Goal: Task Accomplishment & Management: Complete application form

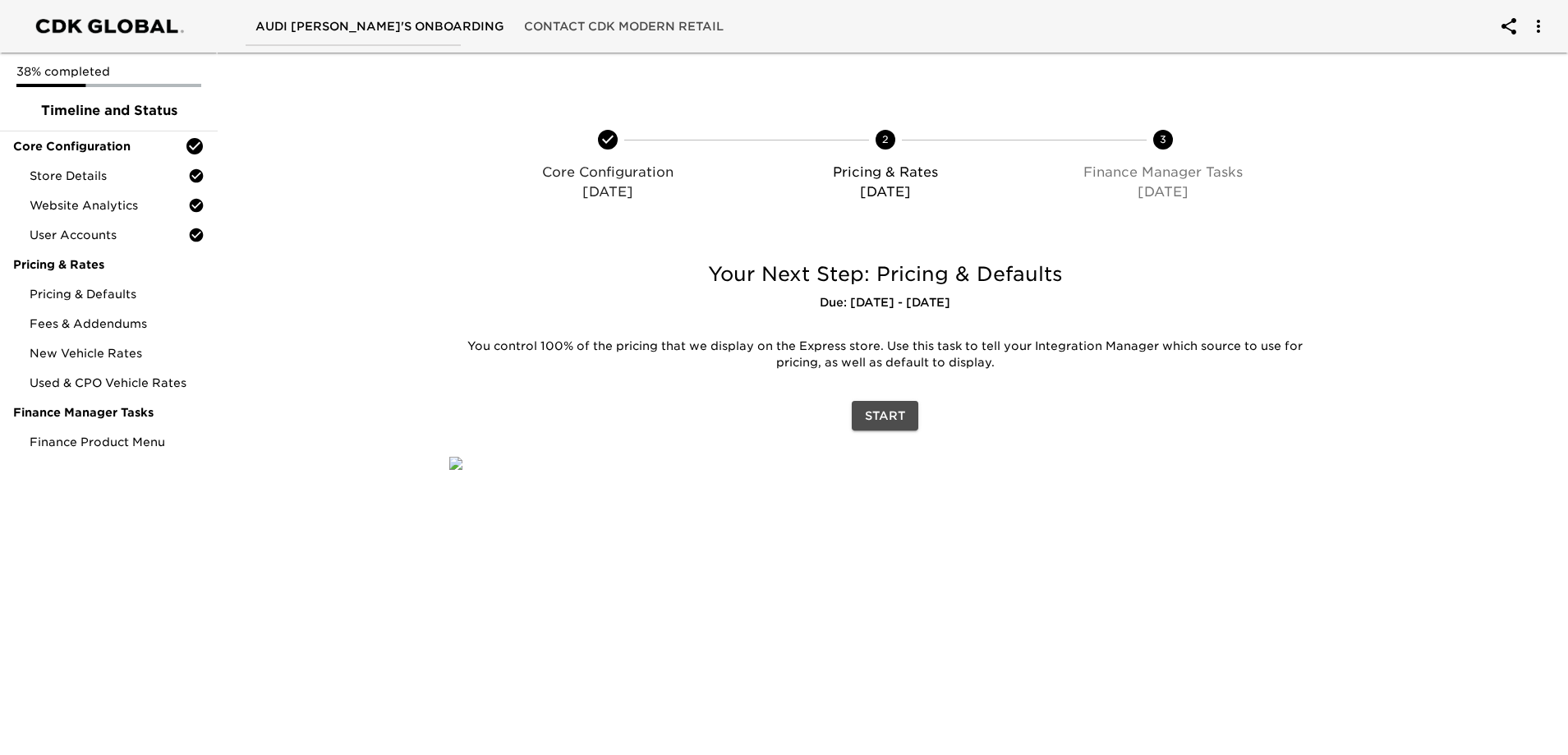
click at [894, 413] on span "Start" at bounding box center [885, 415] width 41 height 21
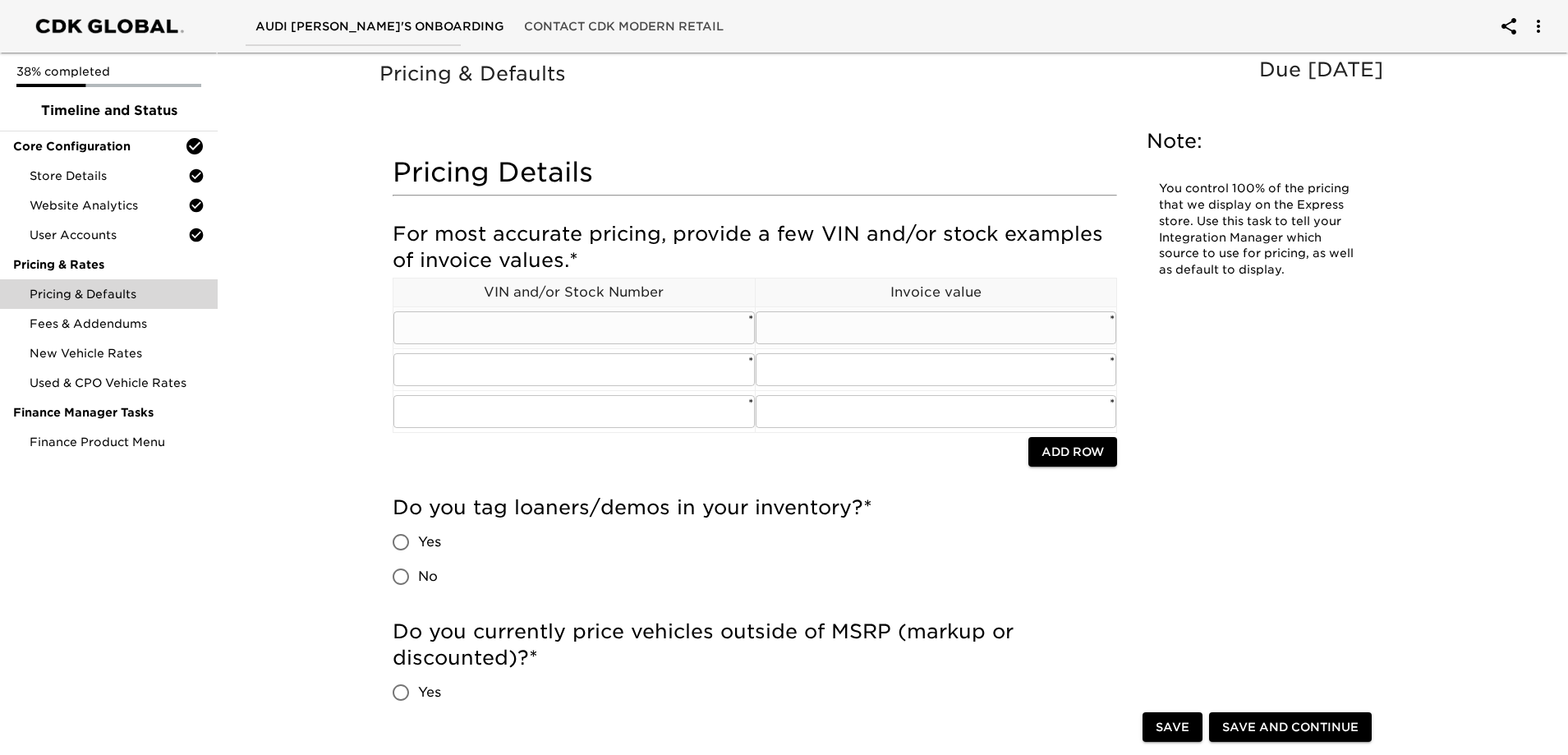
click at [439, 320] on input "text" at bounding box center [574, 328] width 361 height 33
paste input "[US_VEHICLE_IDENTIFICATION_NUMBER]"
type input "[US_VEHICLE_IDENTIFICATION_NUMBER]"
click at [839, 331] on input "text" at bounding box center [937, 328] width 361 height 33
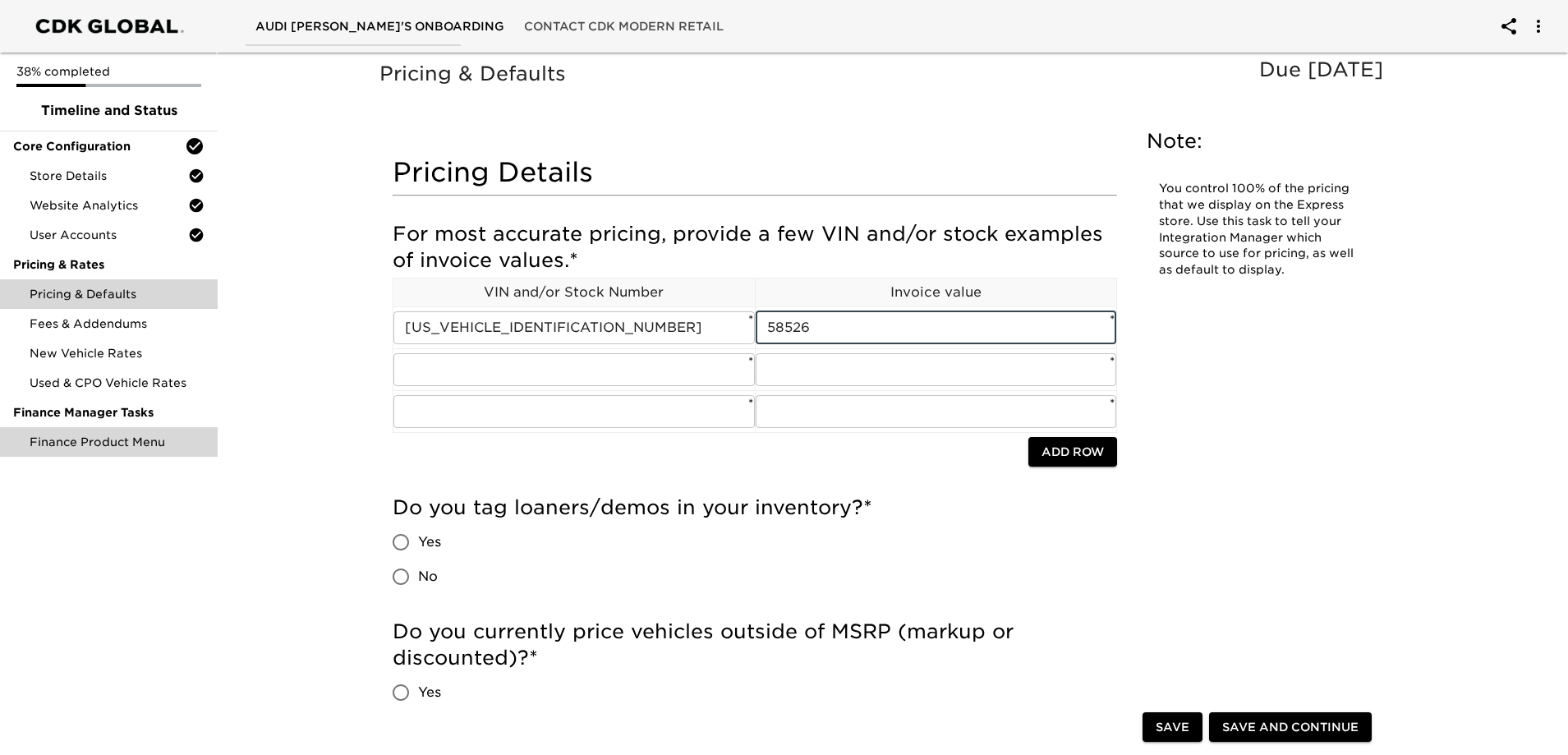
type input "58526"
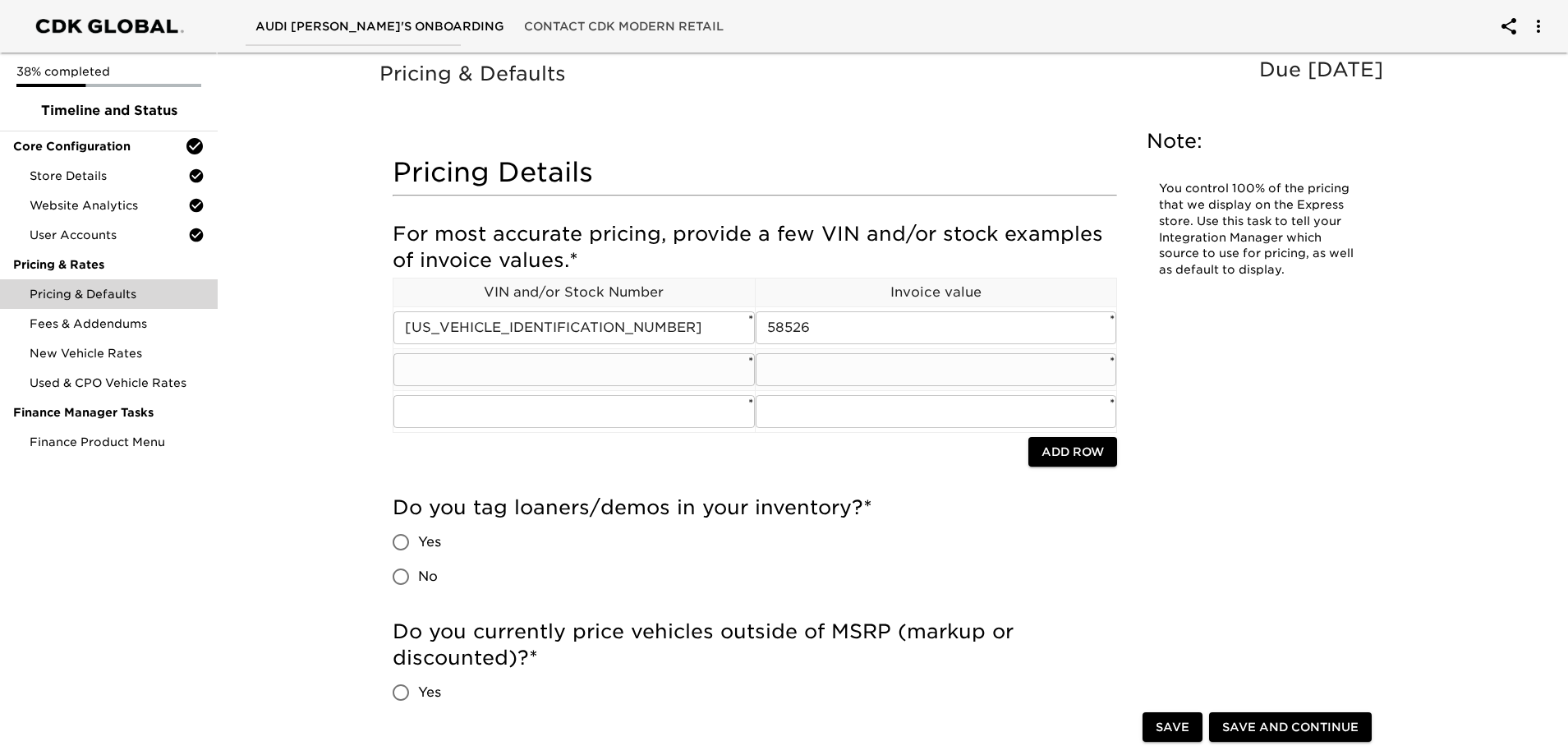
click at [427, 361] on input "text" at bounding box center [574, 369] width 361 height 33
paste input "[US_VEHICLE_IDENTIFICATION_NUMBER]"
type input "[US_VEHICLE_IDENTIFICATION_NUMBER]"
click at [836, 378] on input "text" at bounding box center [937, 369] width 361 height 33
click at [796, 368] on input "text" at bounding box center [937, 369] width 361 height 33
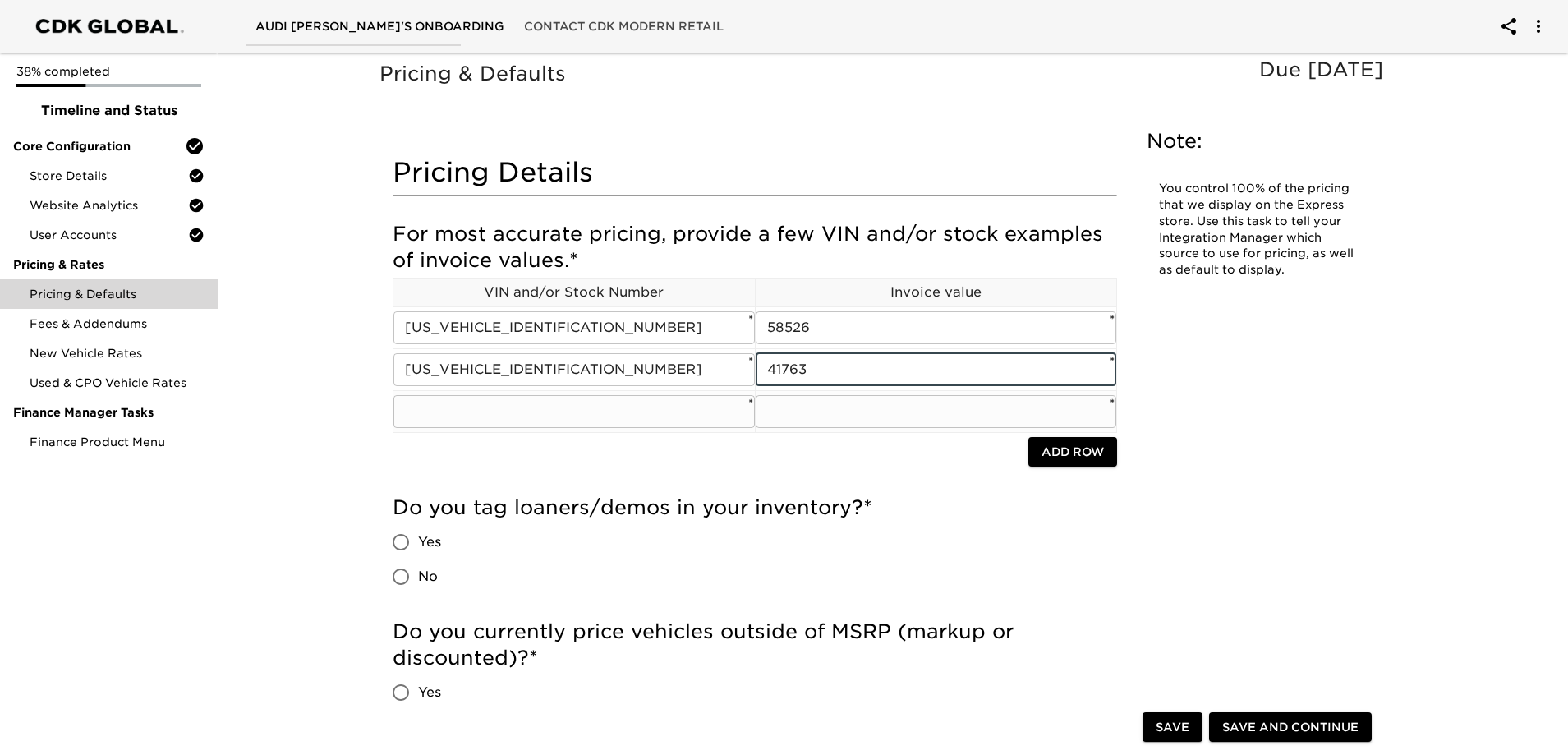
type input "41763"
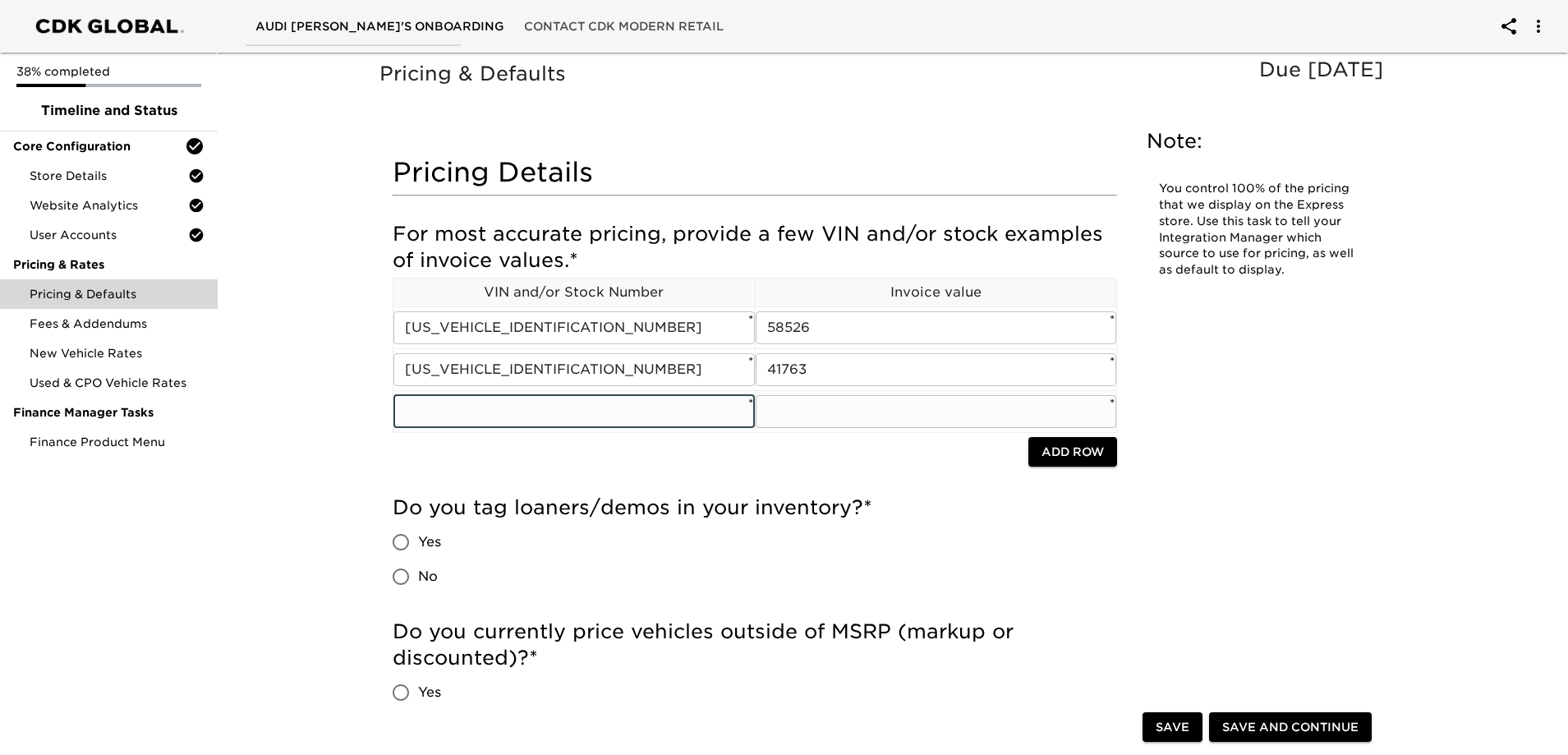
click at [644, 420] on input "text" at bounding box center [574, 412] width 361 height 33
click at [442, 408] on input "text" at bounding box center [574, 412] width 361 height 33
paste input "[US_VEHICLE_IDENTIFICATION_NUMBER]"
type input "[US_VEHICLE_IDENTIFICATION_NUMBER]"
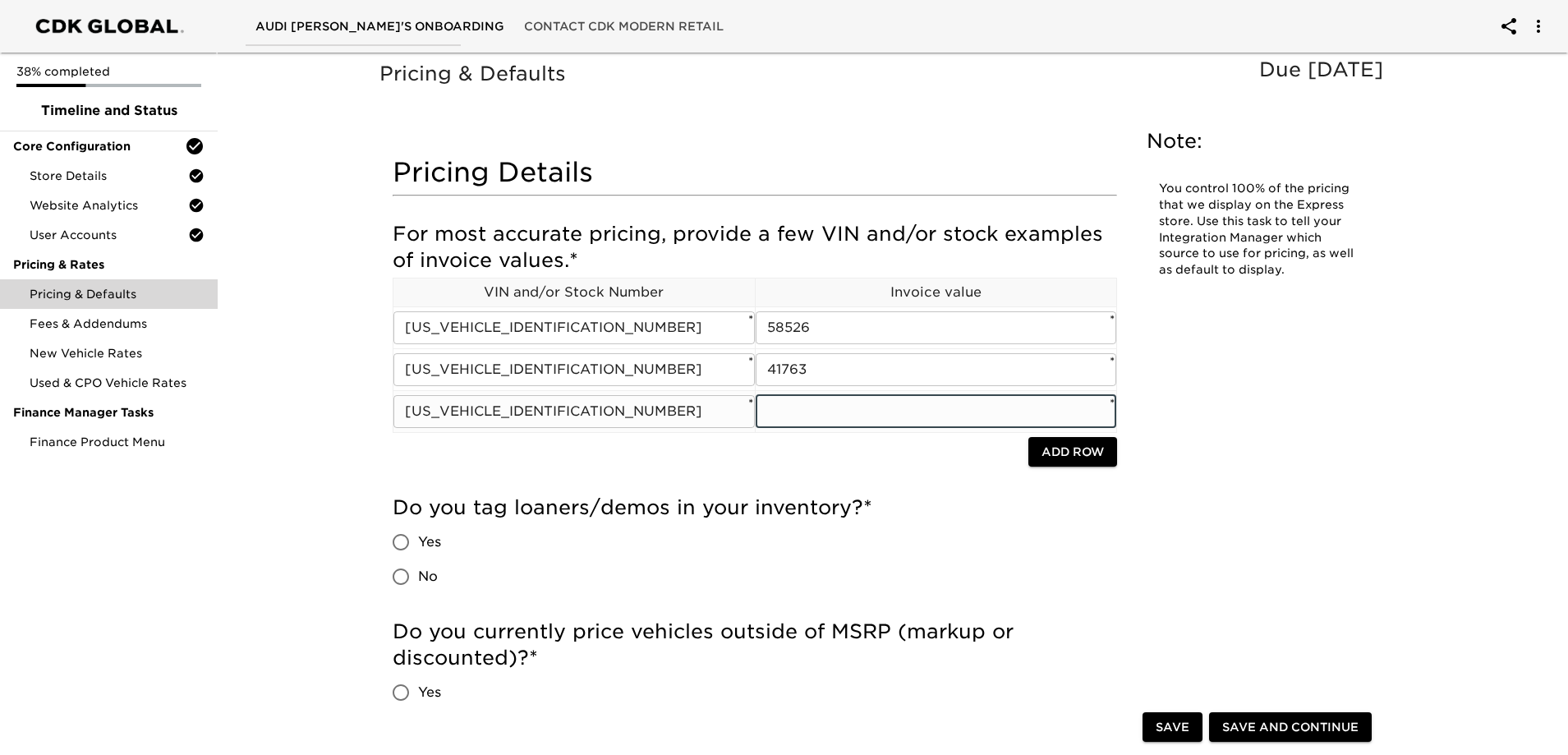
click at [878, 414] on input "text" at bounding box center [937, 412] width 361 height 33
type input "51567"
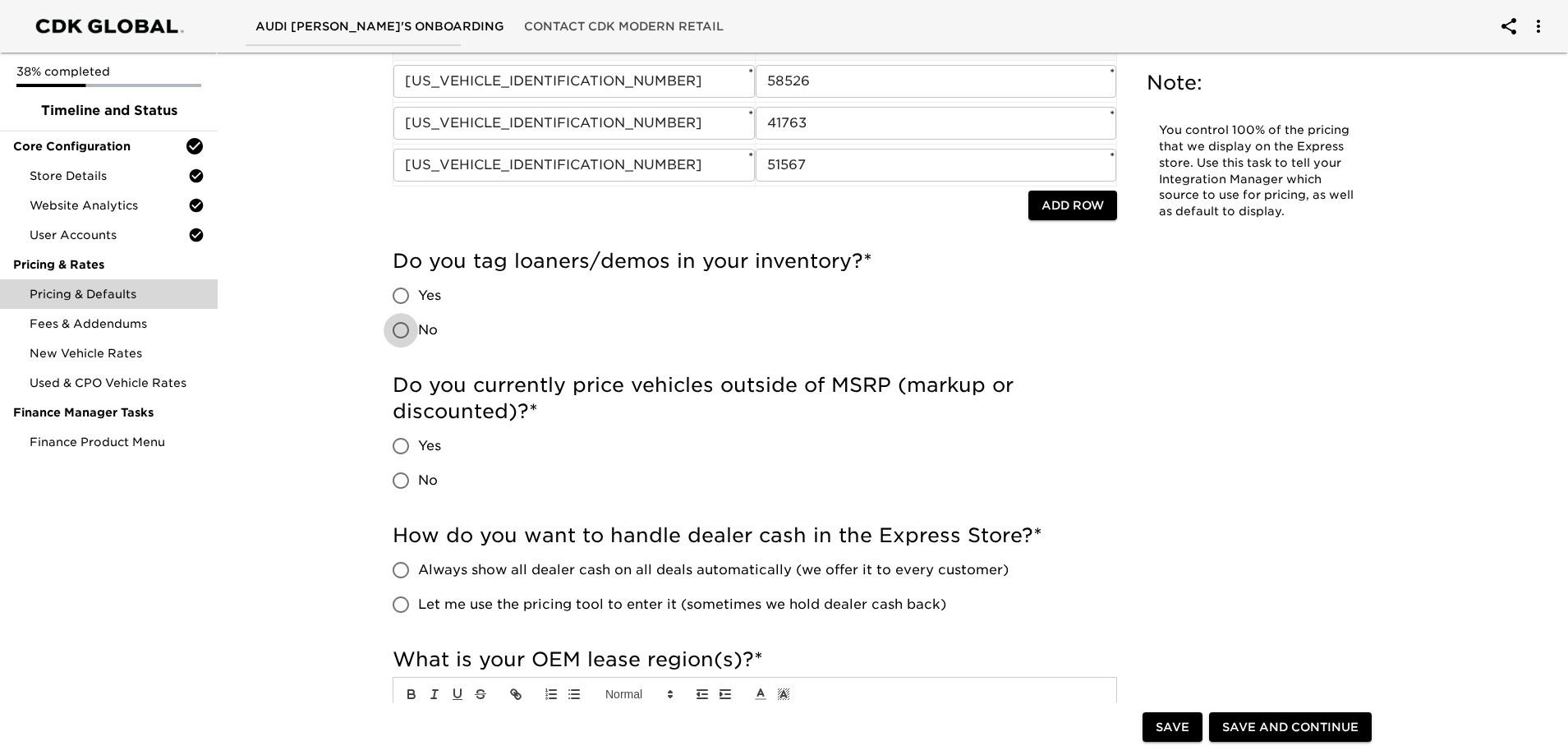
click at [400, 324] on input "No" at bounding box center [401, 331] width 34 height 34
radio input "true"
click at [402, 444] on input "Yes" at bounding box center [401, 446] width 34 height 34
radio input "true"
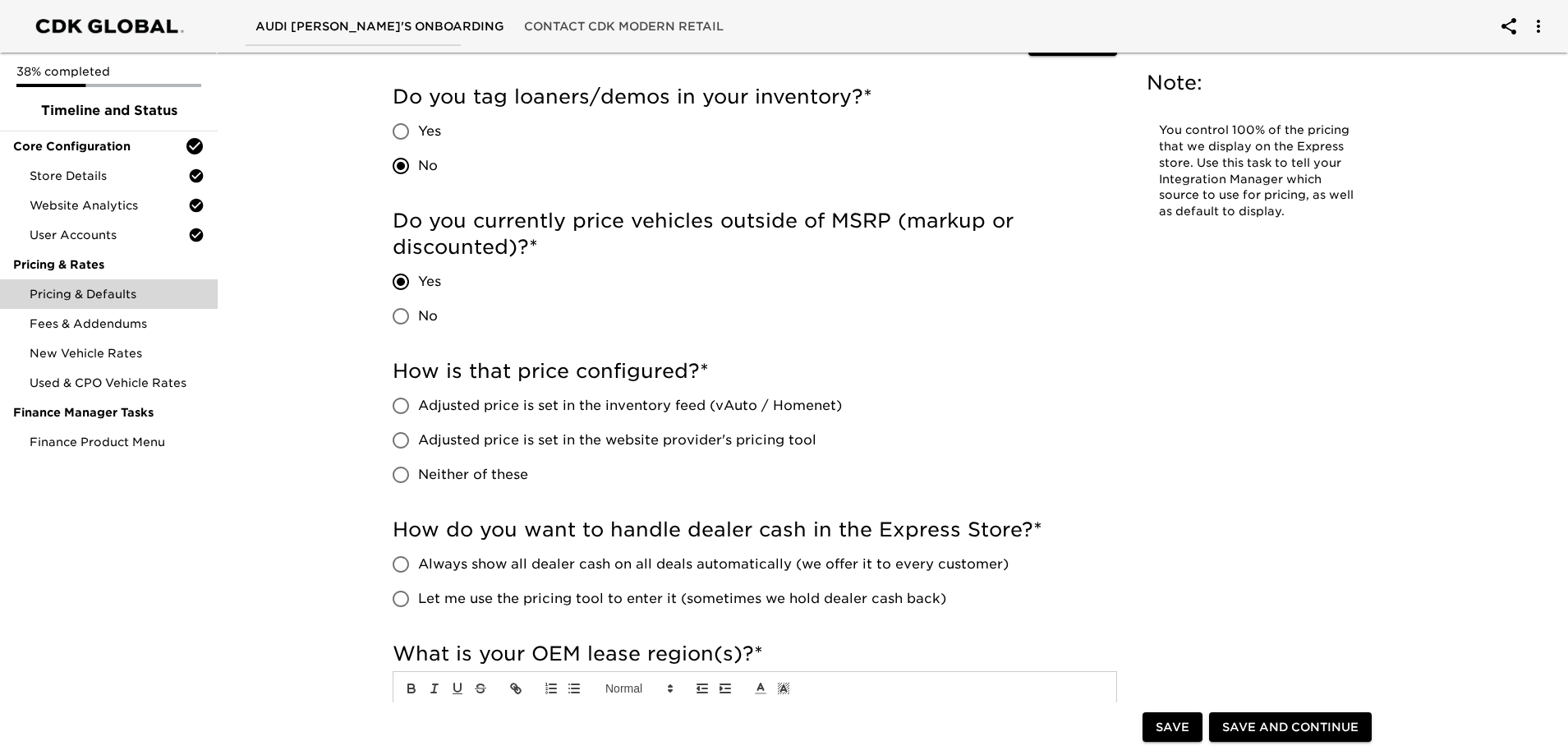
scroll to position [493, 0]
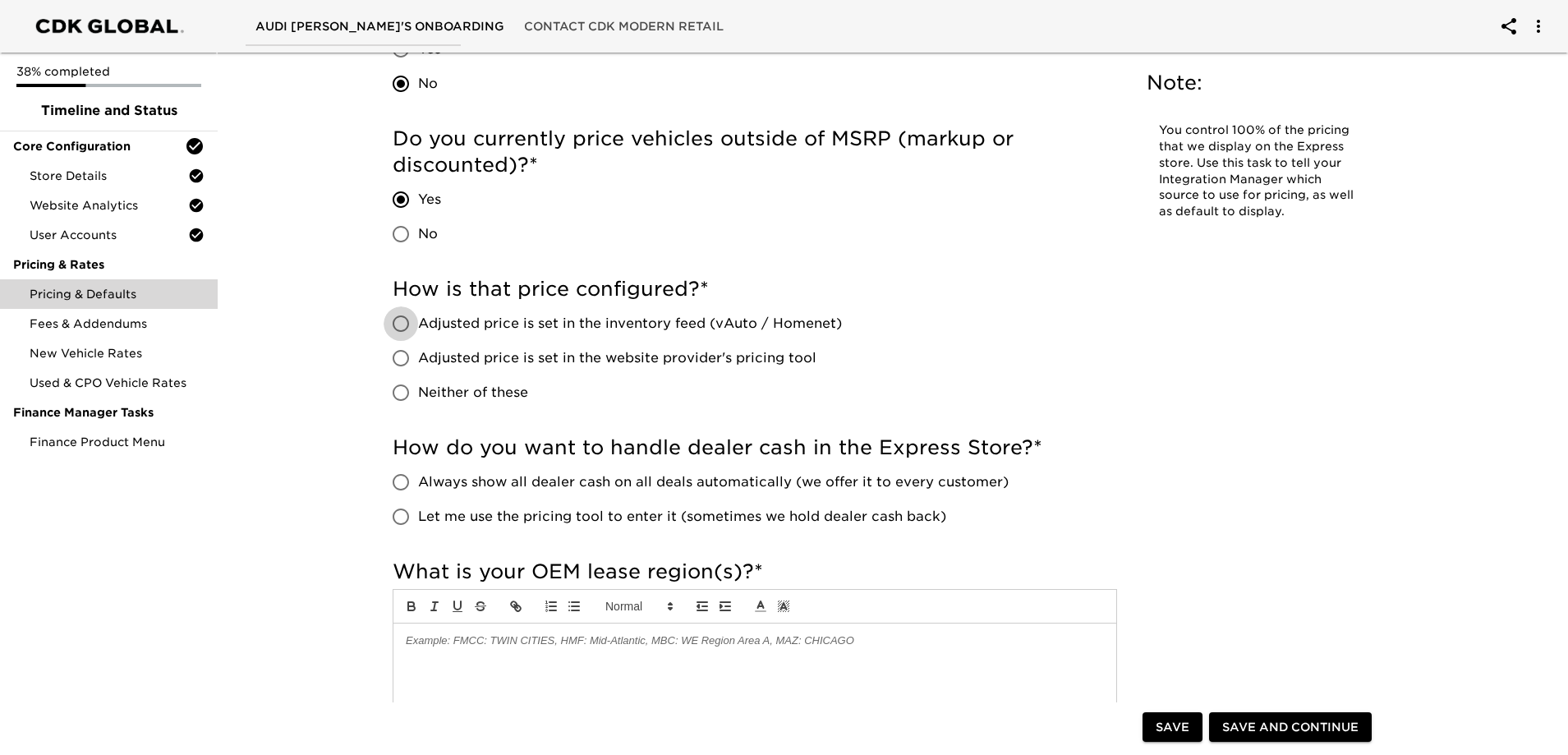
click at [406, 319] on input "Adjusted price is set in the inventory feed (vAuto / Homenet)" at bounding box center [401, 323] width 34 height 34
radio input "true"
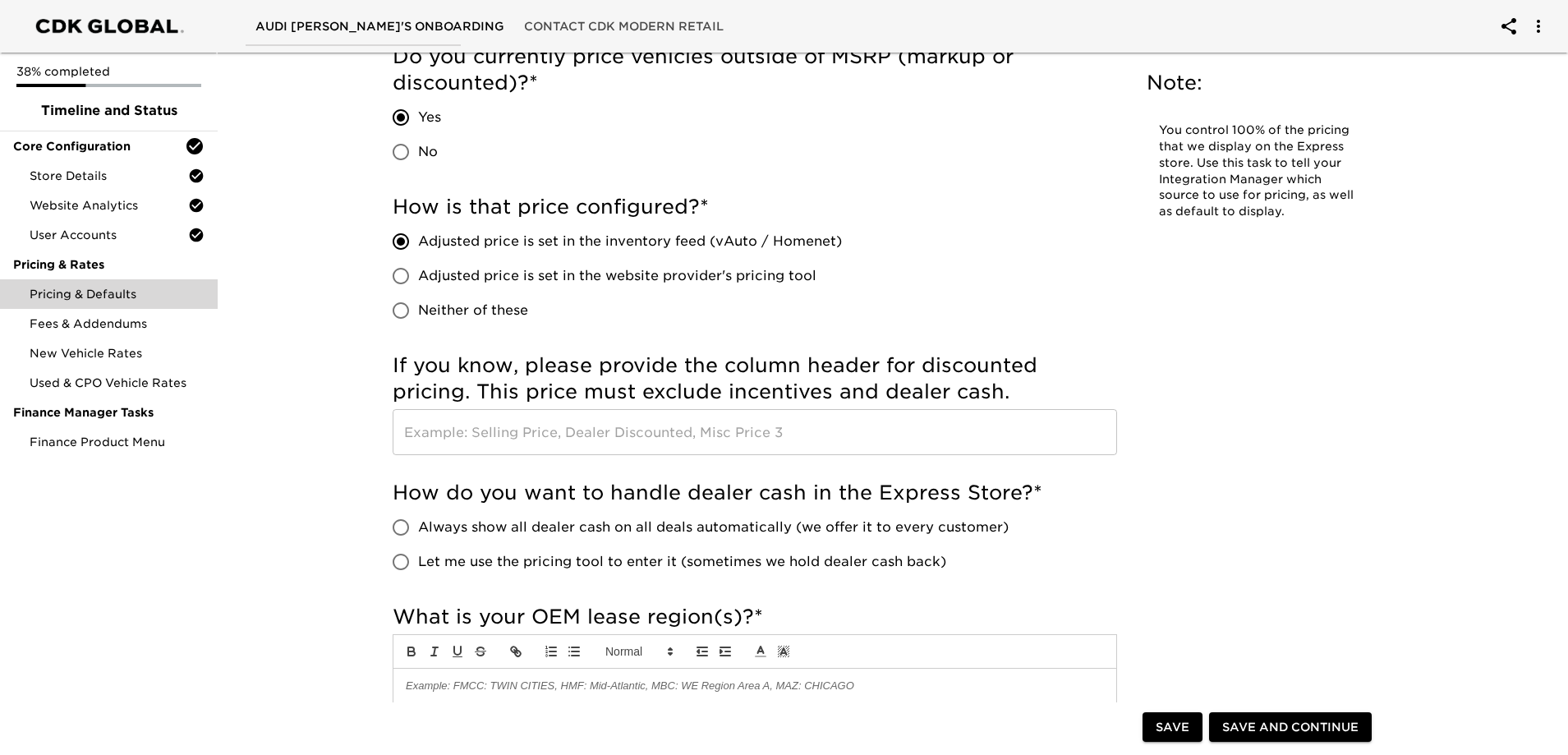
scroll to position [657, 0]
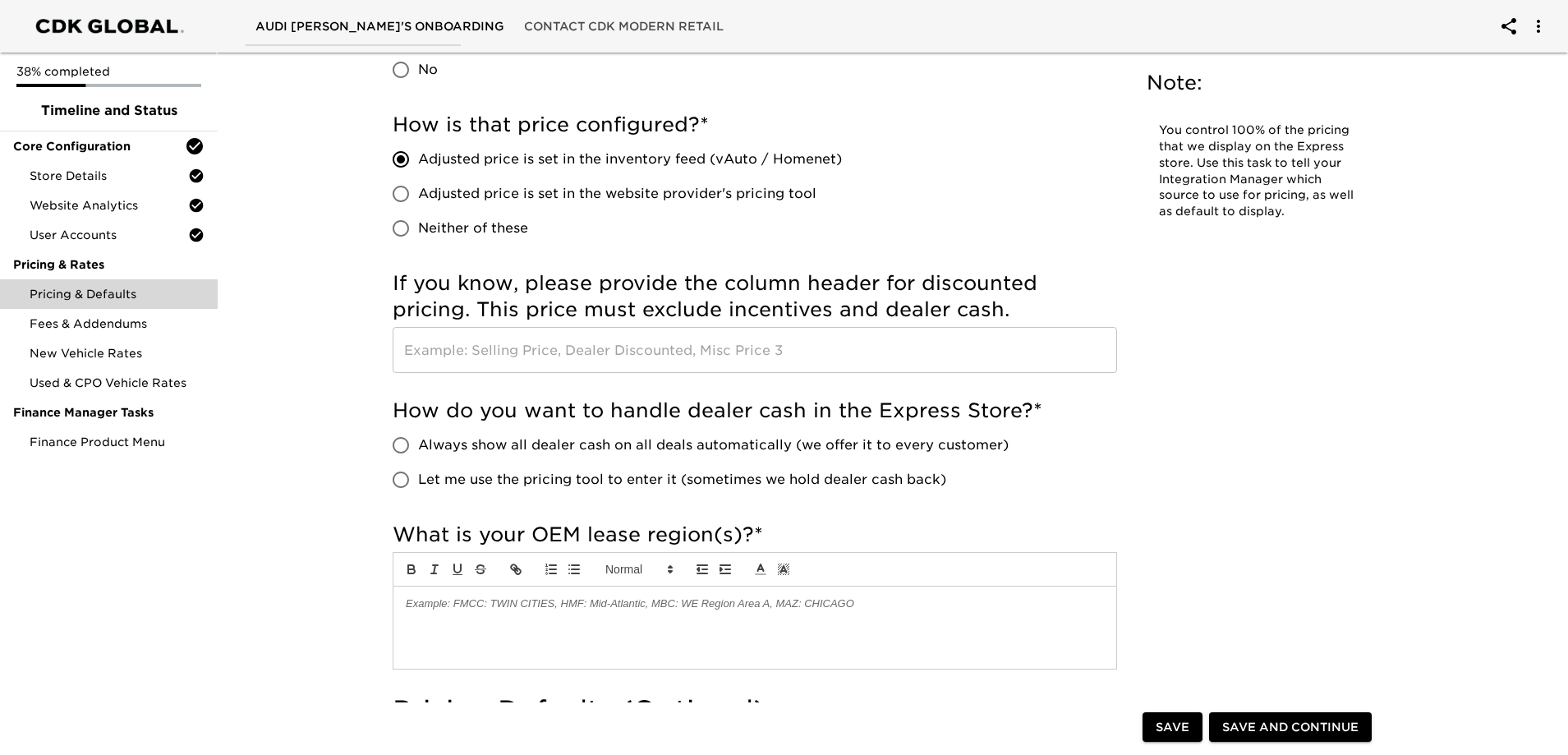
click at [398, 480] on input "Let me use the pricing tool to enter it (sometimes we hold dealer cash back)" at bounding box center [401, 480] width 34 height 34
radio input "true"
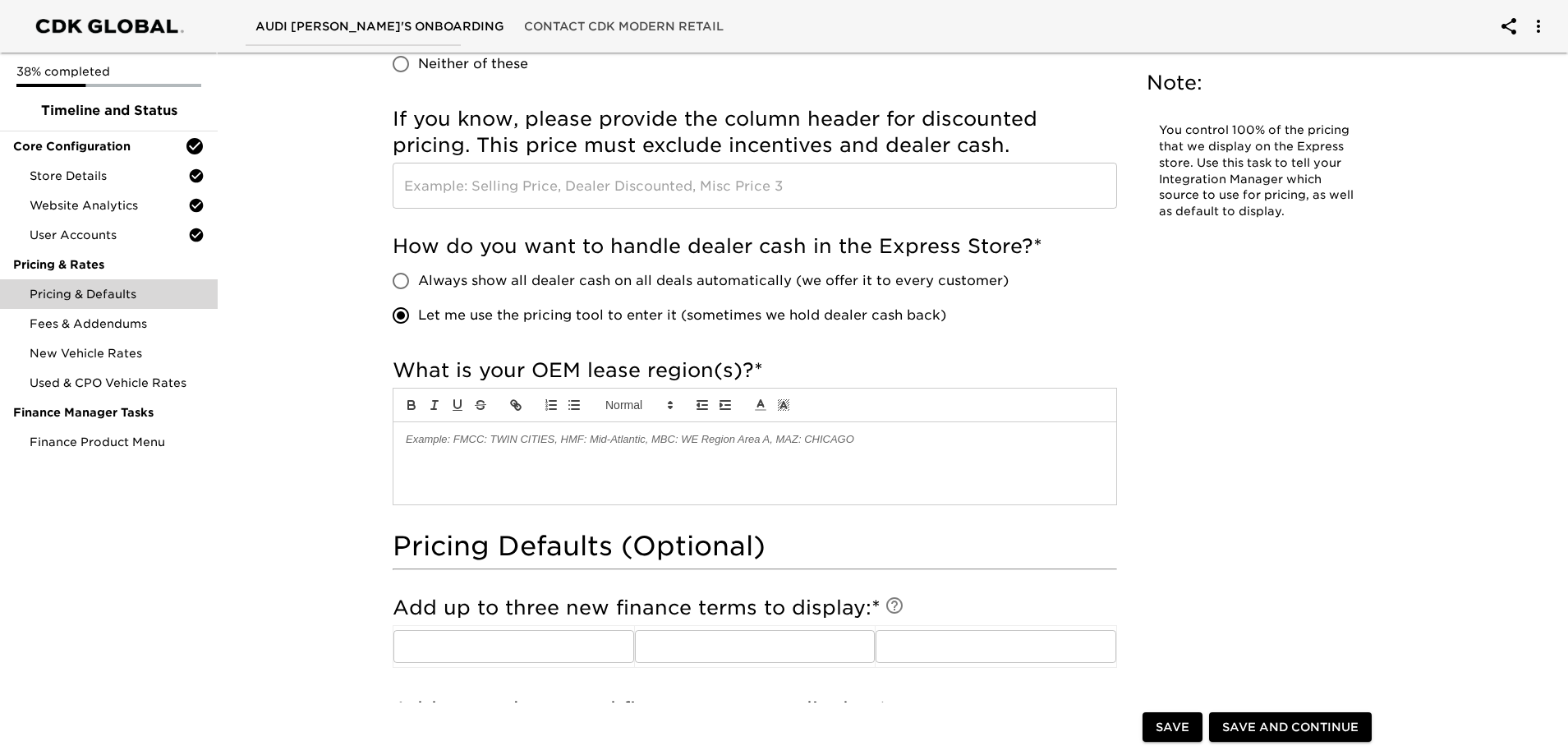
scroll to position [986, 0]
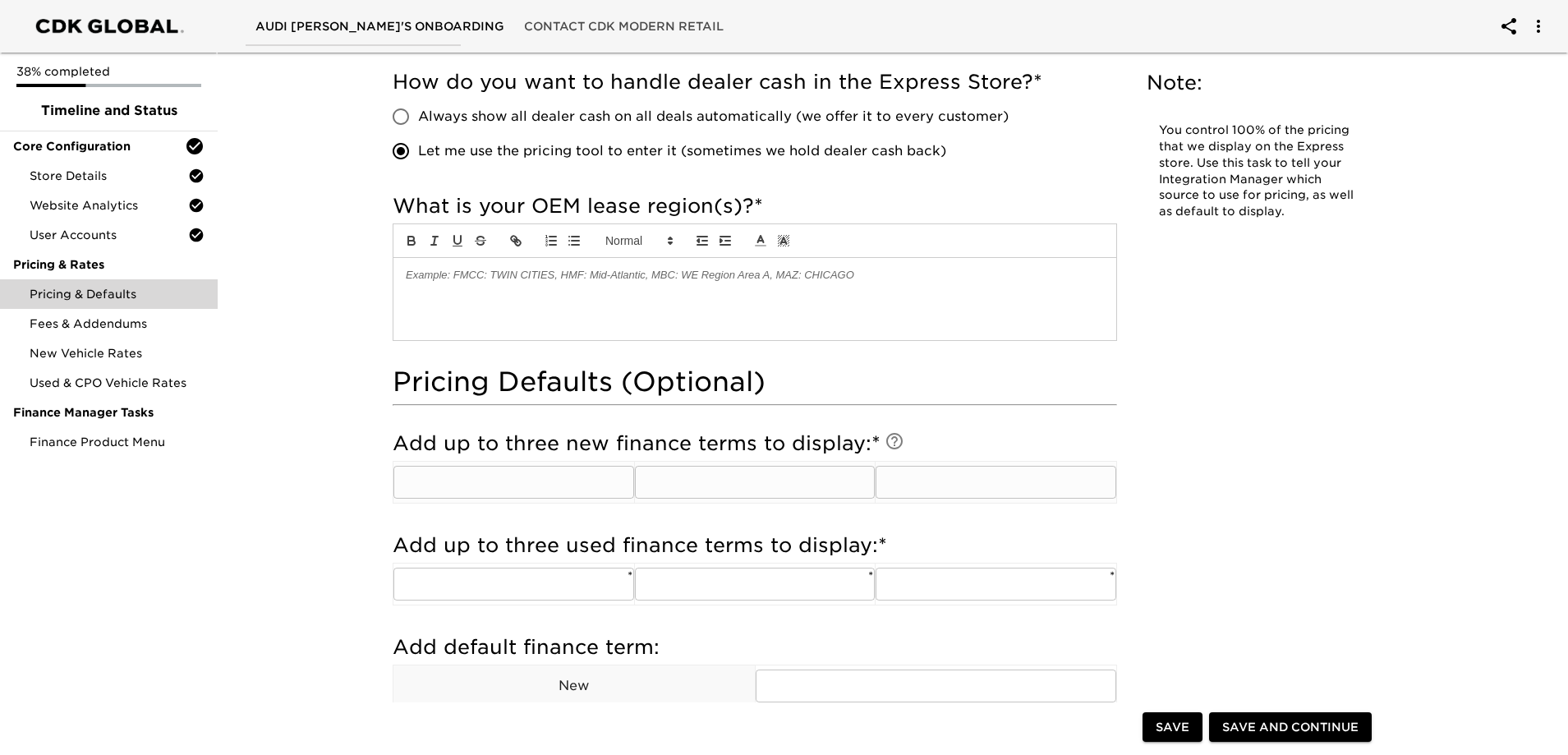
click at [504, 479] on input "text" at bounding box center [514, 482] width 241 height 33
type input "40"
type input "60"
type input "72"
type input "40"
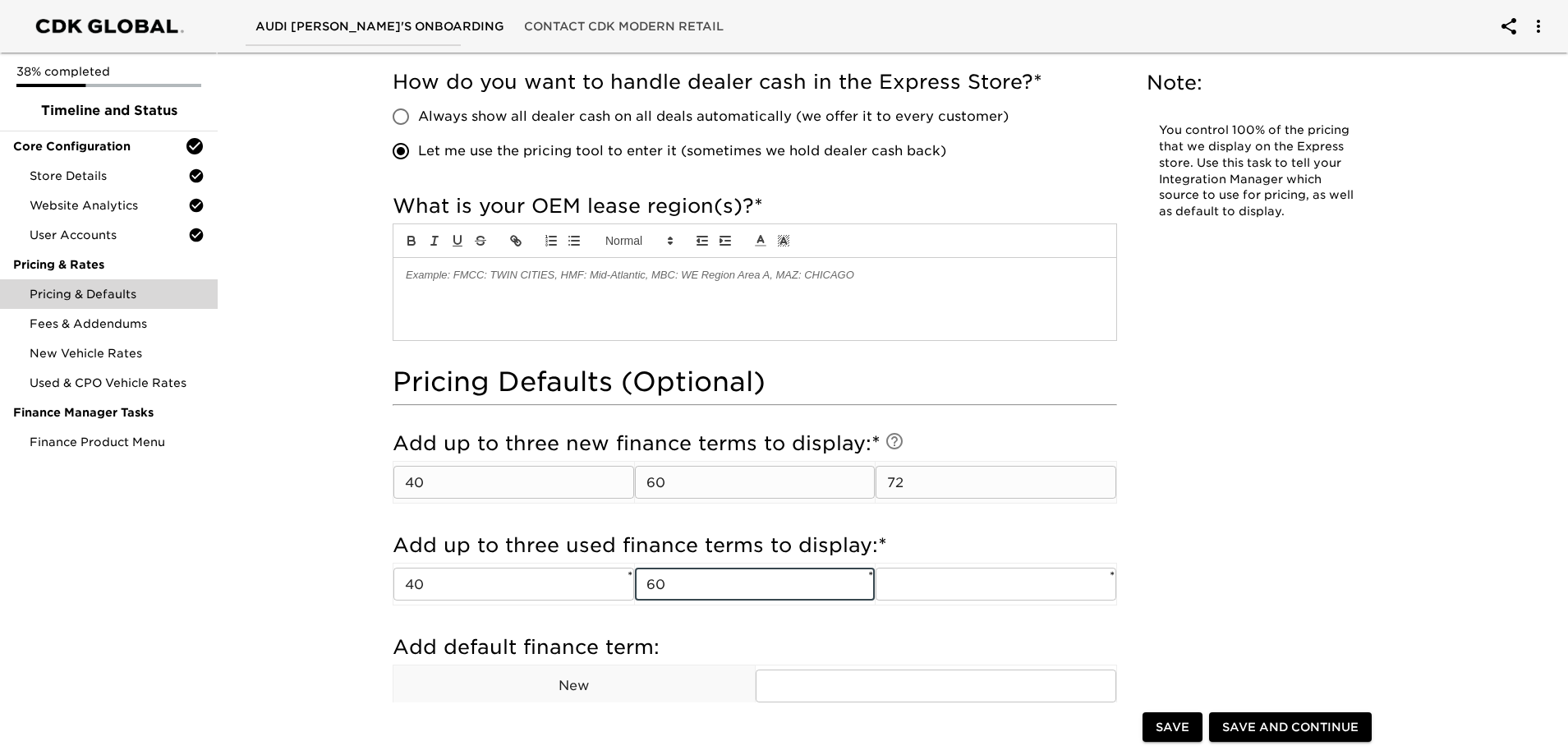
type input "60"
type input "72"
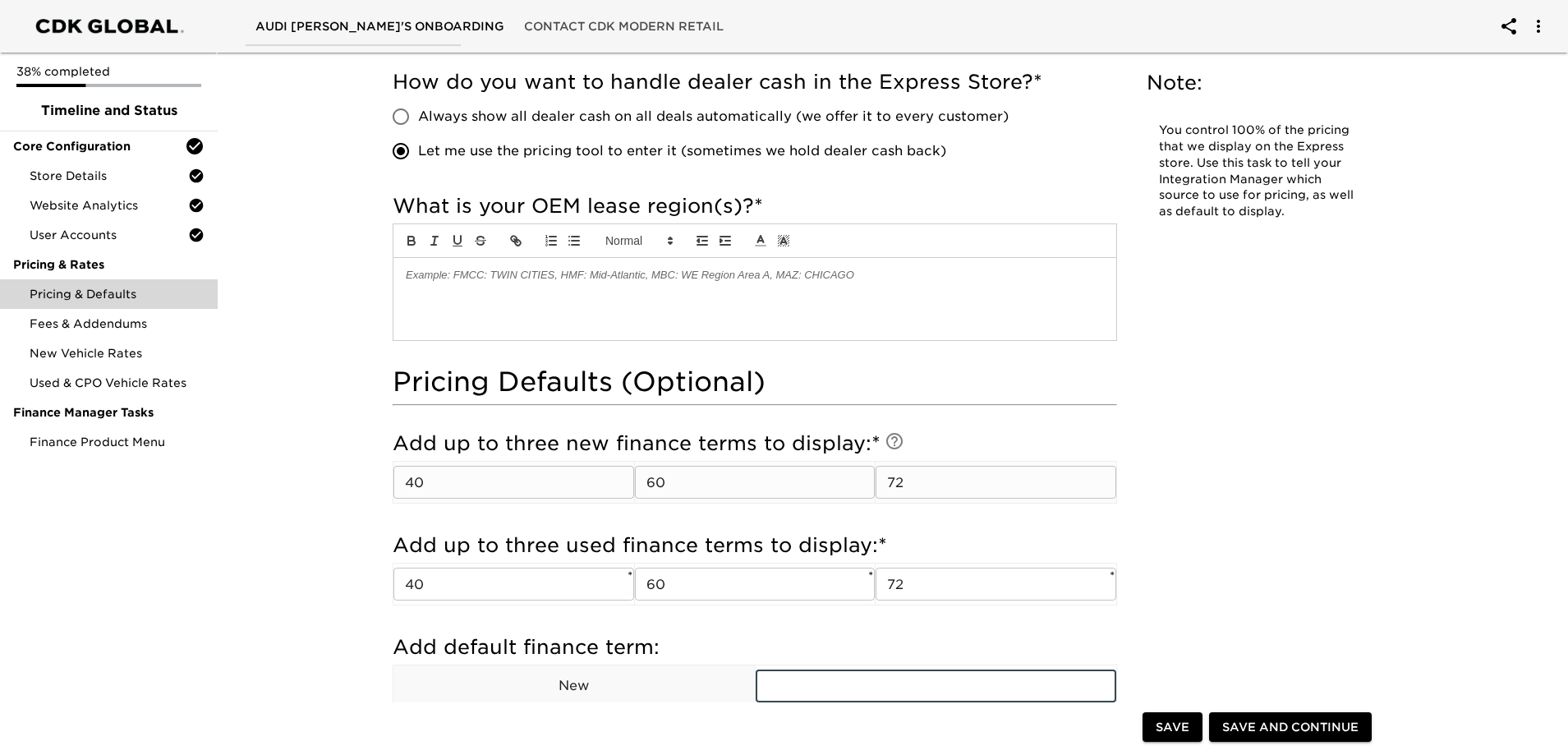
scroll to position [1232, 0]
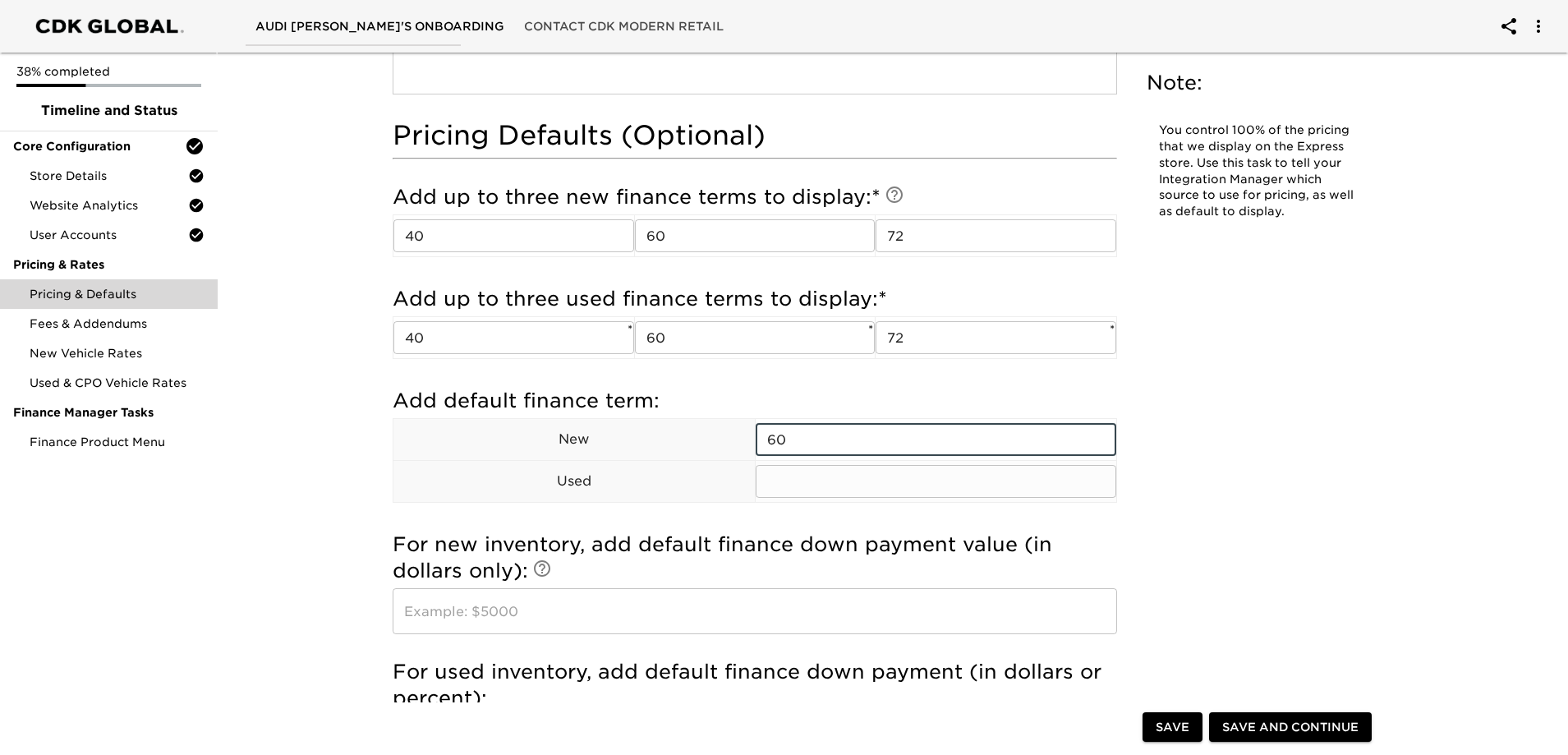
type input "60"
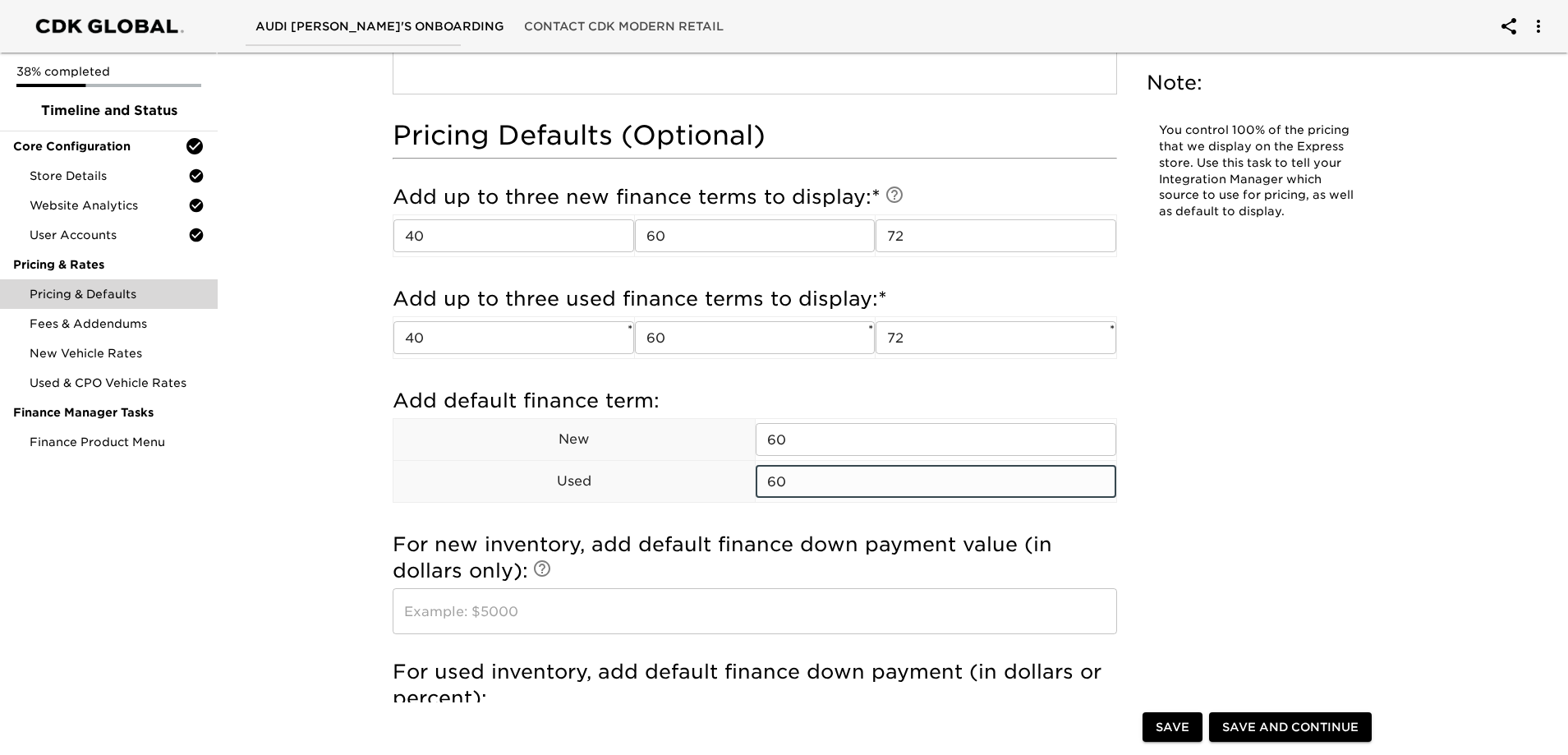
type input "60"
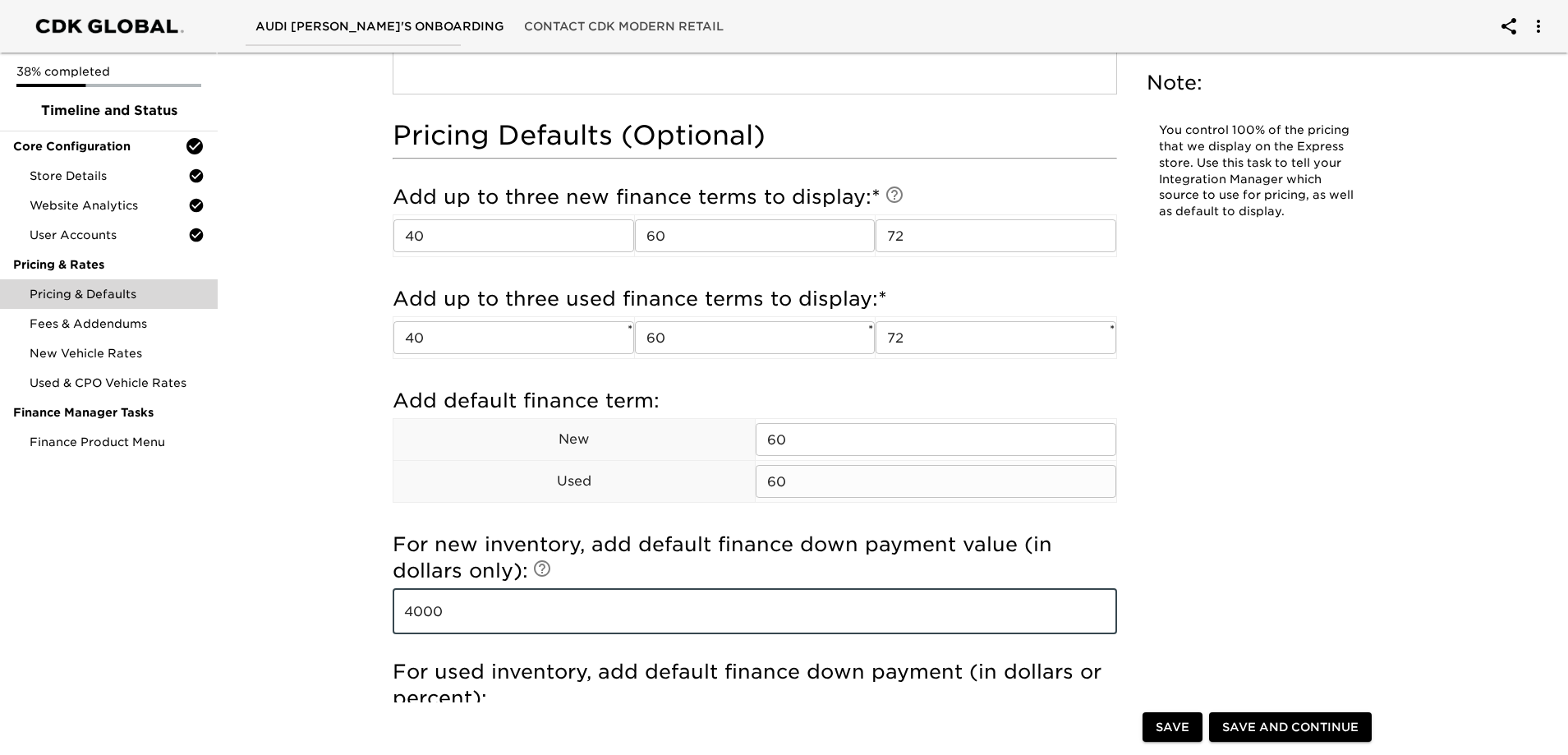
type input "4000"
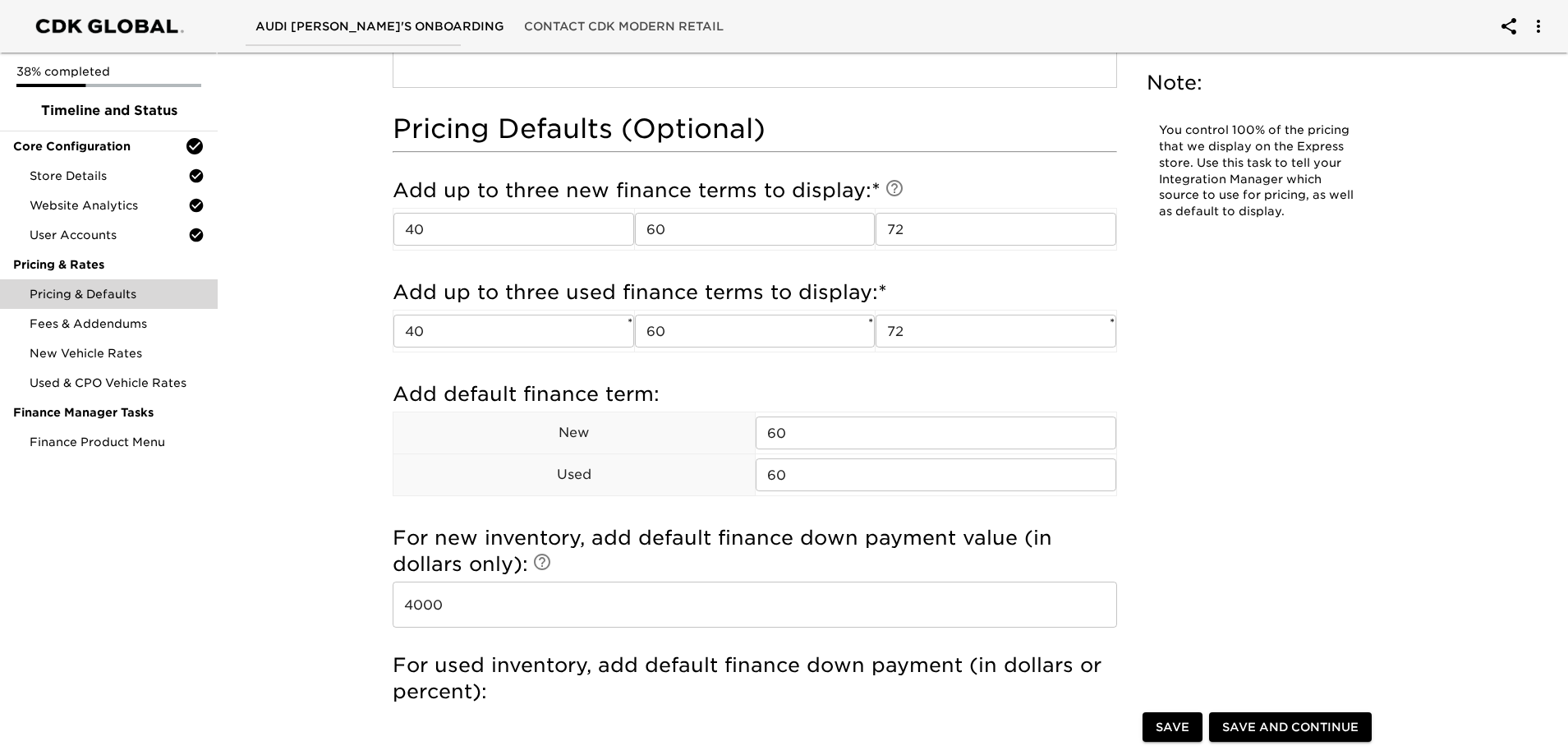
scroll to position [1486, 0]
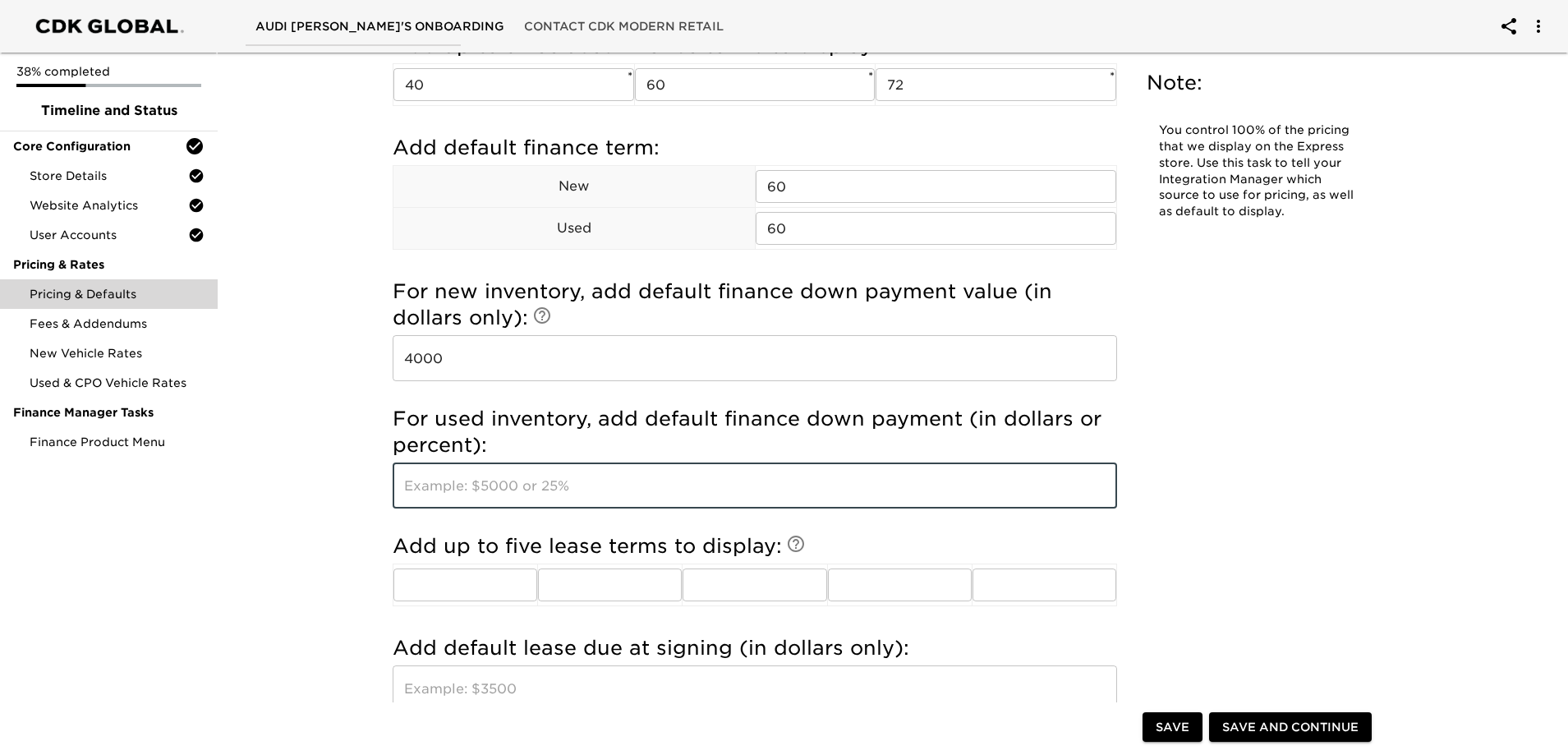
click at [430, 475] on input "text" at bounding box center [755, 485] width 724 height 46
type input "4000"
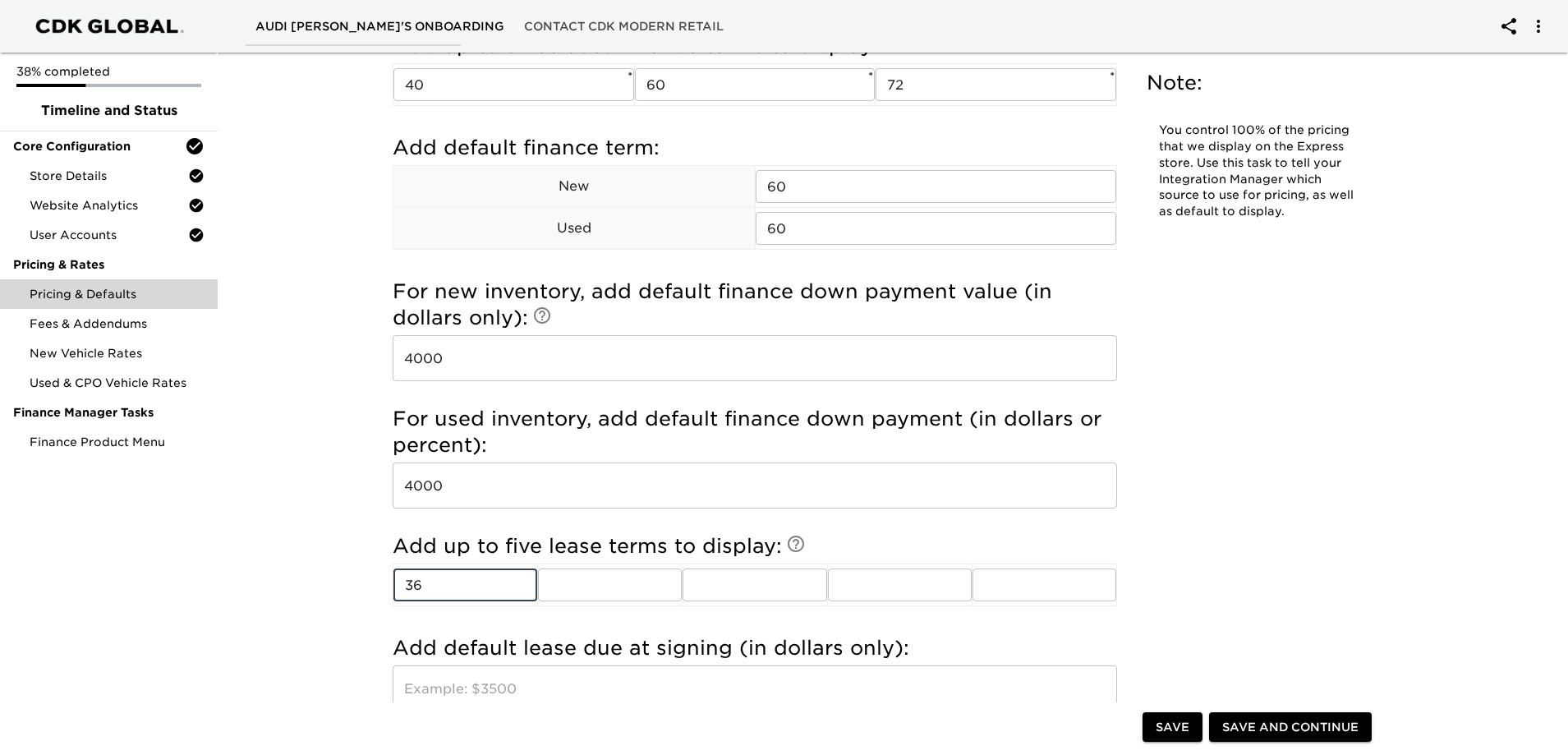
type input "36"
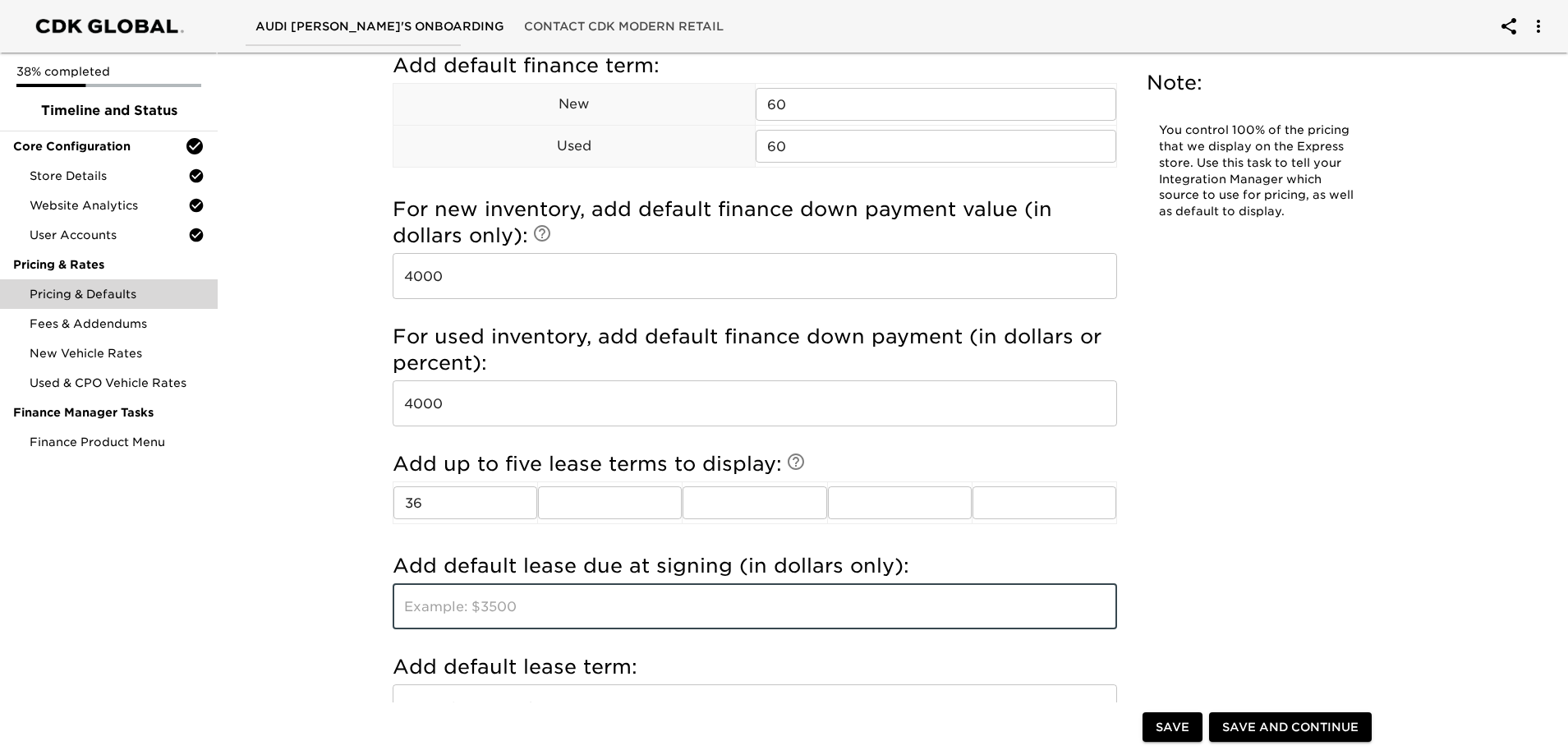
scroll to position [1649, 0]
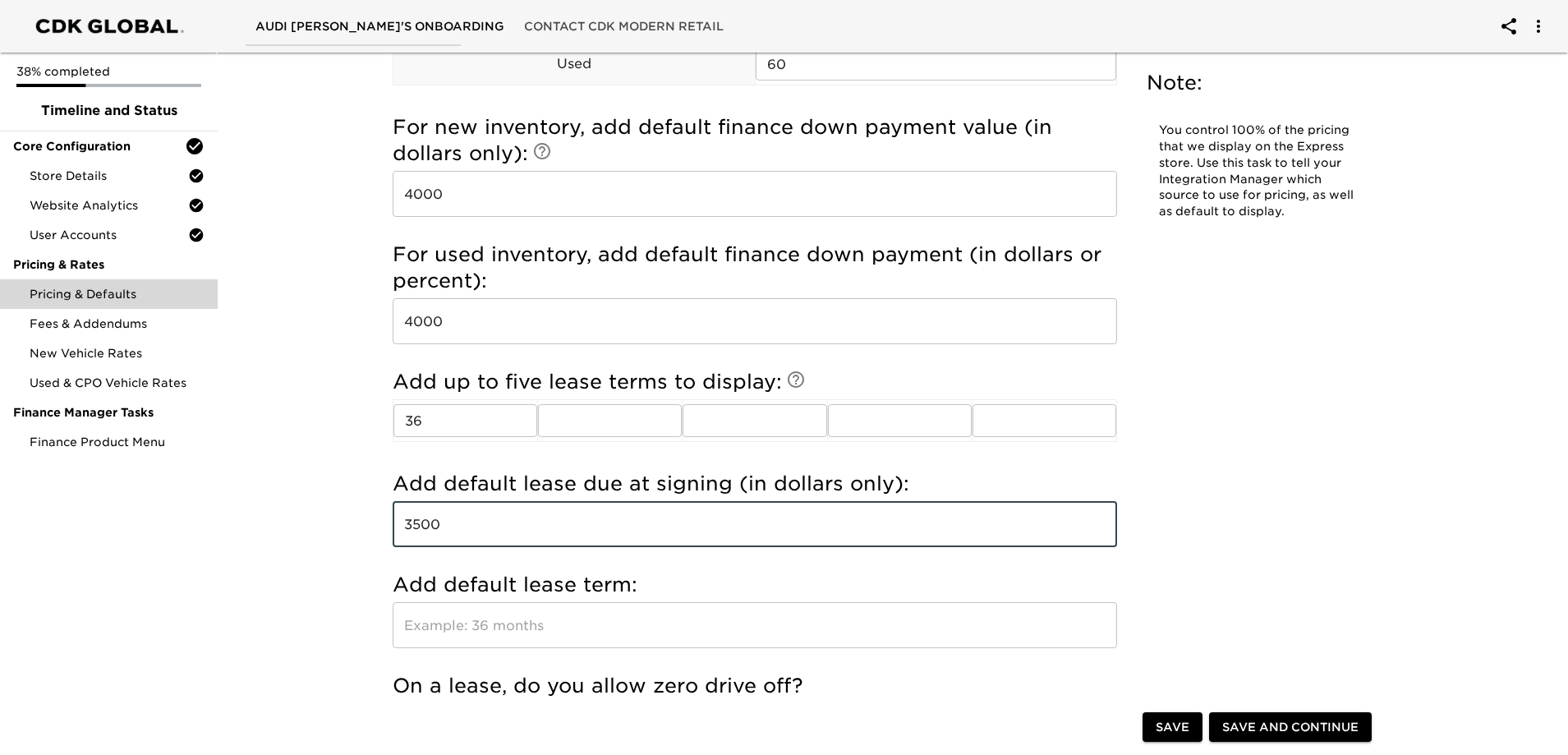
type input "3500"
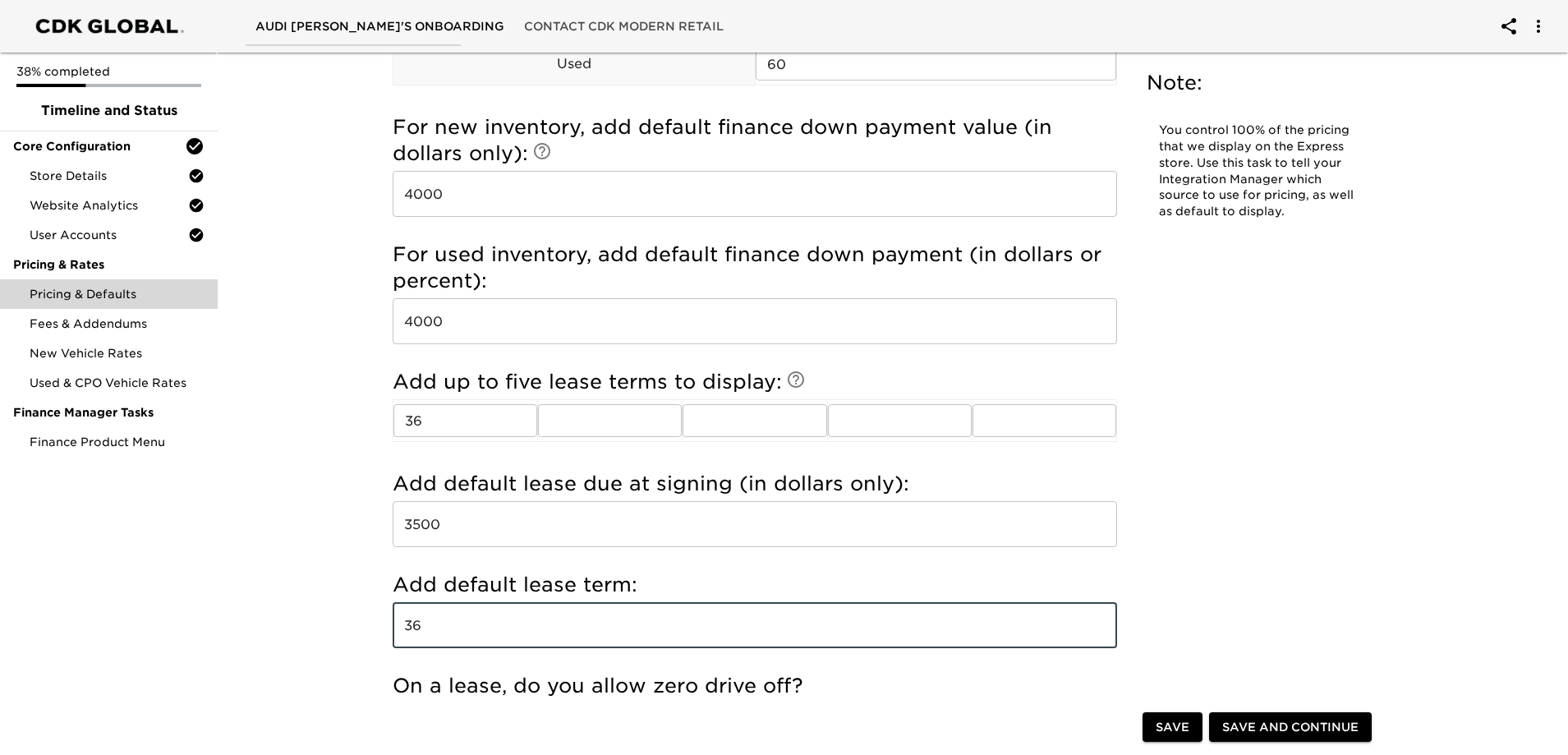
type input "36"
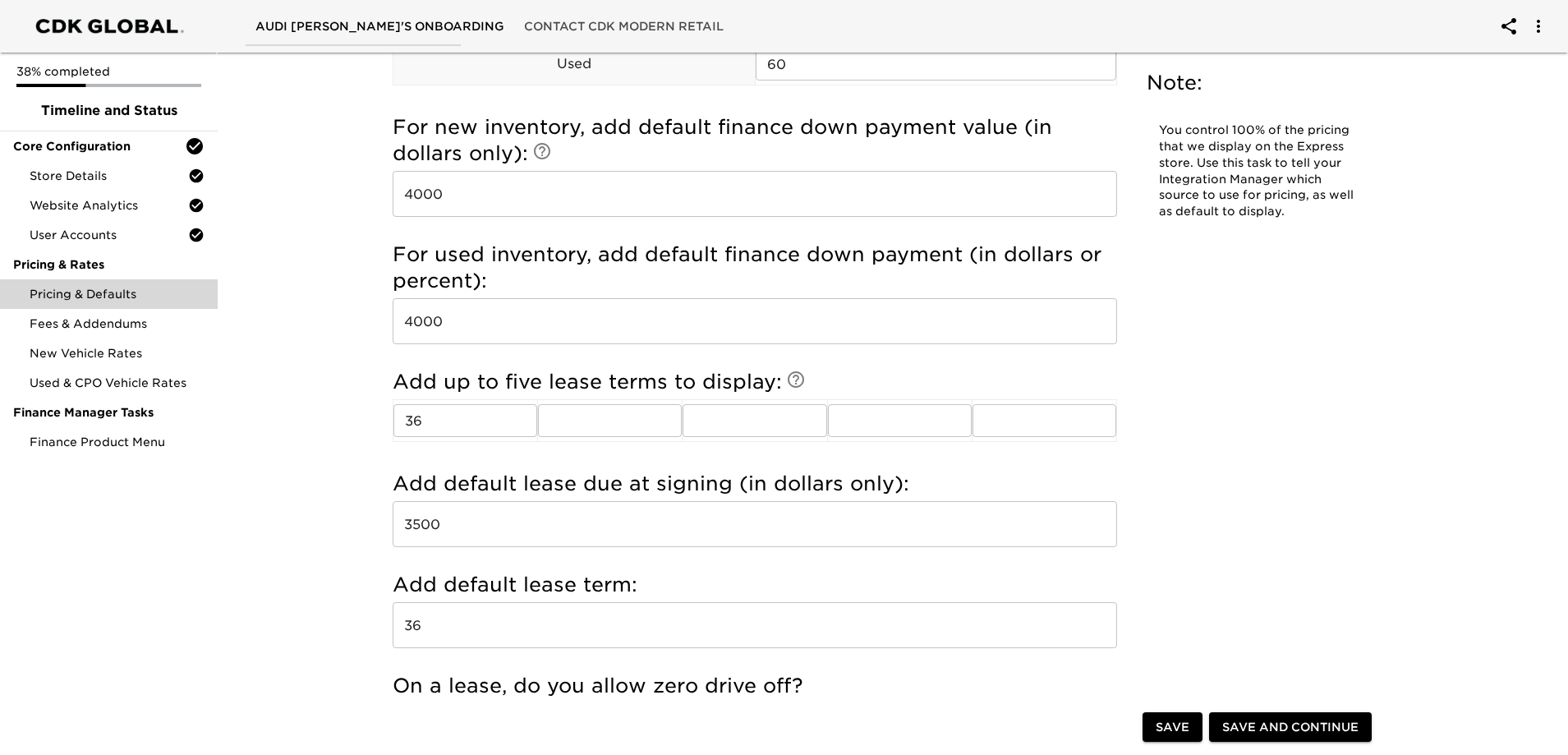
scroll to position [1813, 0]
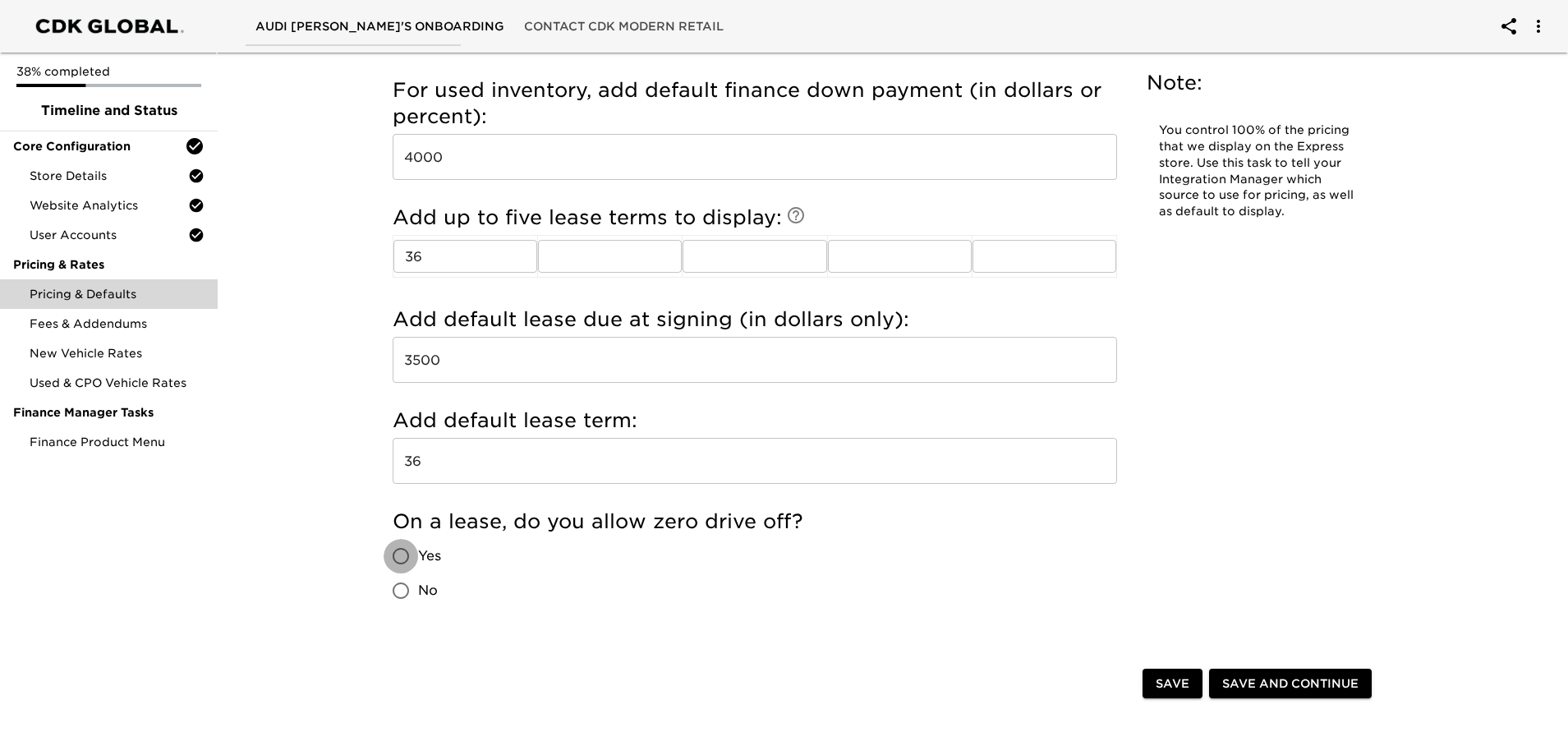
click at [405, 564] on input "Yes" at bounding box center [401, 556] width 34 height 34
radio input "true"
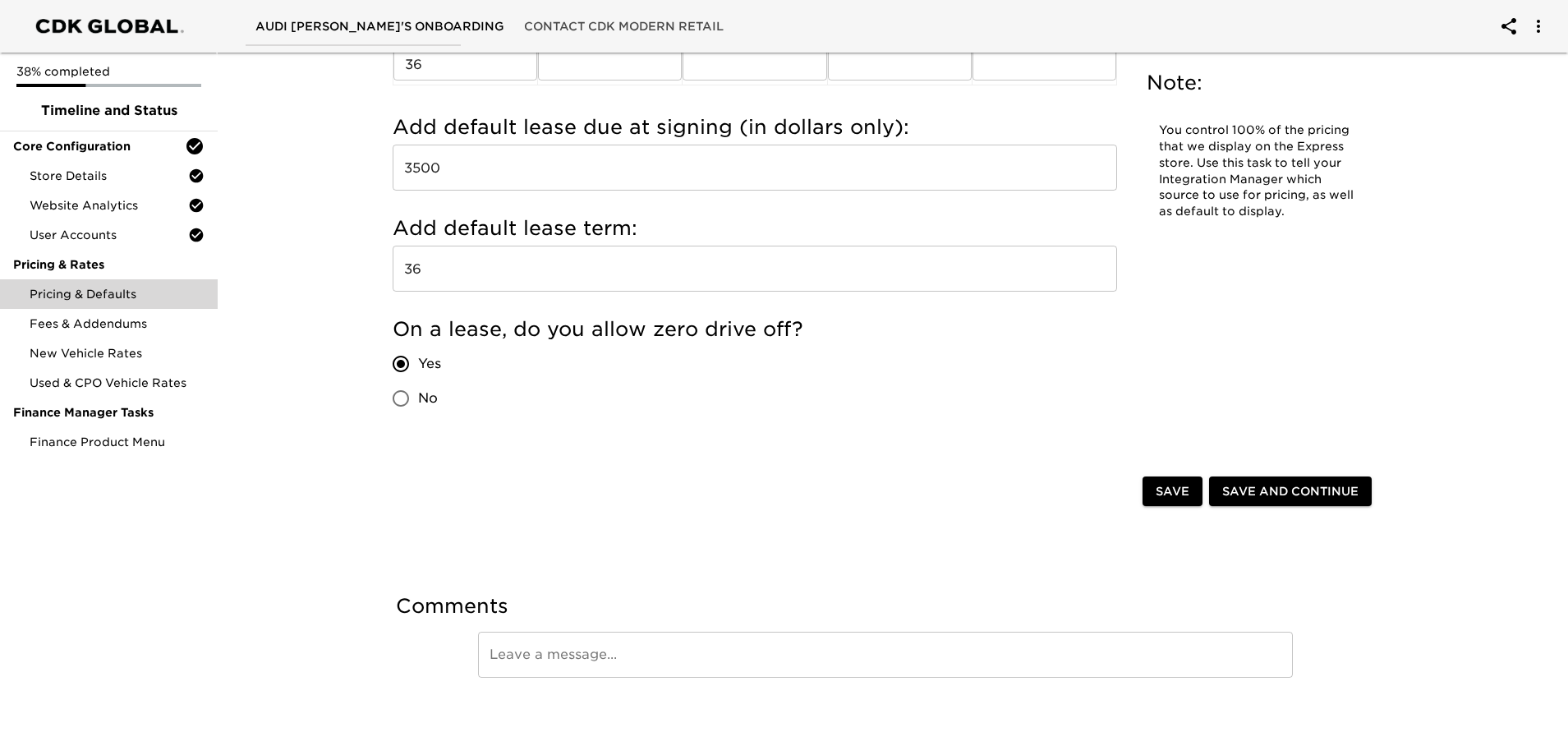
click at [1290, 501] on span "Save and Continue" at bounding box center [1290, 491] width 136 height 21
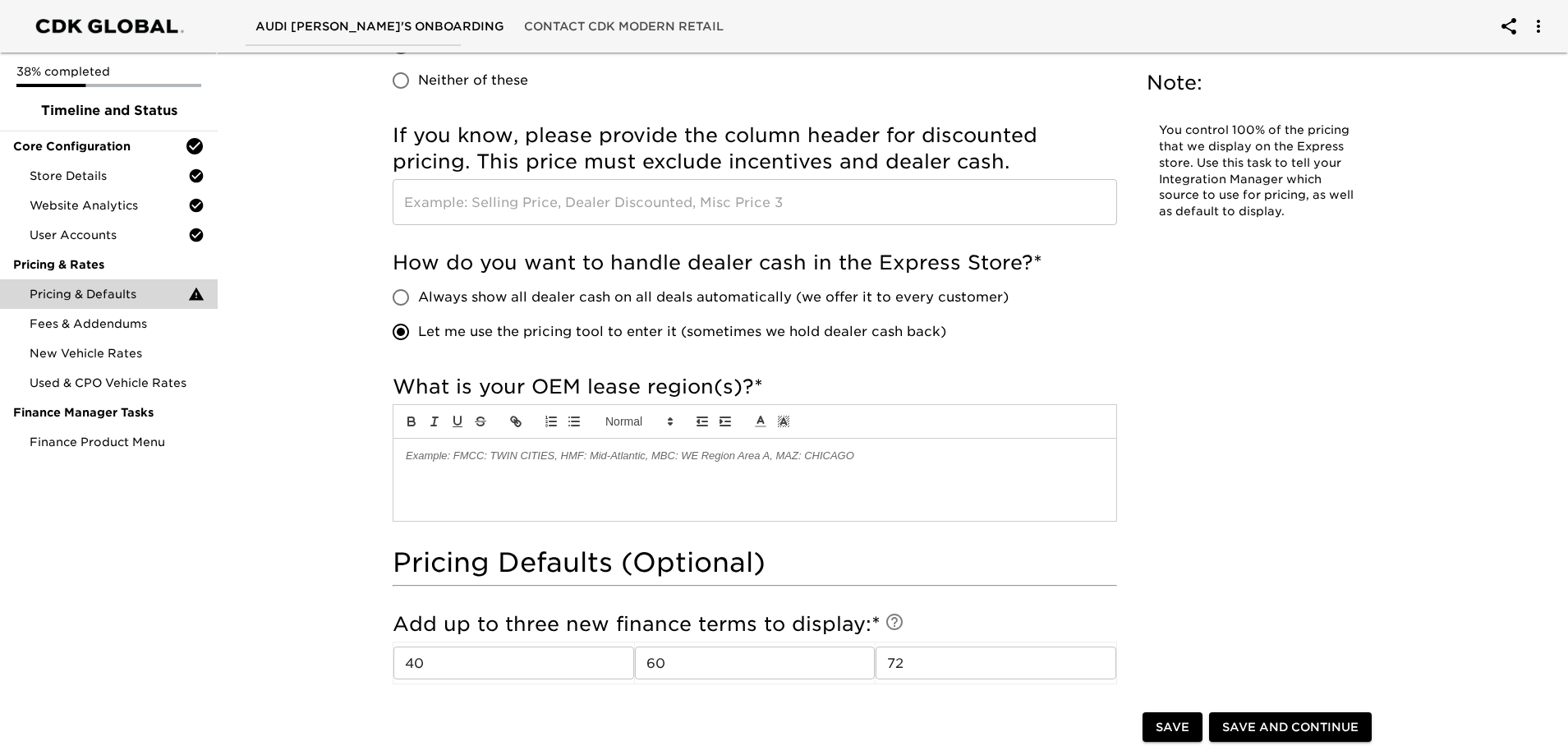
scroll to position [904, 0]
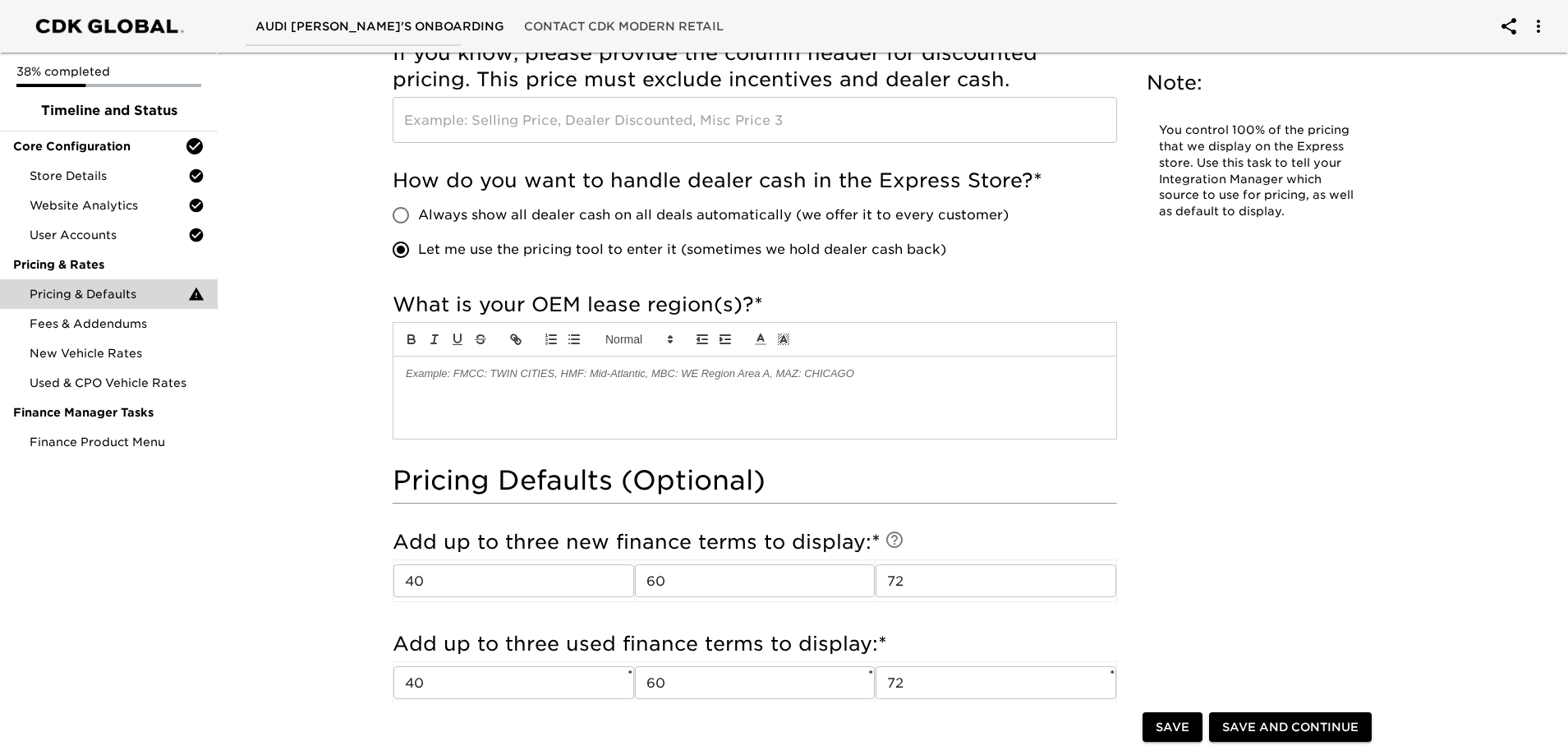
click at [562, 378] on p at bounding box center [754, 374] width 698 height 14
click at [1273, 715] on button "Save and Continue" at bounding box center [1291, 728] width 163 height 31
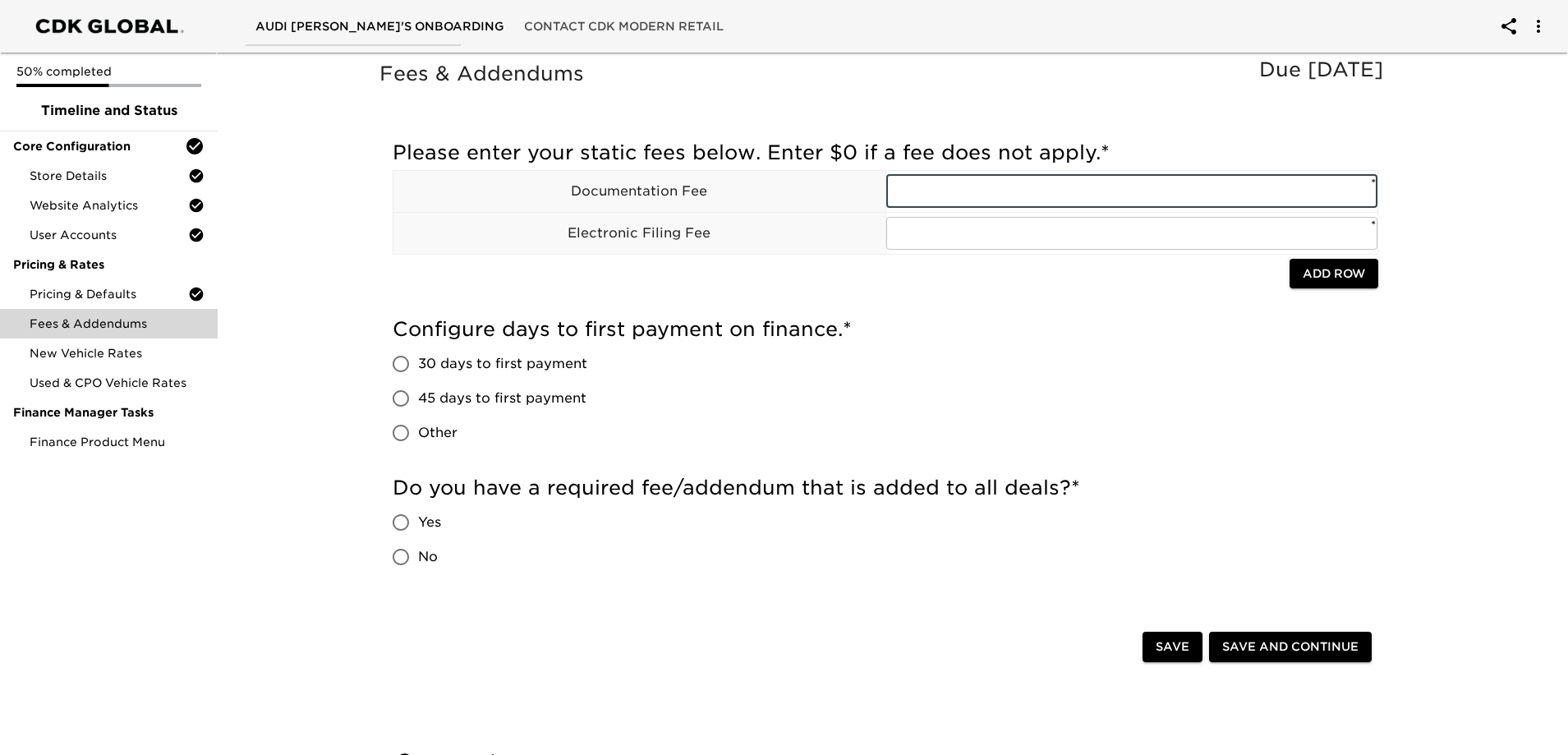
click at [980, 192] on input "text" at bounding box center [1132, 191] width 492 height 33
type input "698"
click at [949, 233] on input "text" at bounding box center [1132, 233] width 492 height 33
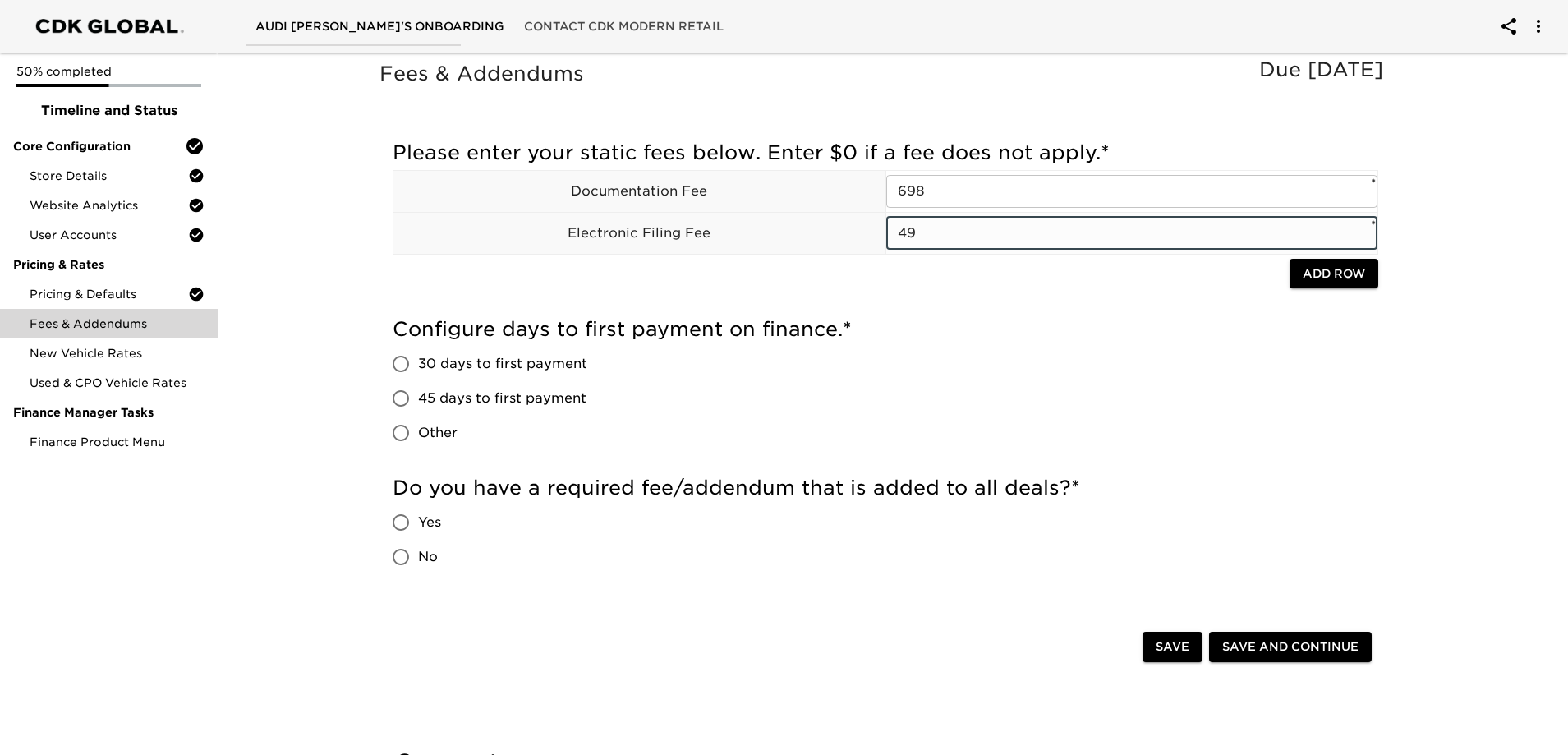
type input "49"
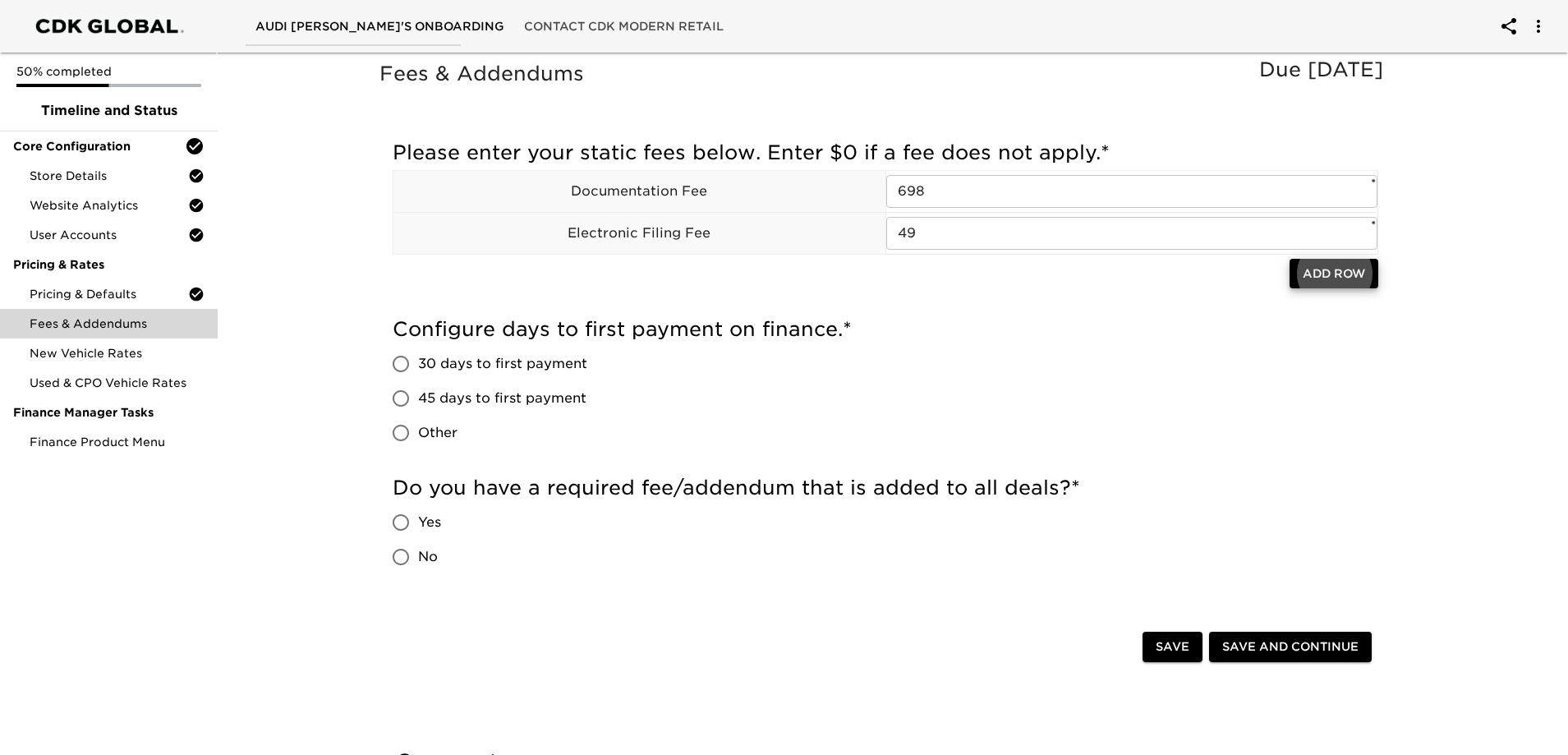
click at [406, 396] on input "45 days to first payment" at bounding box center [401, 398] width 34 height 34
radio input "true"
click at [406, 550] on input "No" at bounding box center [401, 557] width 34 height 34
radio input "true"
click at [1275, 648] on span "Save and Continue" at bounding box center [1290, 647] width 136 height 21
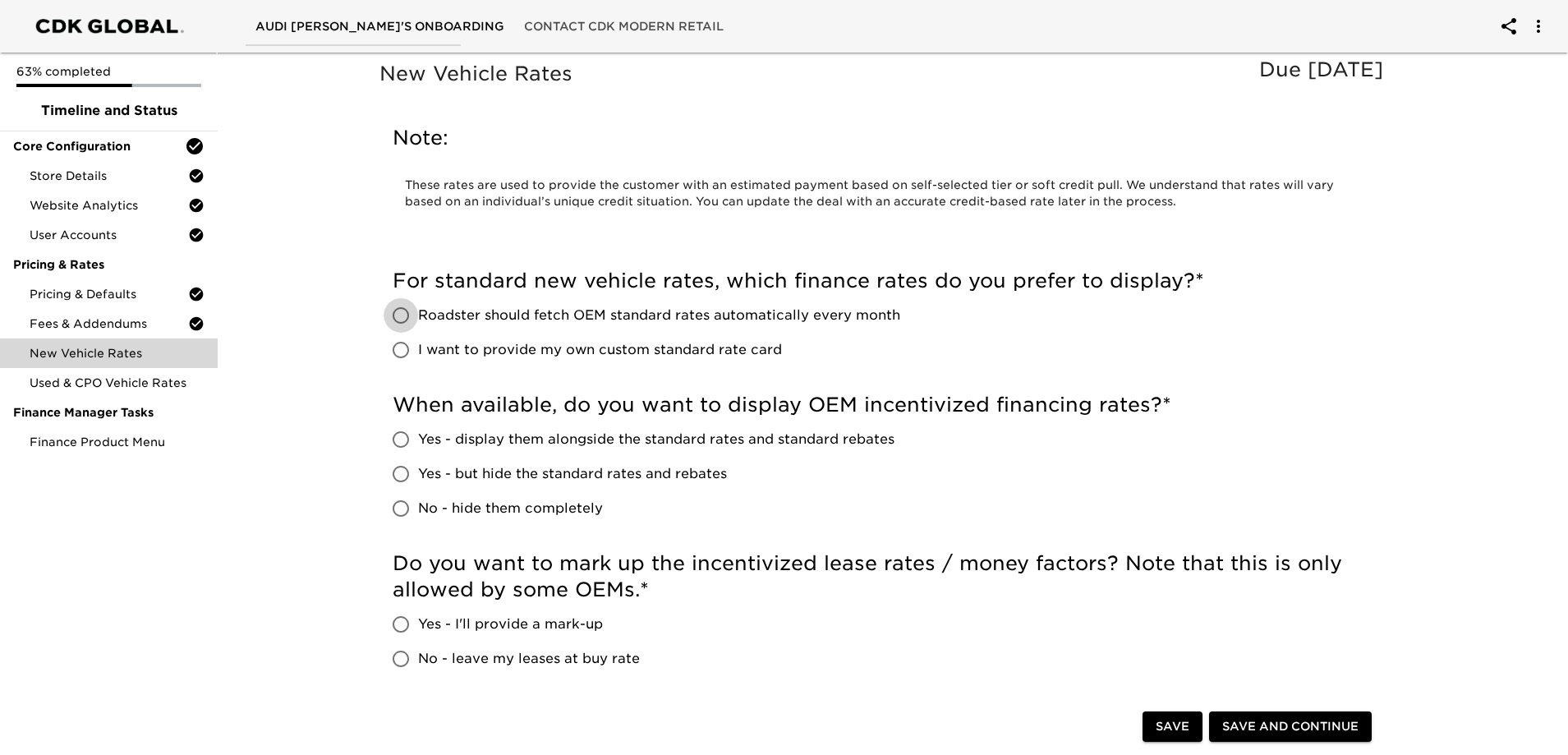
click at [402, 316] on input "Roadster should fetch OEM standard rates automatically every month" at bounding box center [401, 315] width 34 height 34
radio input "true"
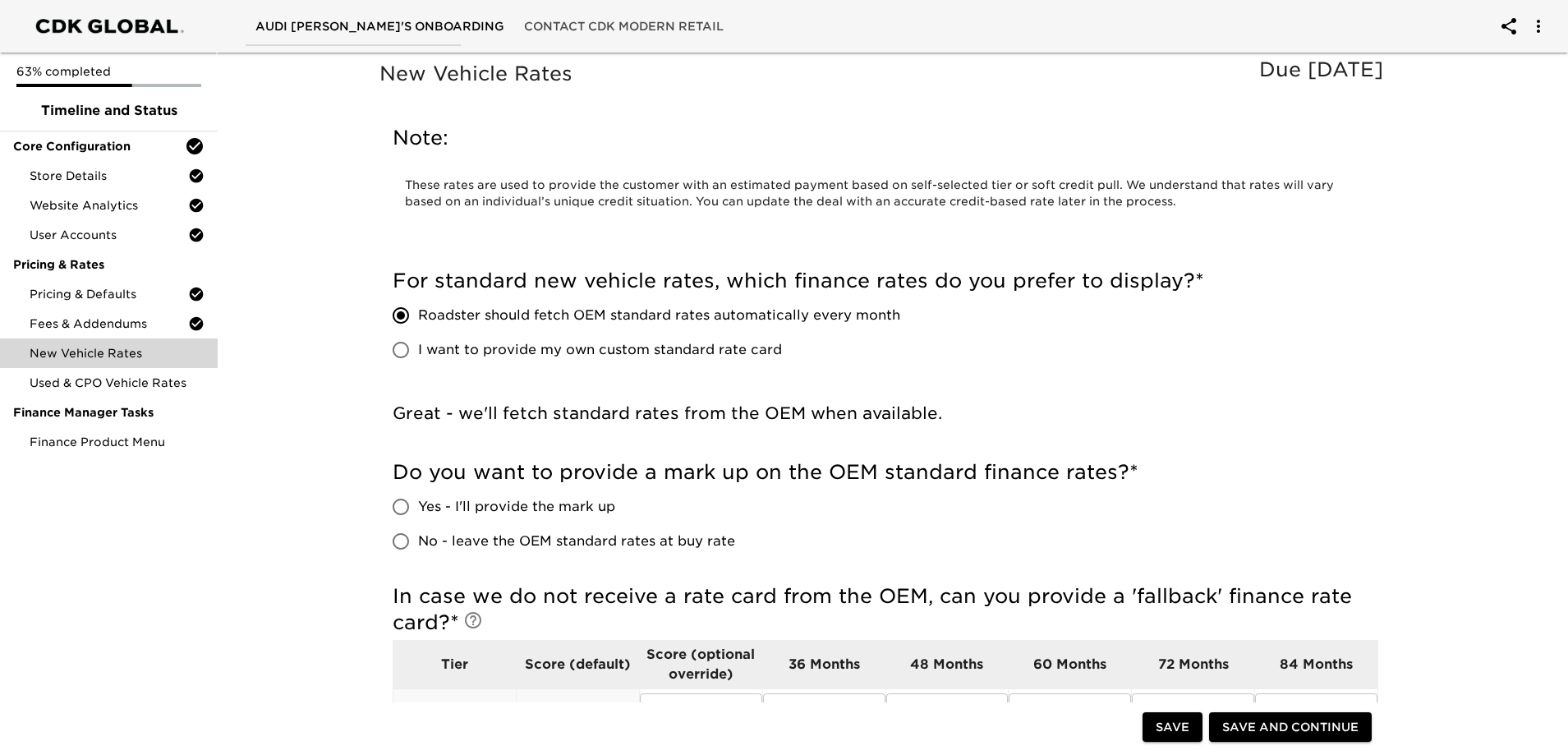
click at [400, 502] on input "Yes - I'll provide the mark up" at bounding box center [401, 507] width 34 height 34
radio input "true"
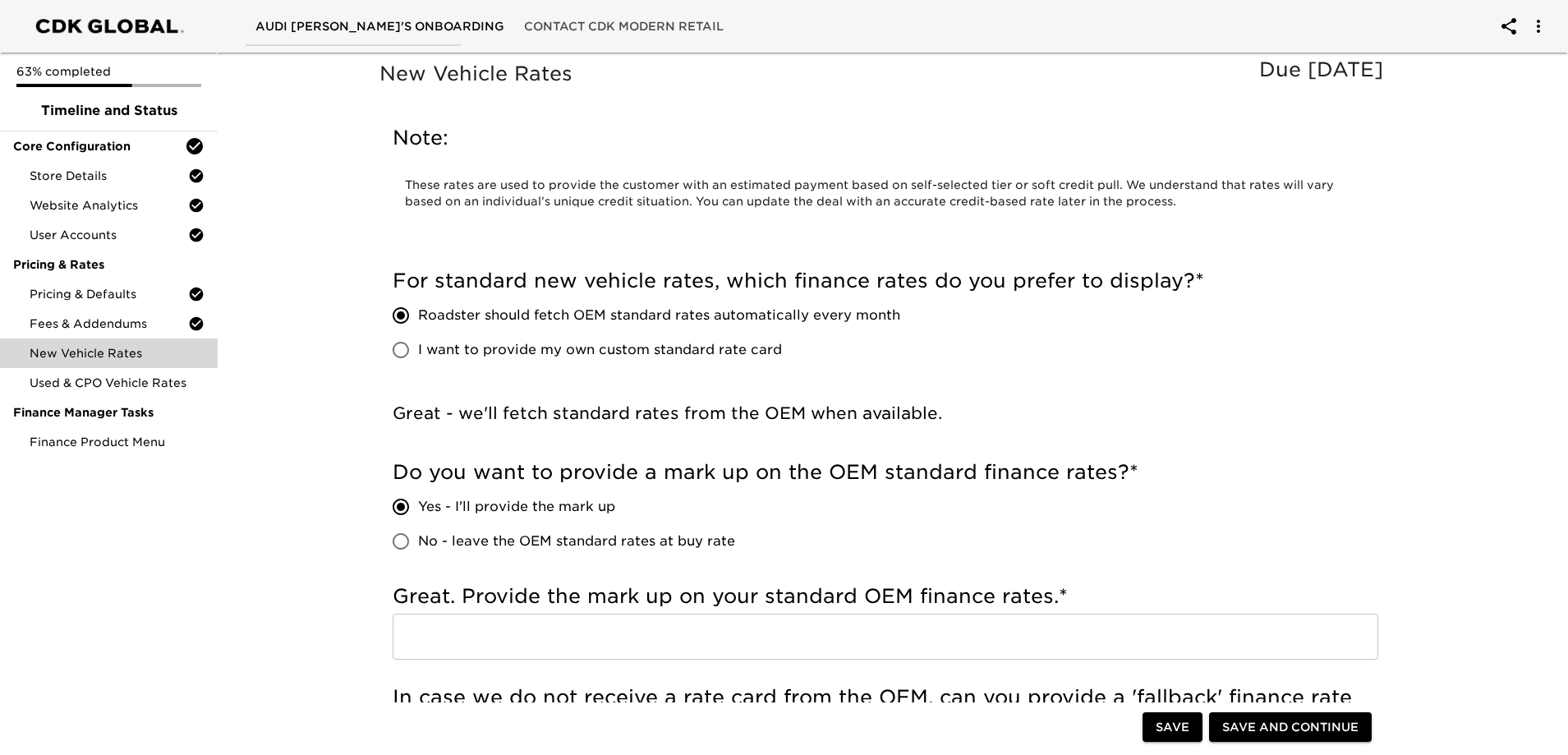
scroll to position [82, 0]
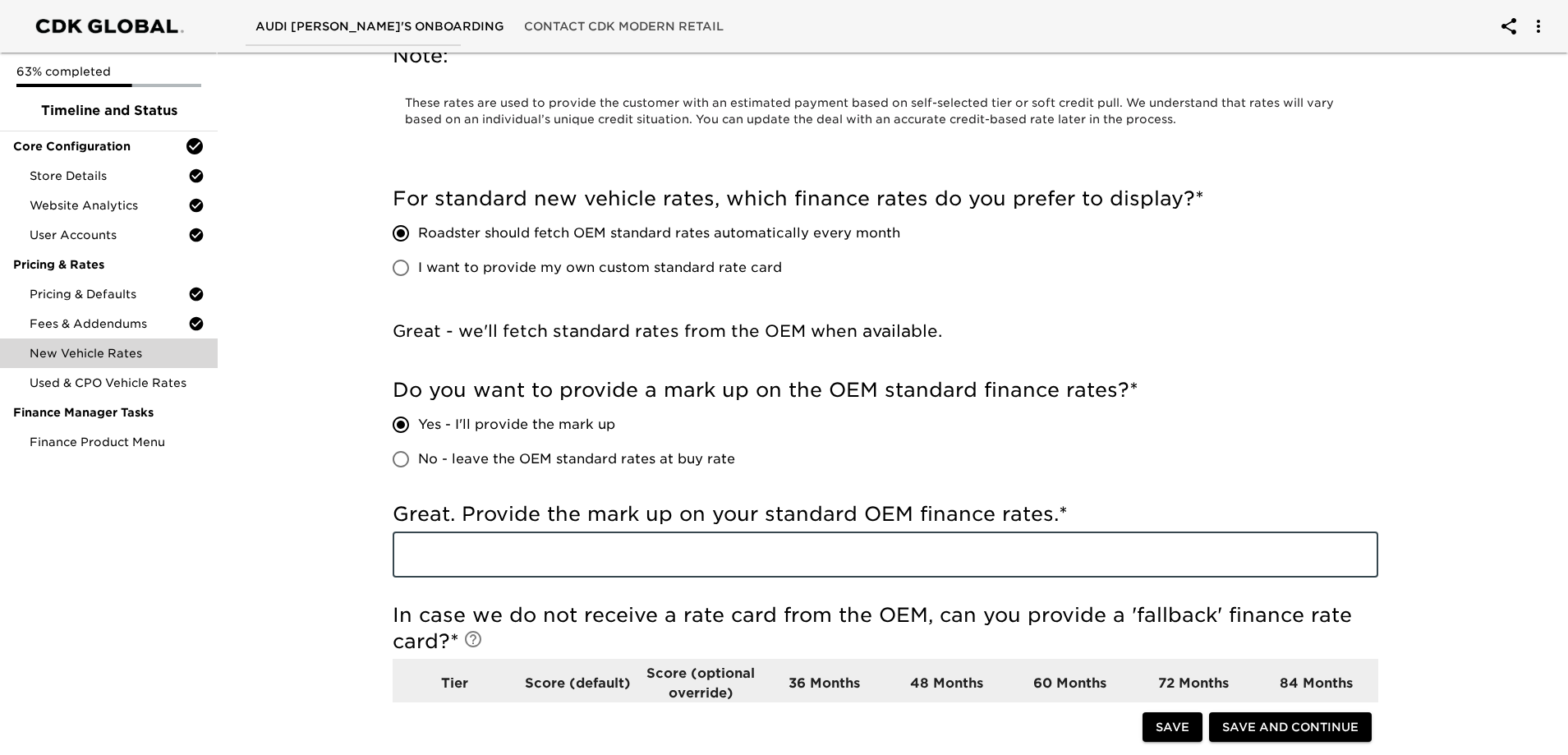
click at [461, 555] on input "text" at bounding box center [886, 555] width 986 height 46
type input "2.0"
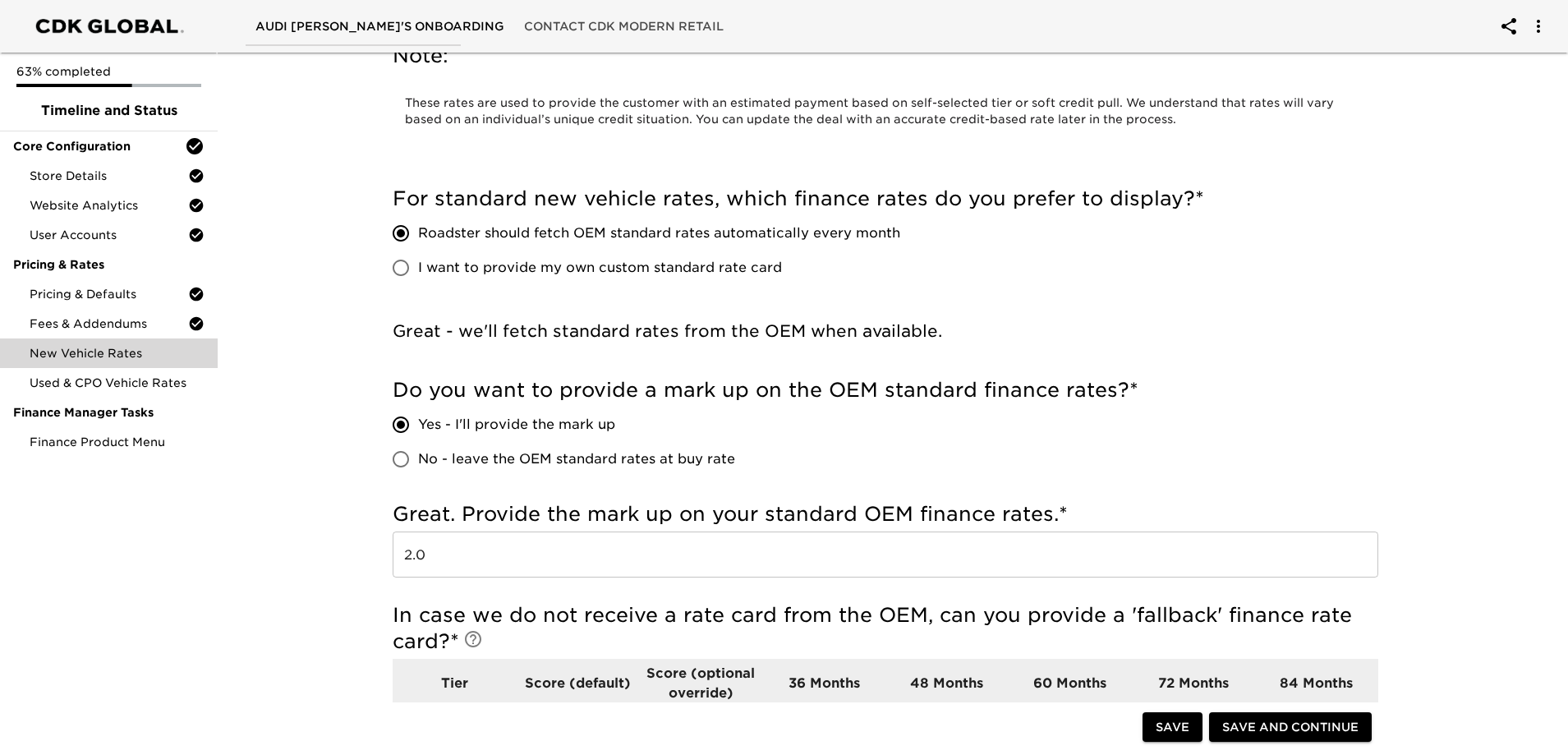
scroll to position [329, 0]
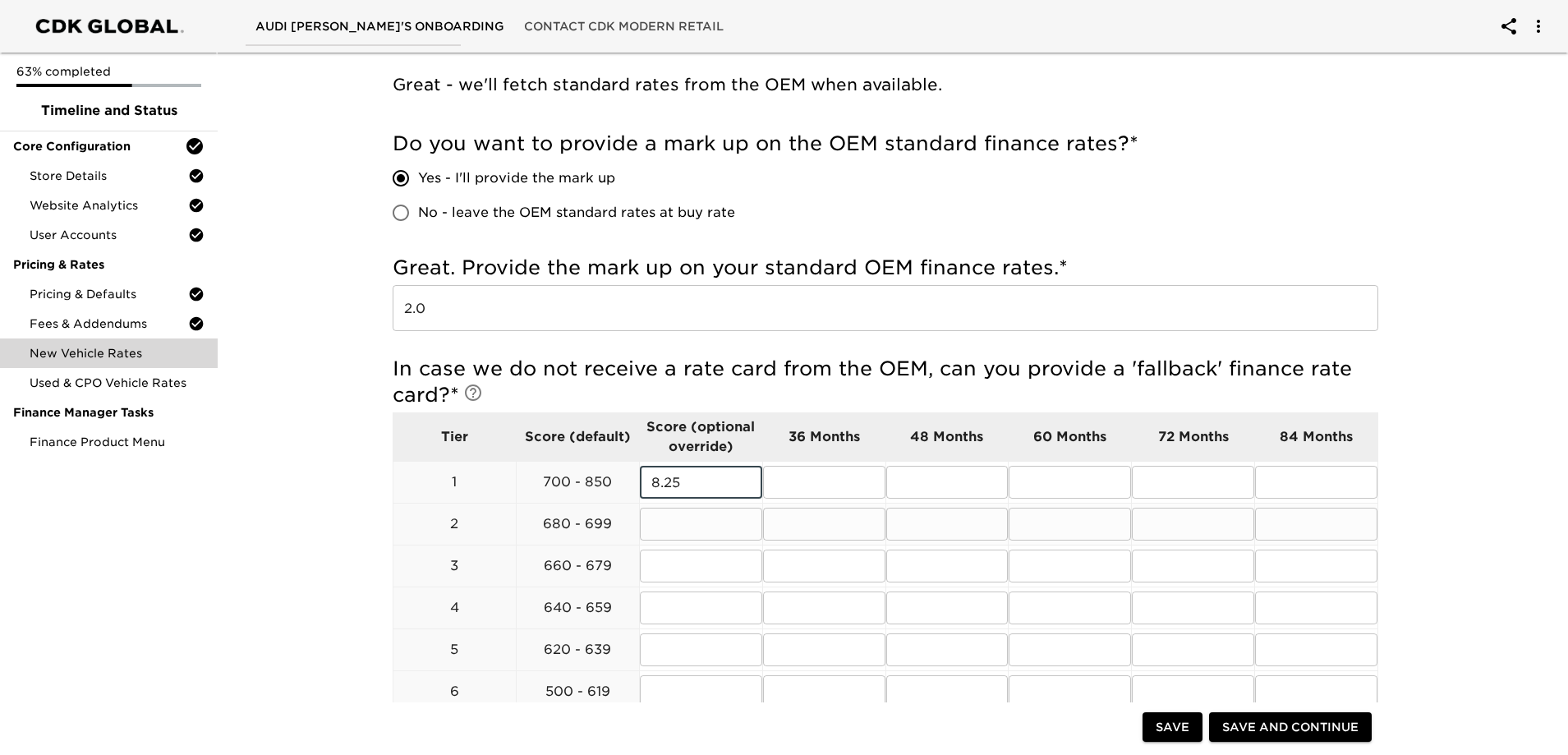
type input "8.25"
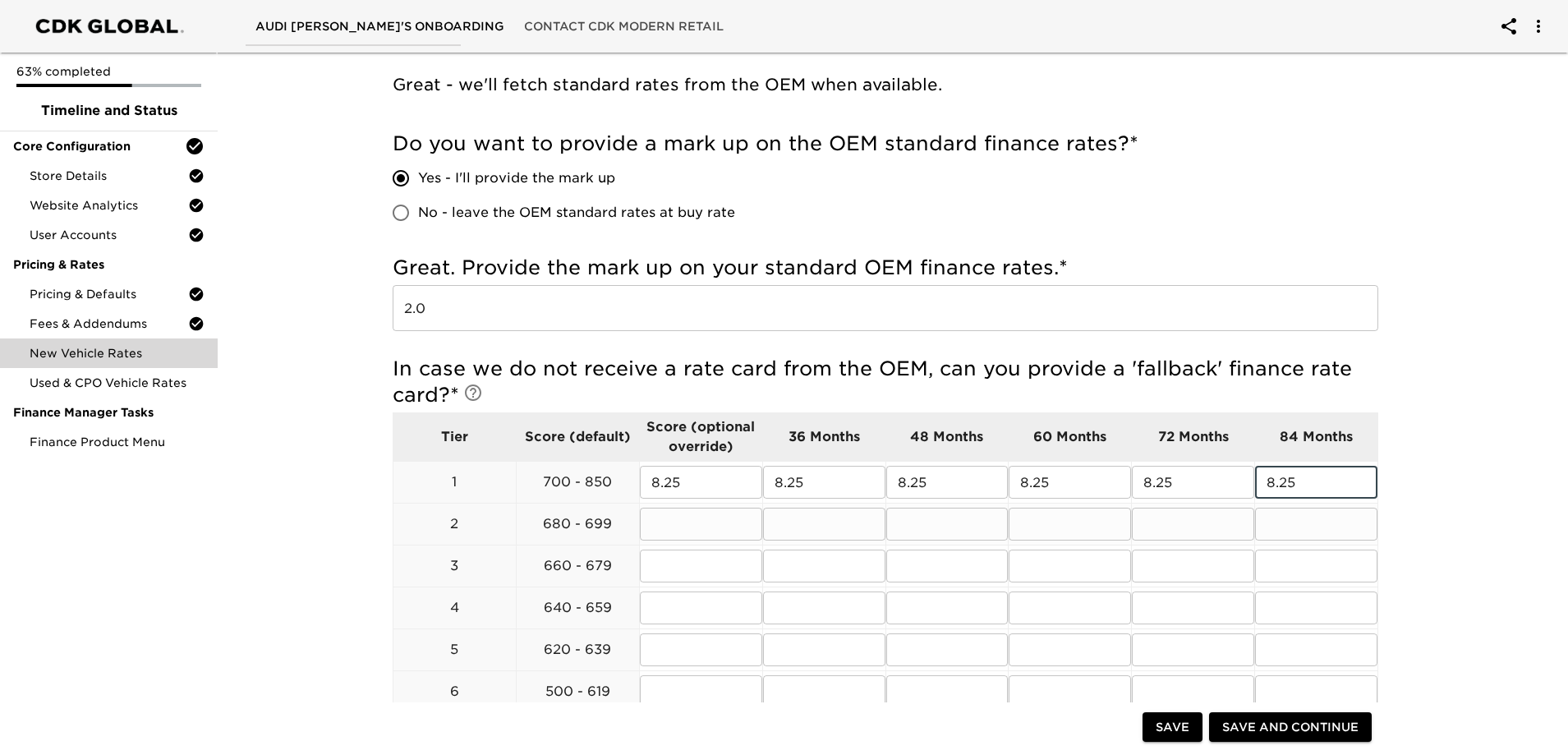
type input "8.25"
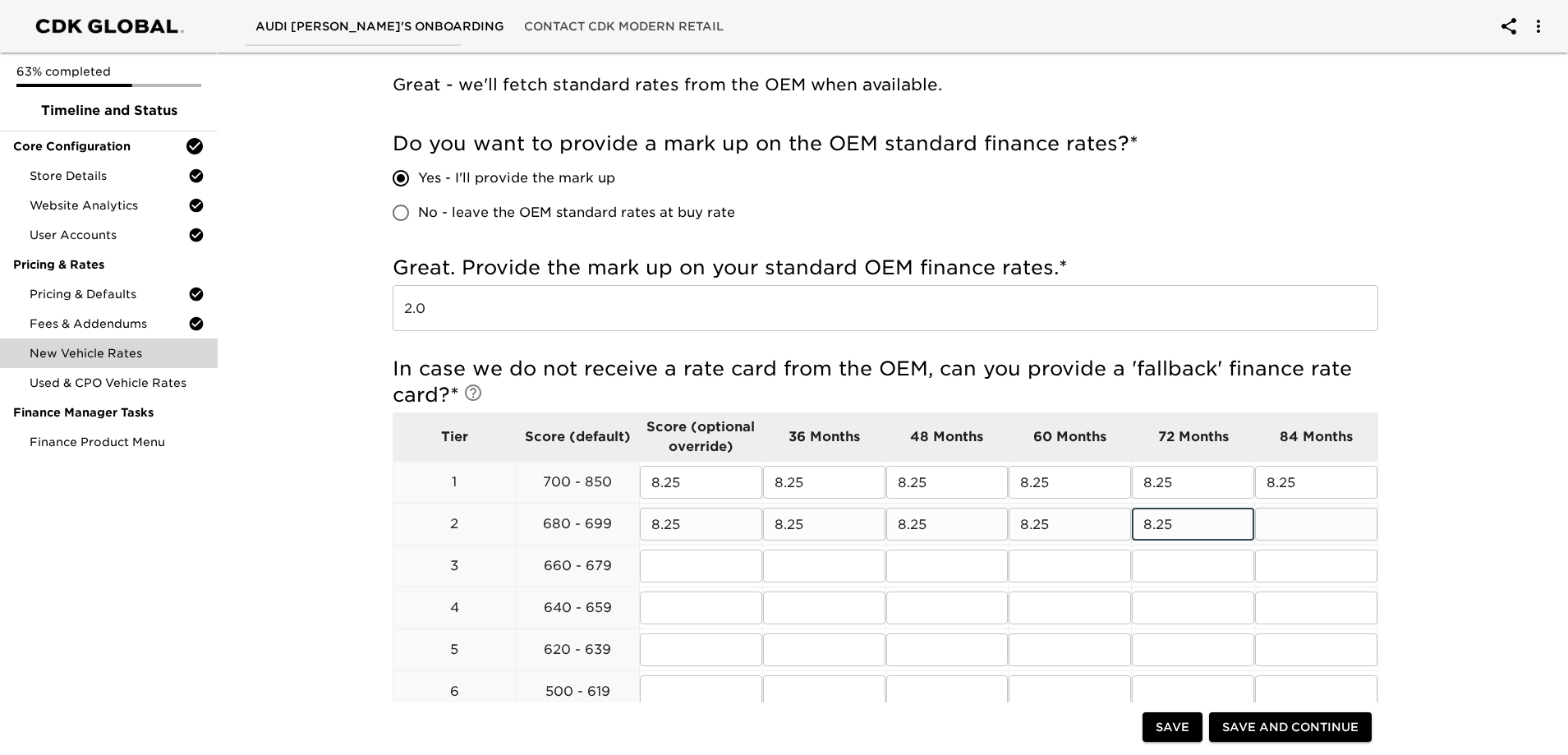
type input "8.25"
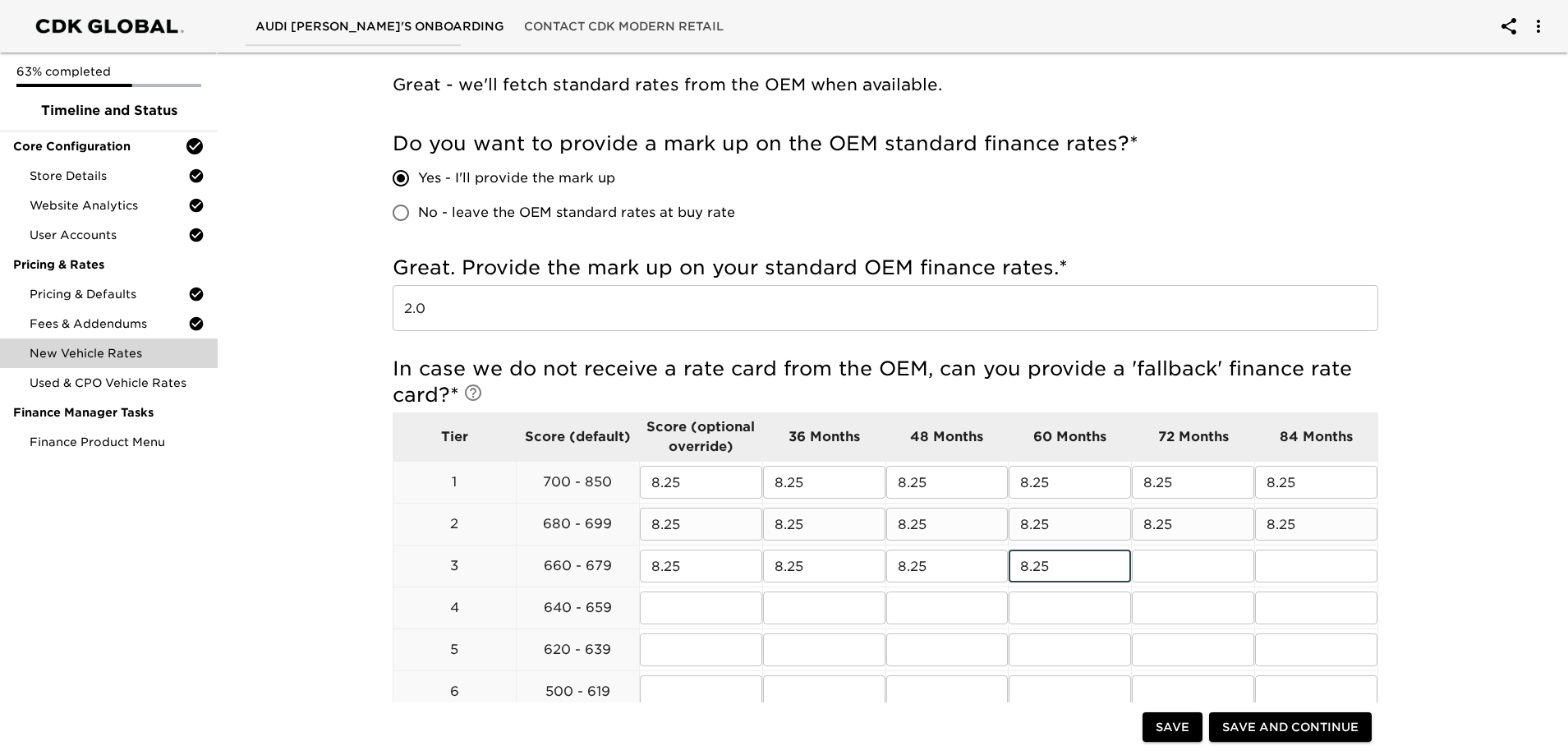
type input "8.25"
drag, startPoint x: 688, startPoint y: 601, endPoint x: 623, endPoint y: 590, distance: 65.9
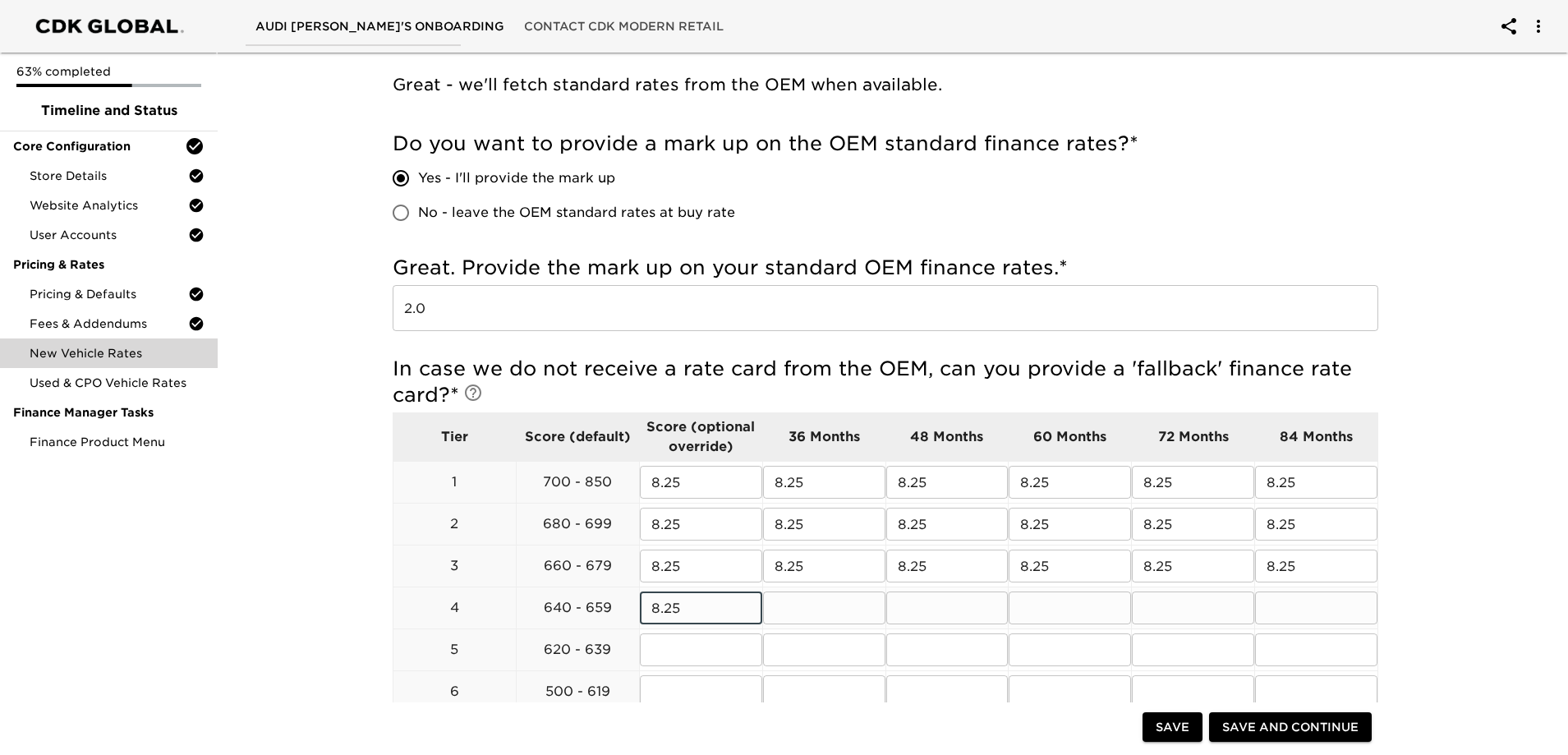
click at [623, 590] on tr "4 640 - 659 8.25 ​ ​ ​ ​ ​ ​" at bounding box center [886, 608] width 985 height 42
click at [824, 615] on input "text" at bounding box center [825, 608] width 123 height 33
paste input "8.25"
type input "8.25"
click at [954, 615] on input "text" at bounding box center [947, 608] width 123 height 33
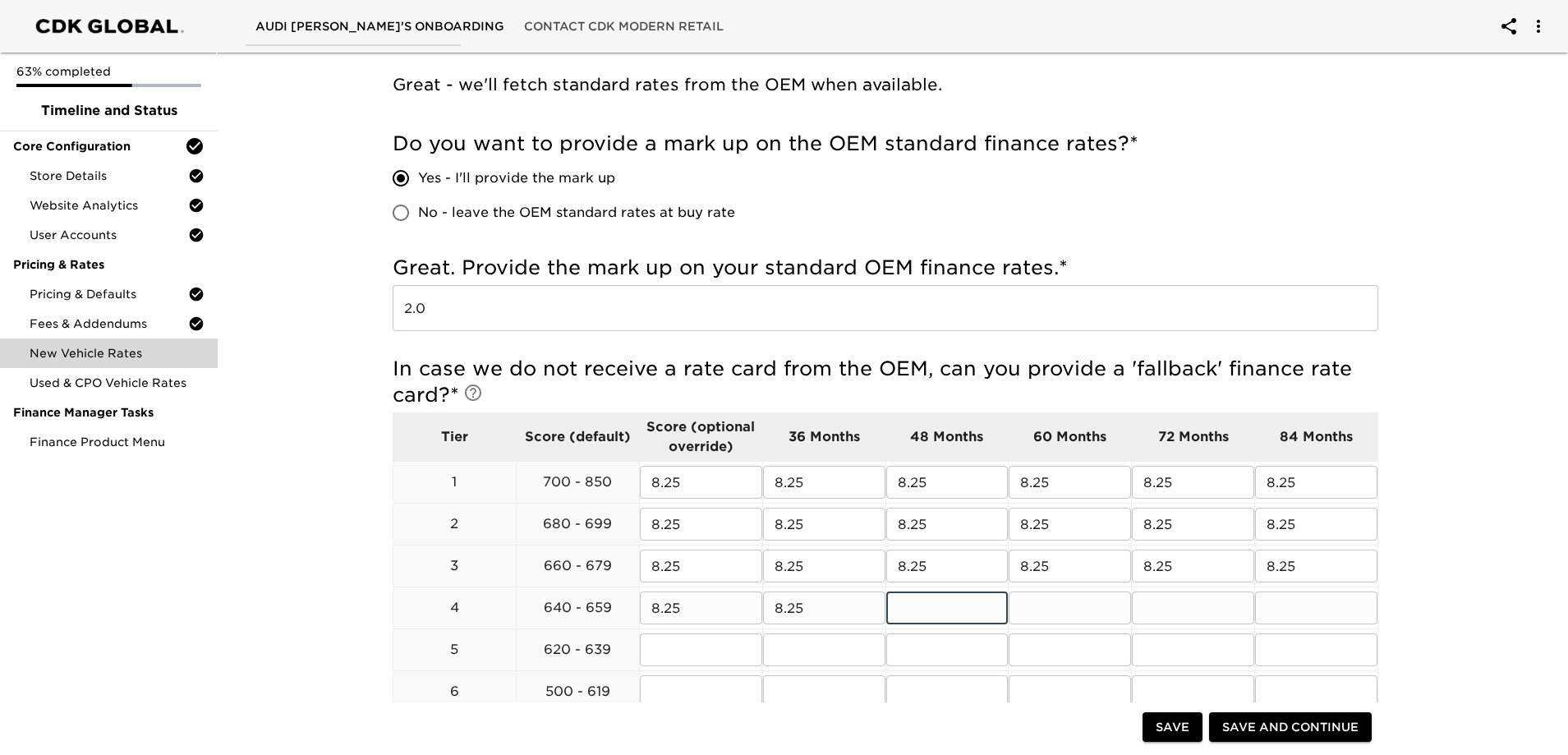
paste input "8.25"
type input "8.25"
click at [1052, 609] on input "text" at bounding box center [1070, 608] width 123 height 33
paste input "8.25"
type input "8.25"
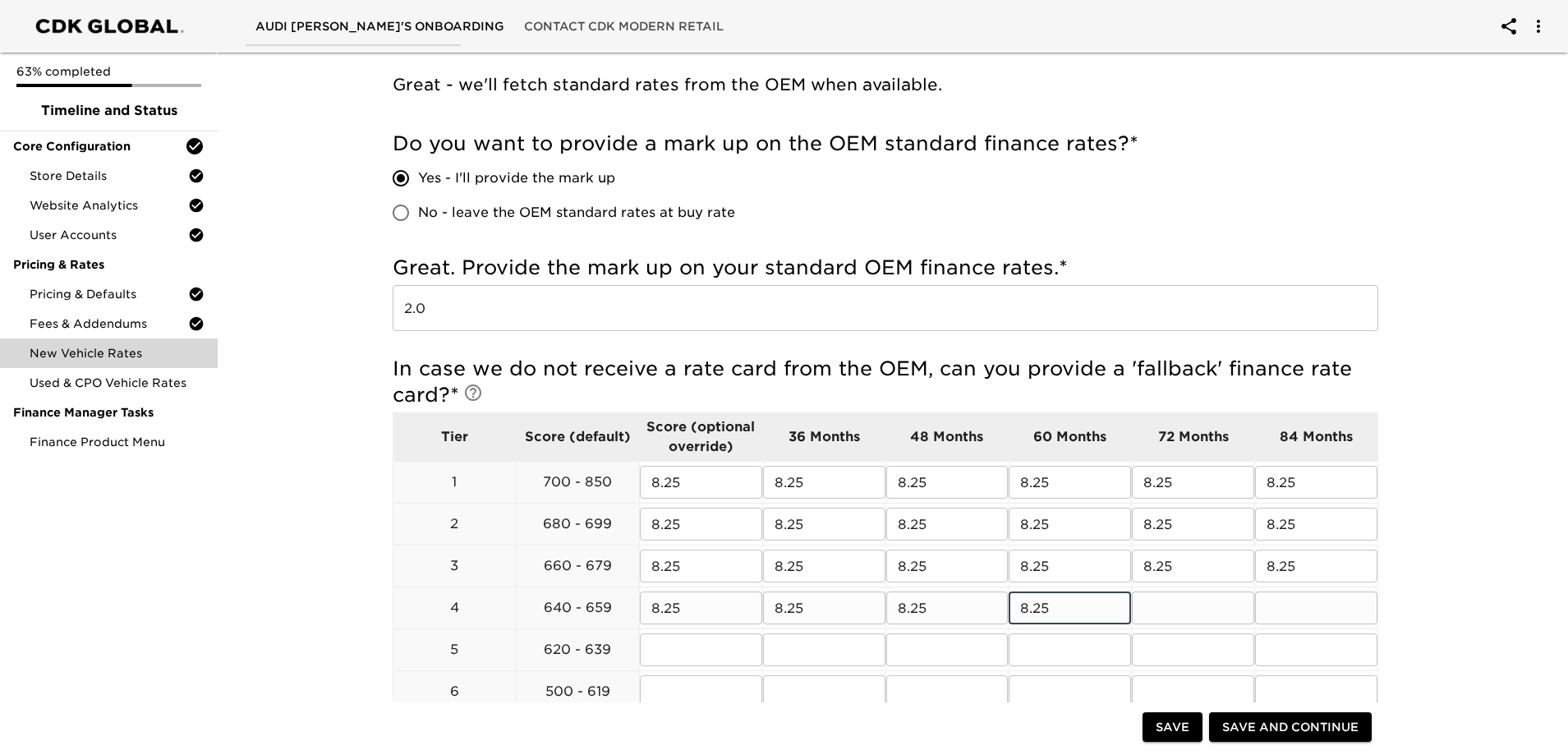
click at [1175, 608] on input "text" at bounding box center [1193, 608] width 123 height 33
paste input "8.25"
type input "8.25"
click at [1286, 601] on input "text" at bounding box center [1317, 608] width 123 height 33
paste input "8.25"
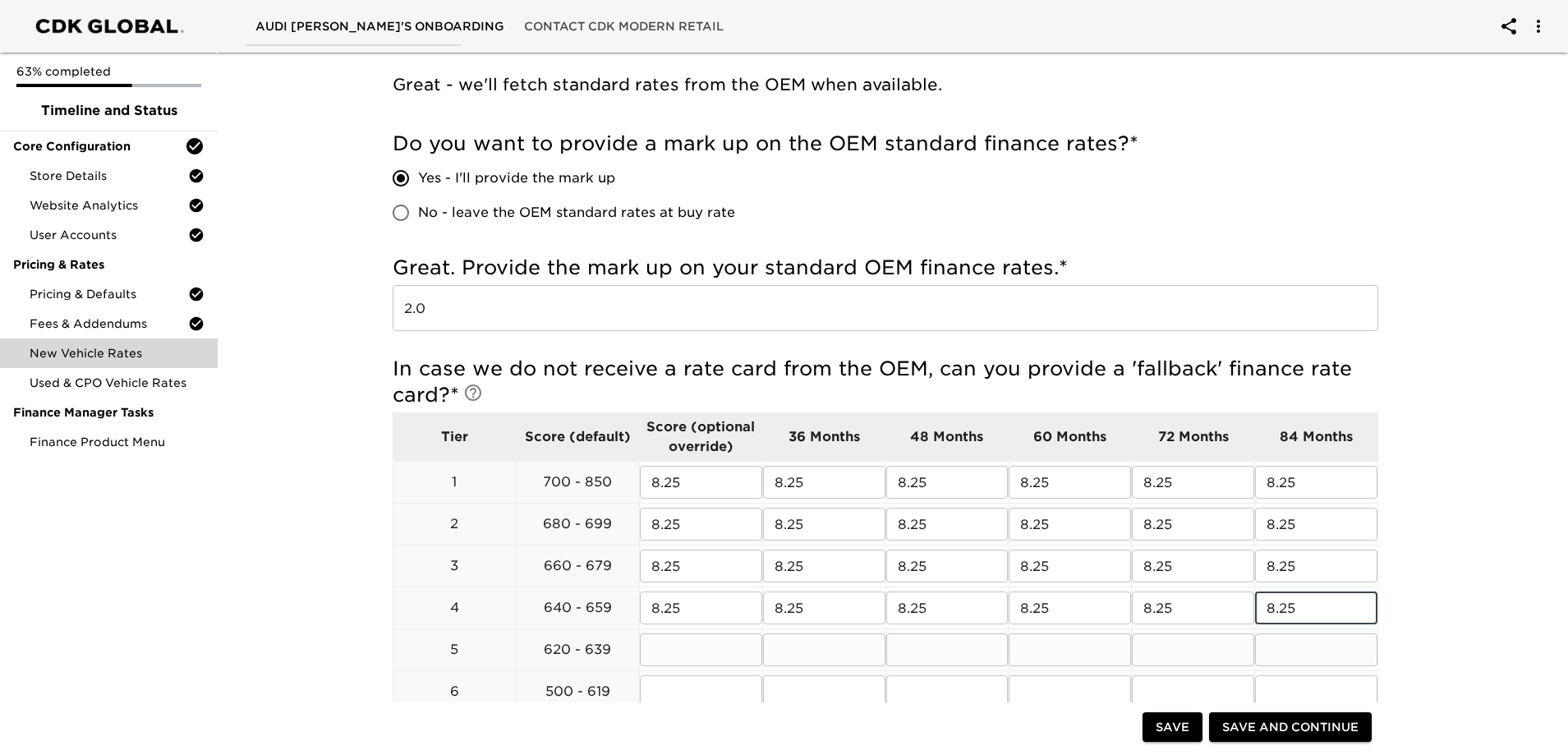
type input "8.25"
click at [1291, 651] on input "text" at bounding box center [1317, 649] width 123 height 33
paste input "8.25"
type input "8.25"
click at [1186, 654] on input "text" at bounding box center [1193, 649] width 123 height 33
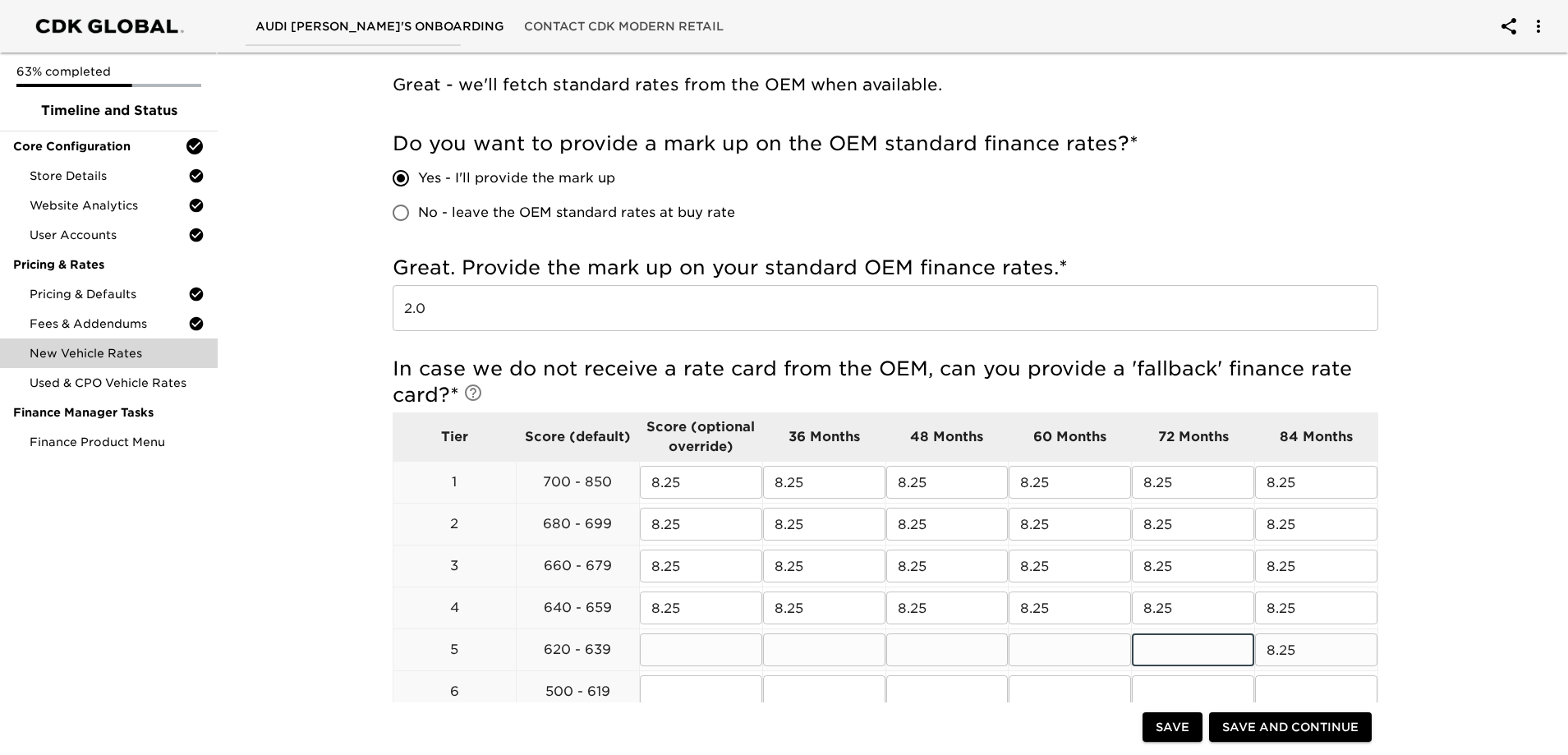
paste input "8.25"
type input "8.25"
click at [1095, 642] on input "text" at bounding box center [1070, 649] width 123 height 33
paste input "8.25"
type input "8.25"
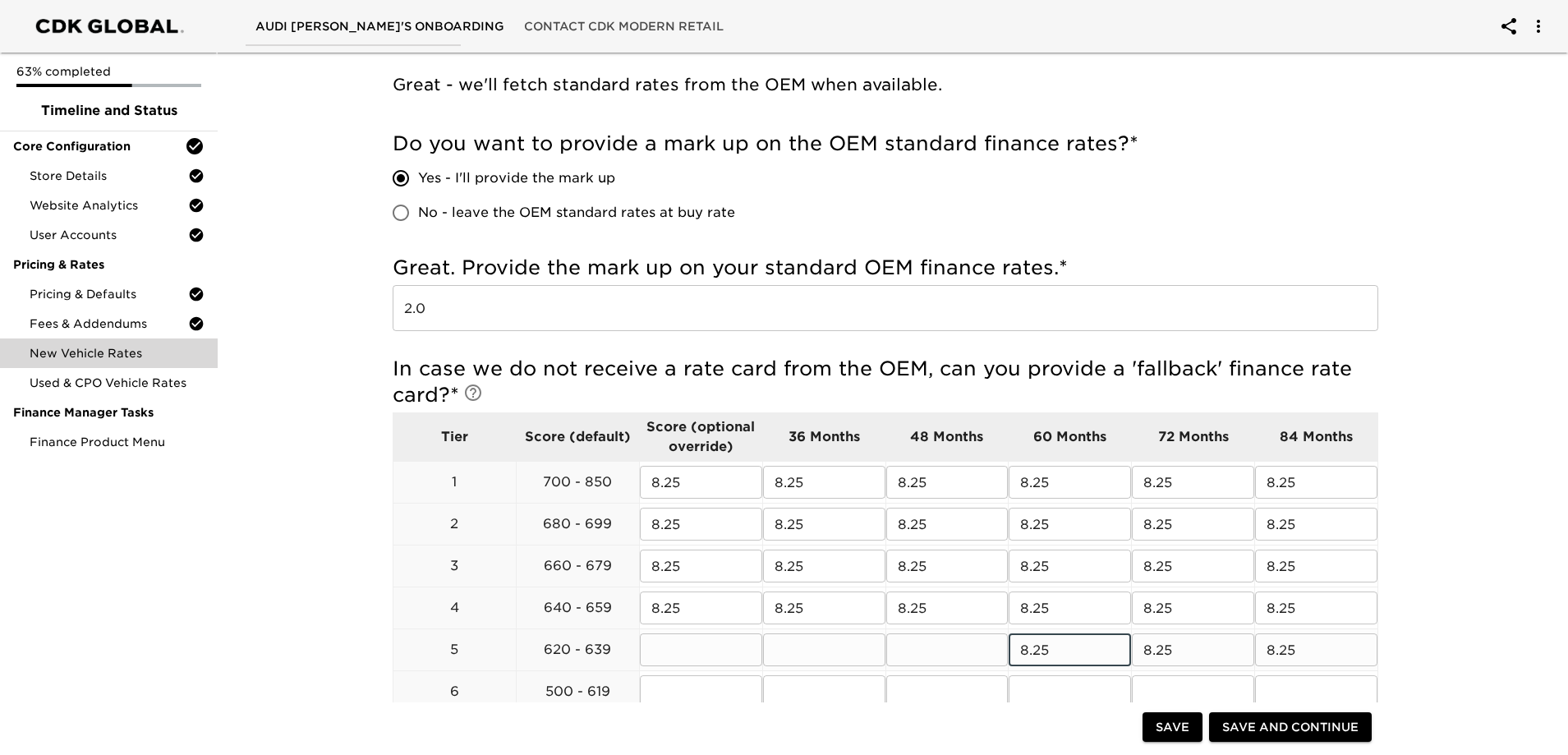
click at [911, 646] on input "text" at bounding box center [947, 649] width 123 height 33
paste input "8.25"
type input "8.25"
click at [817, 646] on input "text" at bounding box center [825, 649] width 123 height 33
paste input "8.25"
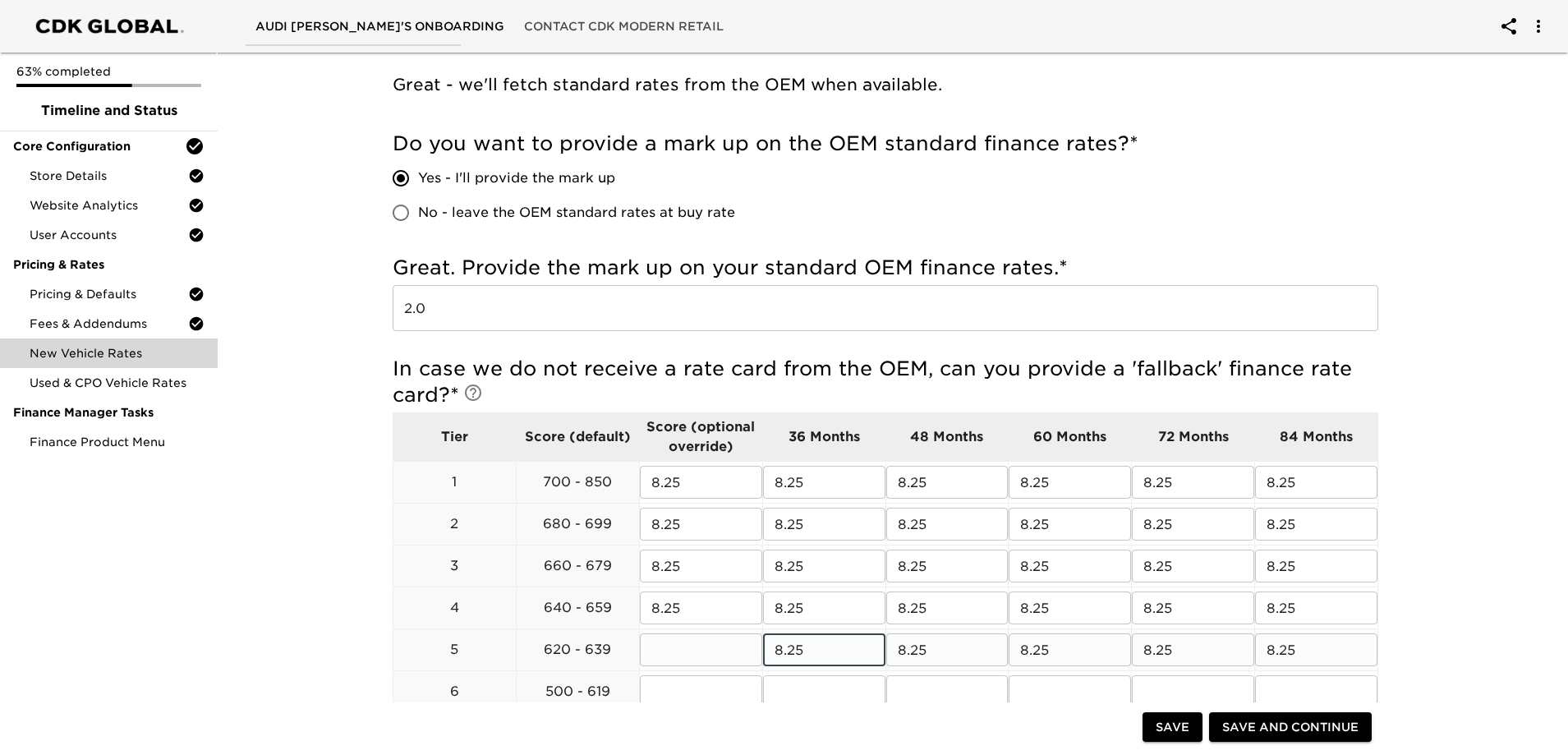
type input "8.25"
click at [706, 643] on input "text" at bounding box center [702, 649] width 123 height 33
paste input "8.25"
type input "8.25"
click at [715, 686] on input "text" at bounding box center [702, 692] width 123 height 33
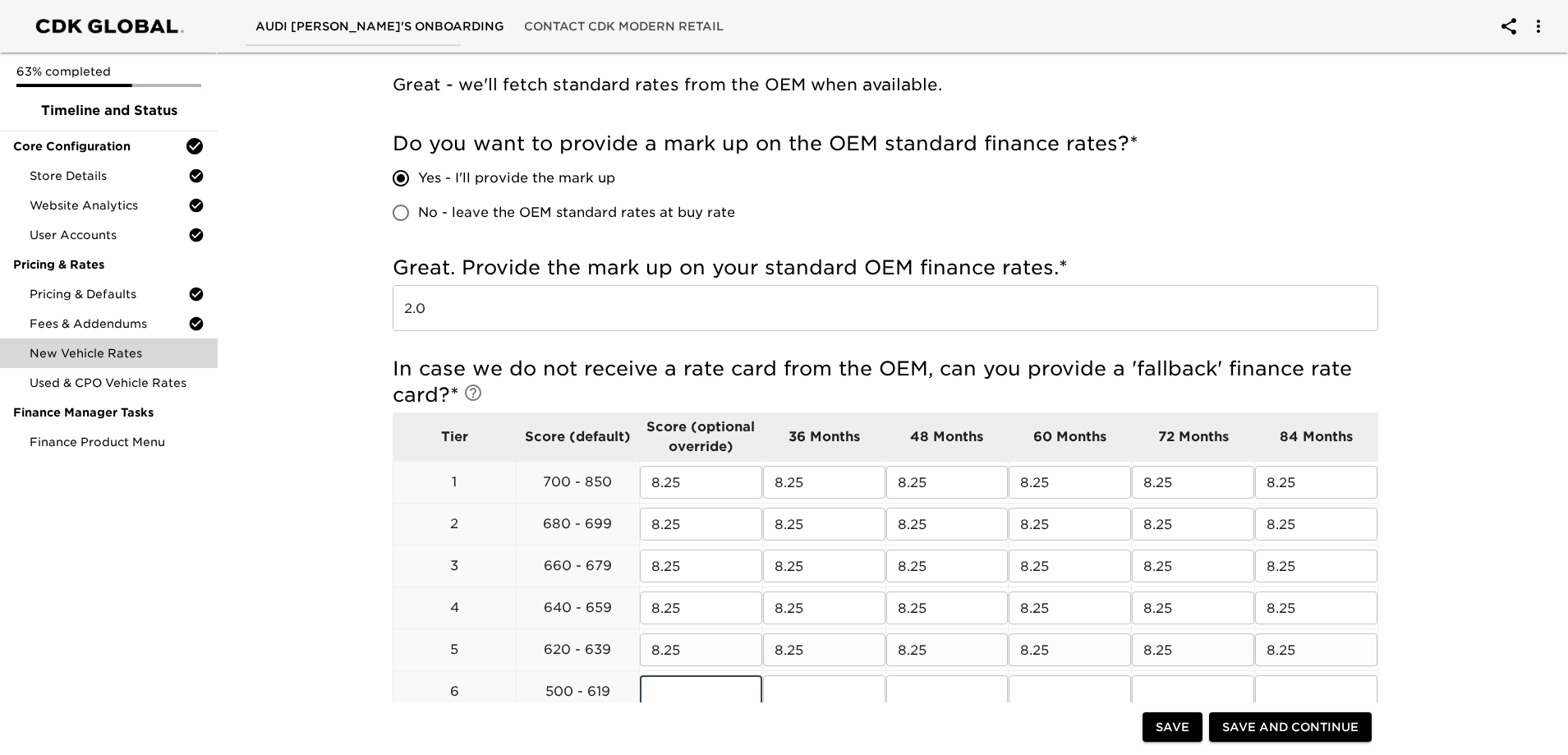
paste input "8.25"
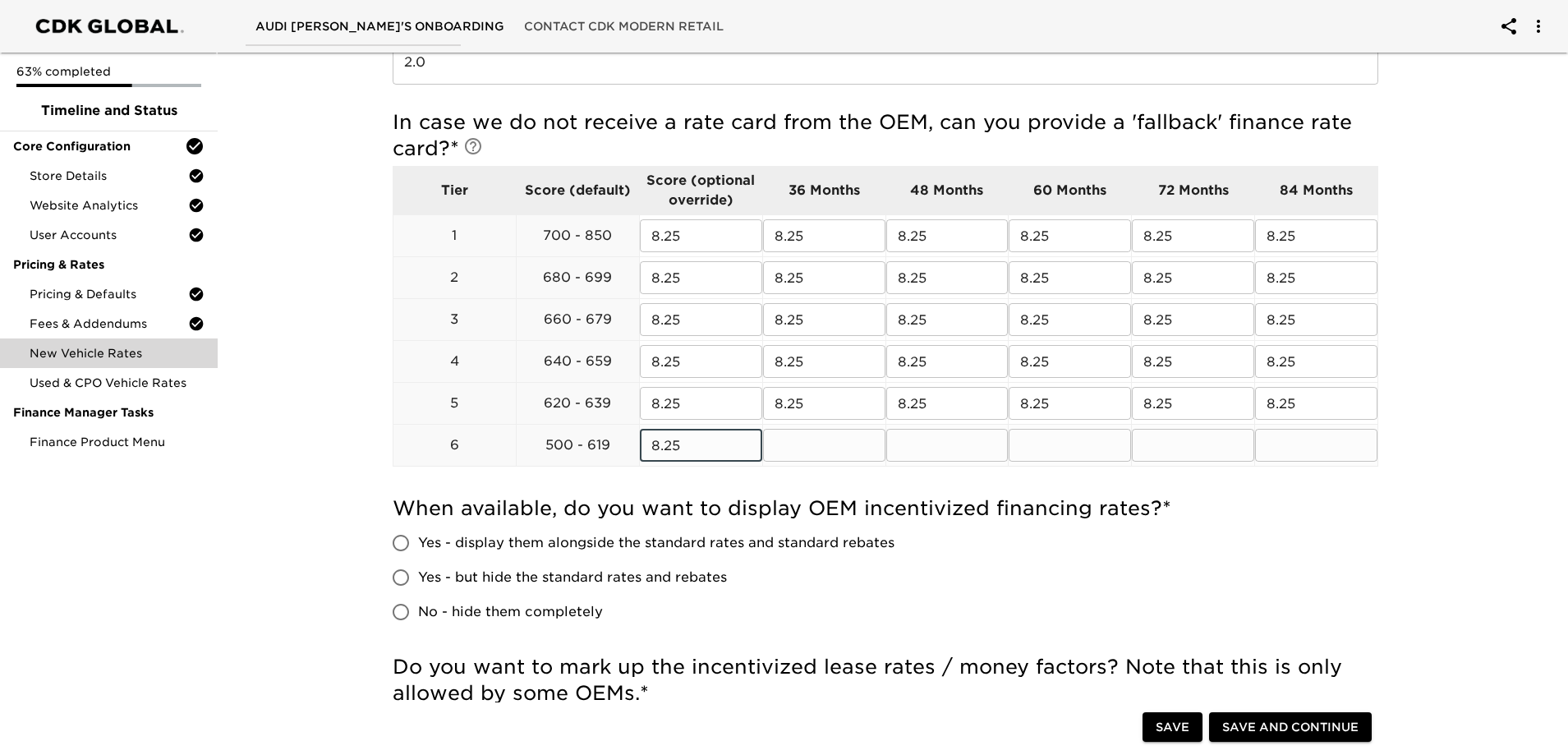
type input "8.25"
click at [812, 451] on input "text" at bounding box center [825, 445] width 123 height 33
paste input "8.25"
type input "8.25"
click at [950, 457] on input "text" at bounding box center [947, 445] width 123 height 33
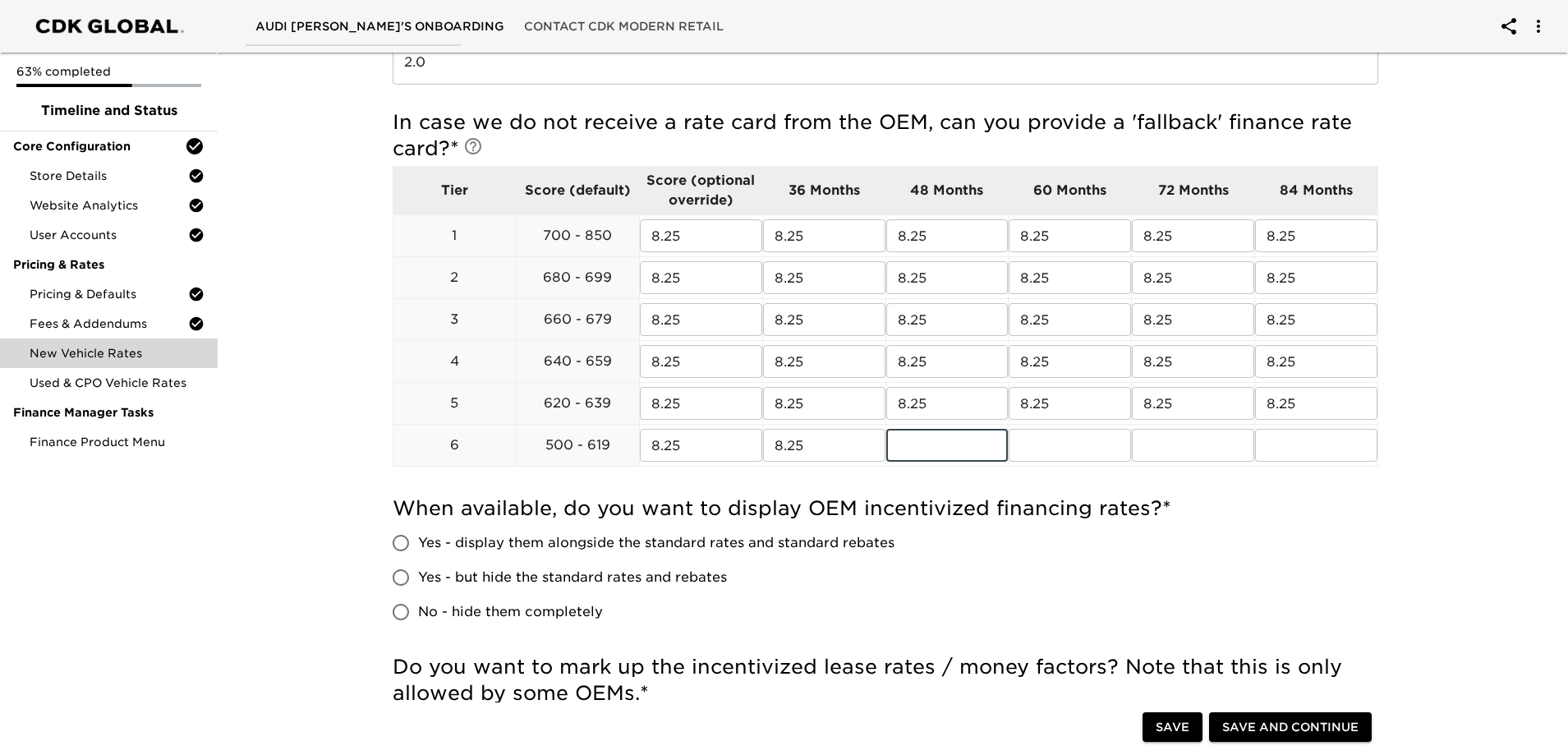
paste input "8.25"
type input "8.25"
click at [1054, 452] on input "text" at bounding box center [1070, 445] width 123 height 33
paste input "8.25"
type input "8.25"
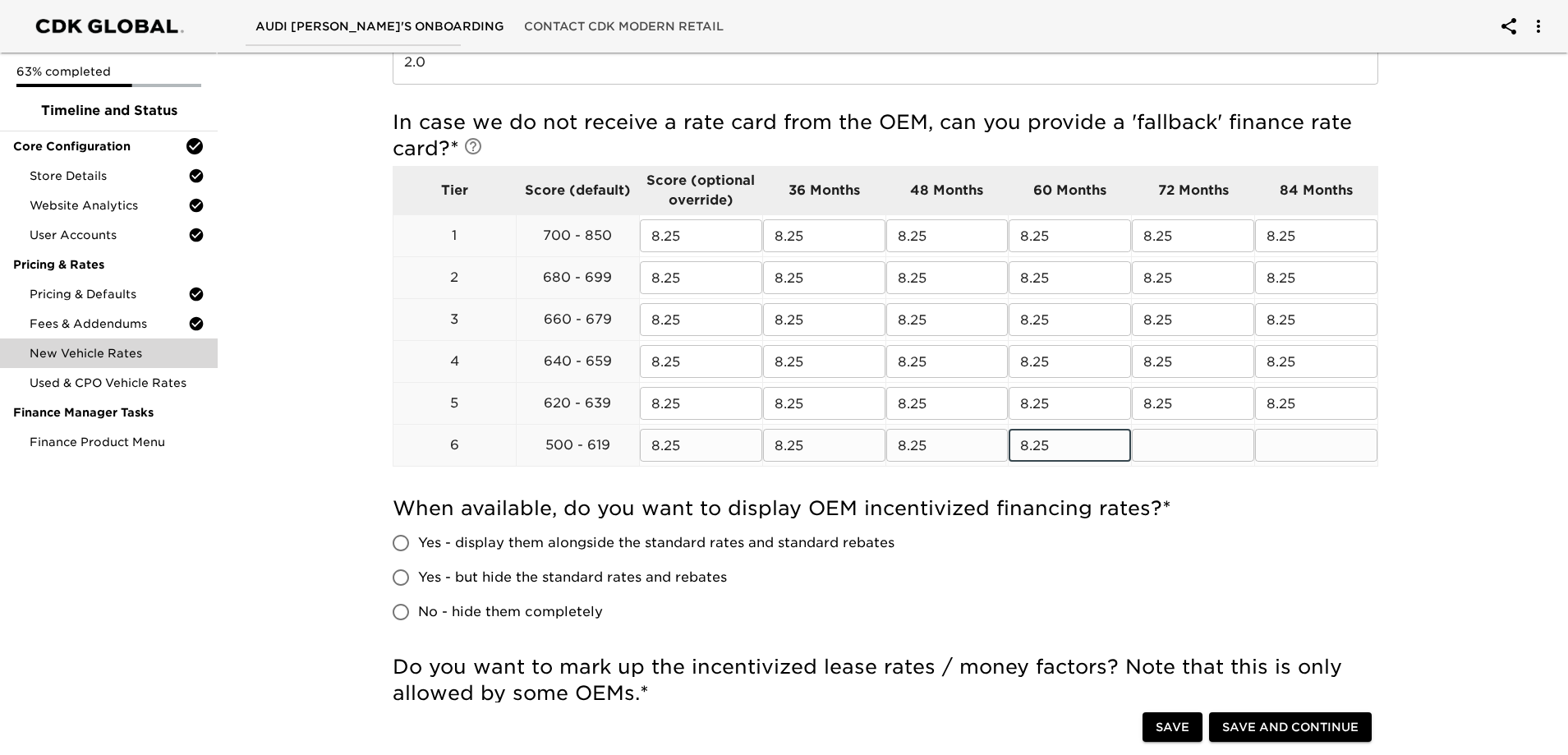
click at [1190, 448] on input "text" at bounding box center [1193, 445] width 123 height 33
paste input "8.25"
type input "8.25"
click at [1287, 443] on input "text" at bounding box center [1317, 445] width 123 height 33
paste input "8.25"
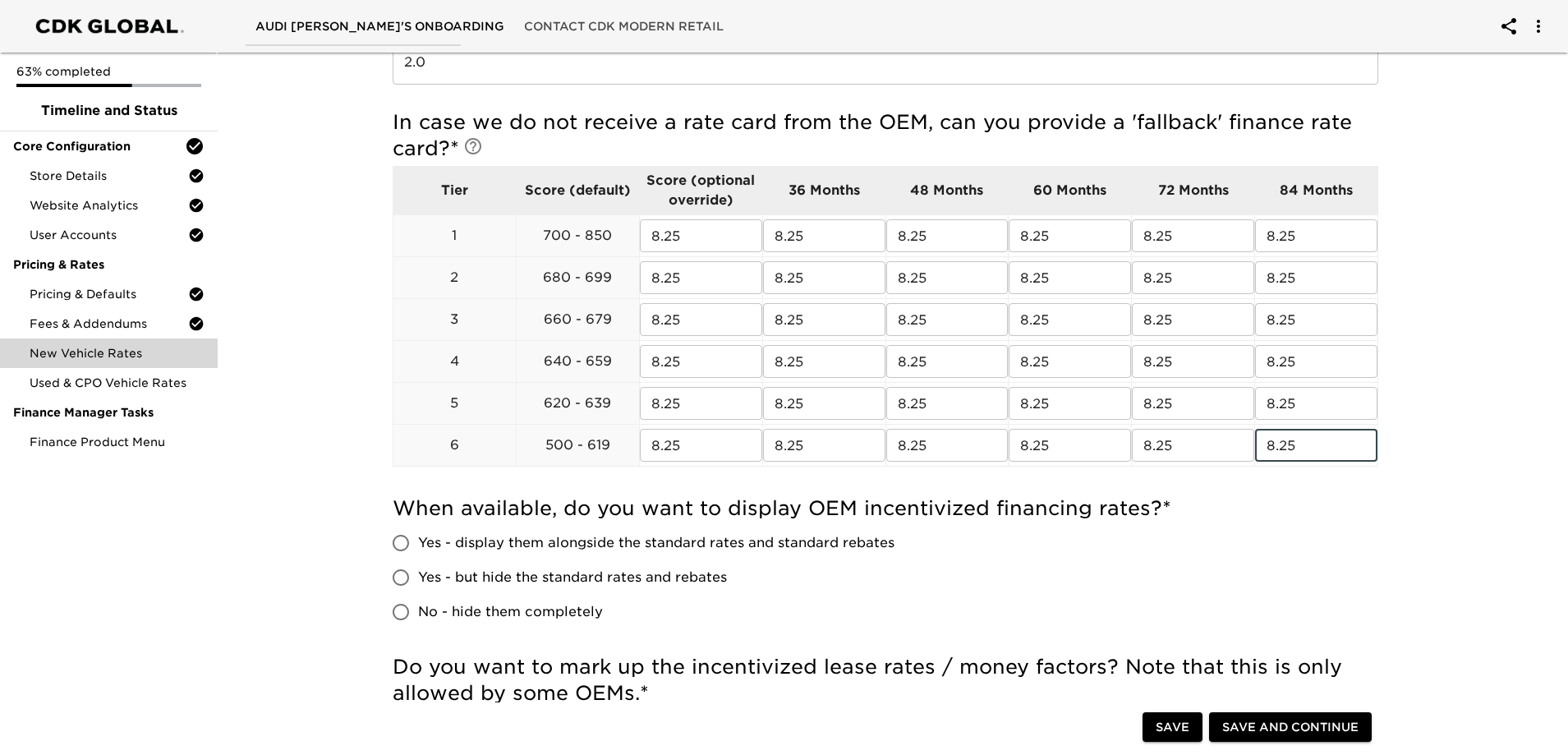
type input "8.25"
click at [405, 607] on input "No - hide them completely" at bounding box center [401, 612] width 34 height 34
radio input "true"
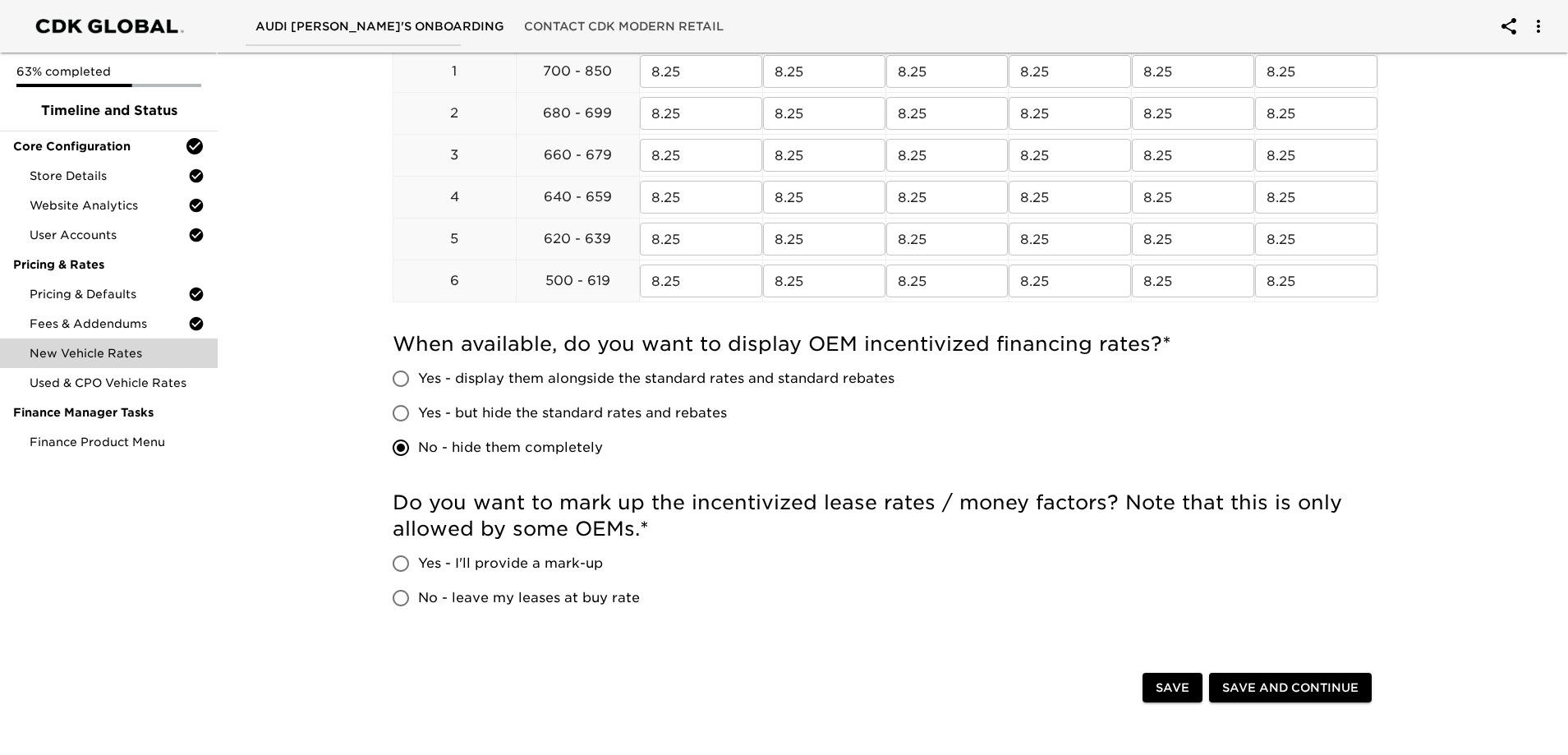
scroll to position [822, 0]
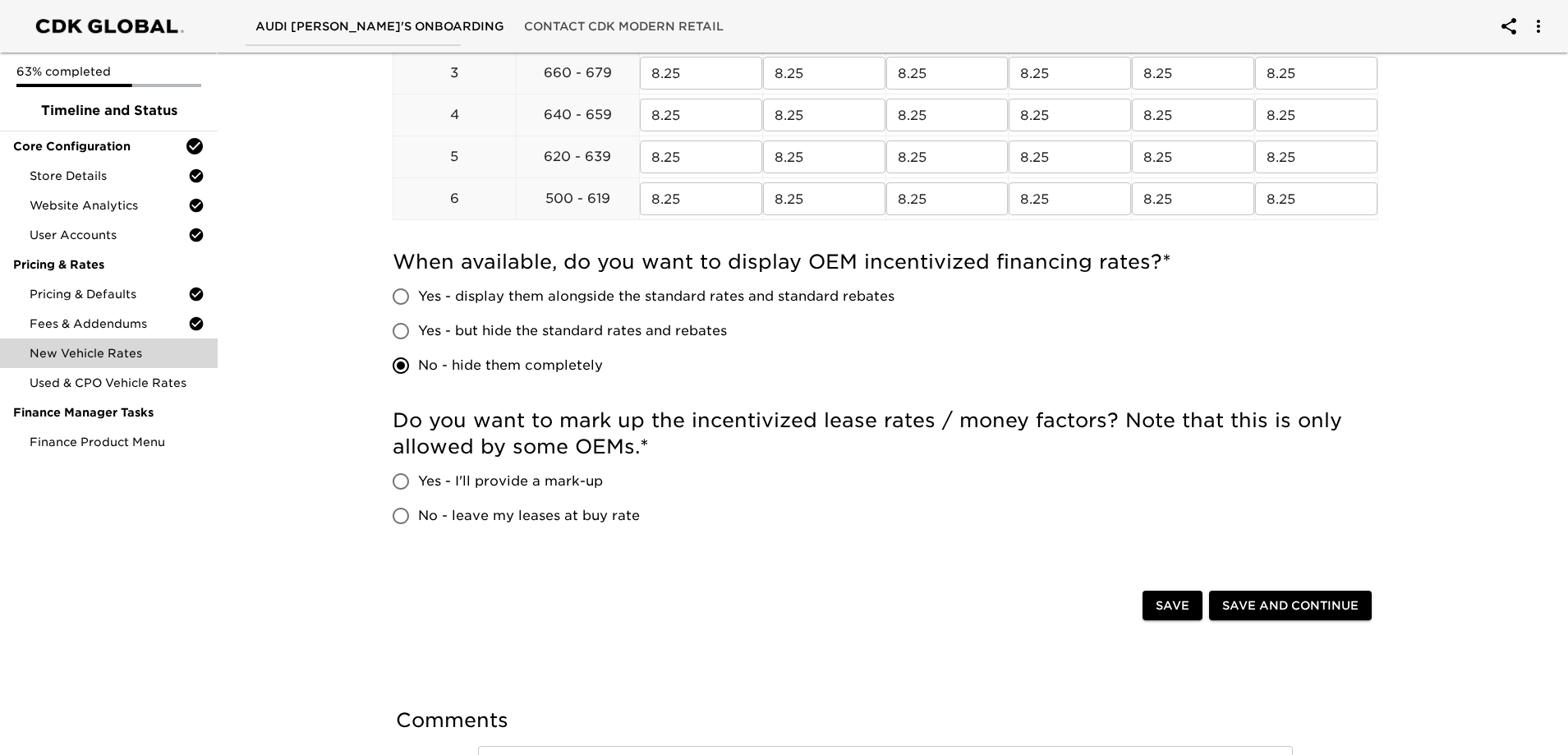
click at [405, 480] on input "Yes - I'll provide a mark-up" at bounding box center [401, 481] width 34 height 34
radio input "true"
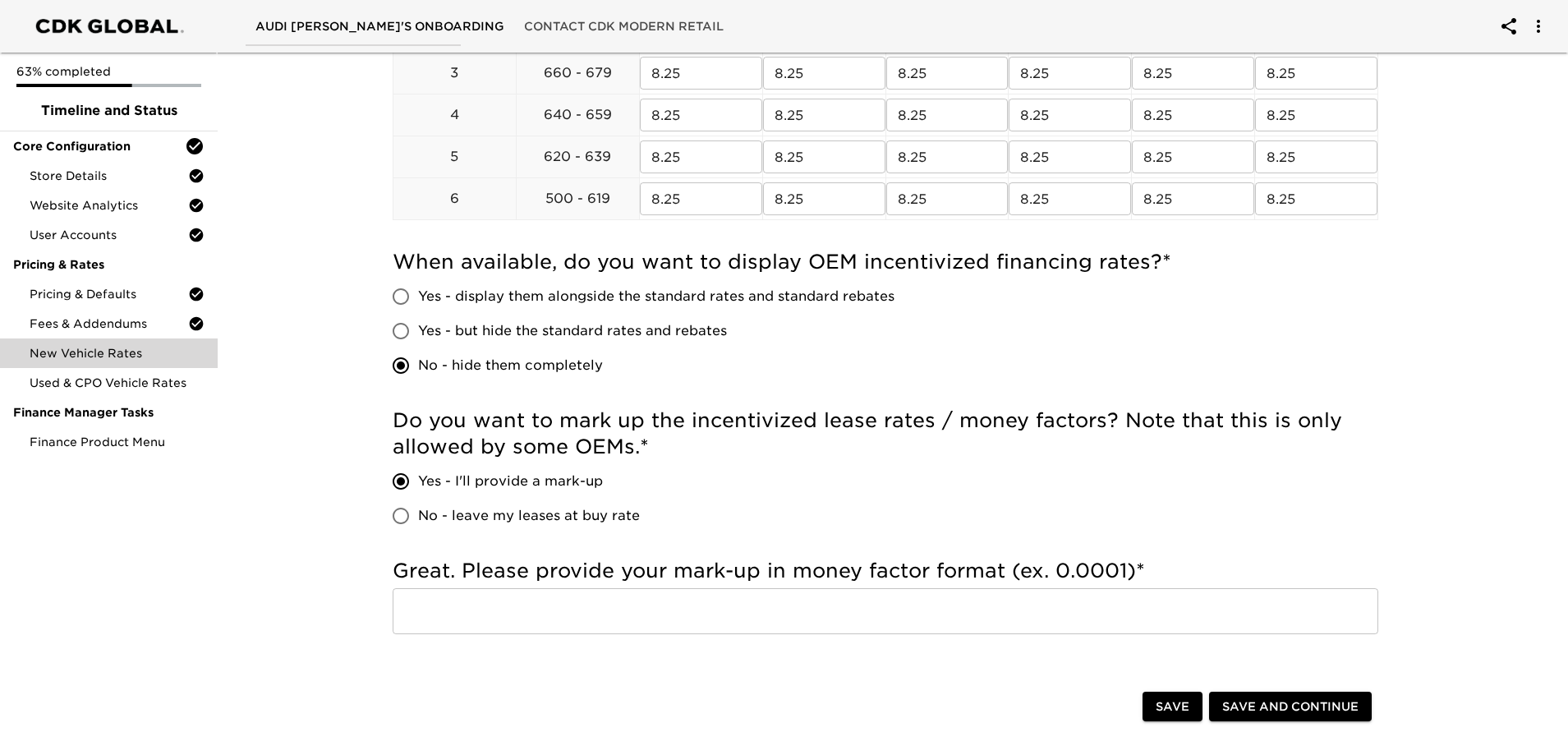
click at [457, 605] on input "text" at bounding box center [886, 611] width 986 height 46
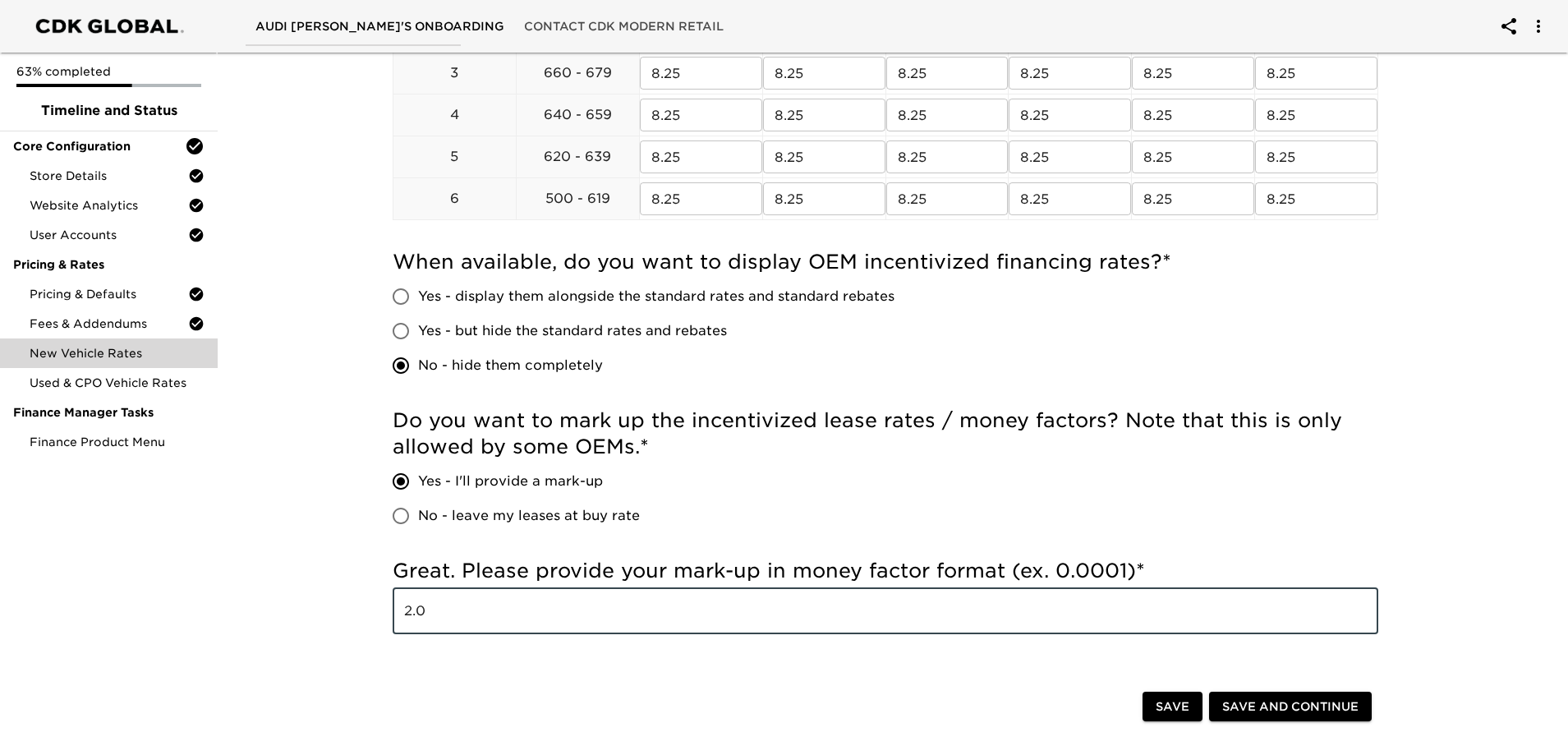
type input "2.0"
click at [533, 698] on div at bounding box center [770, 708] width 743 height 33
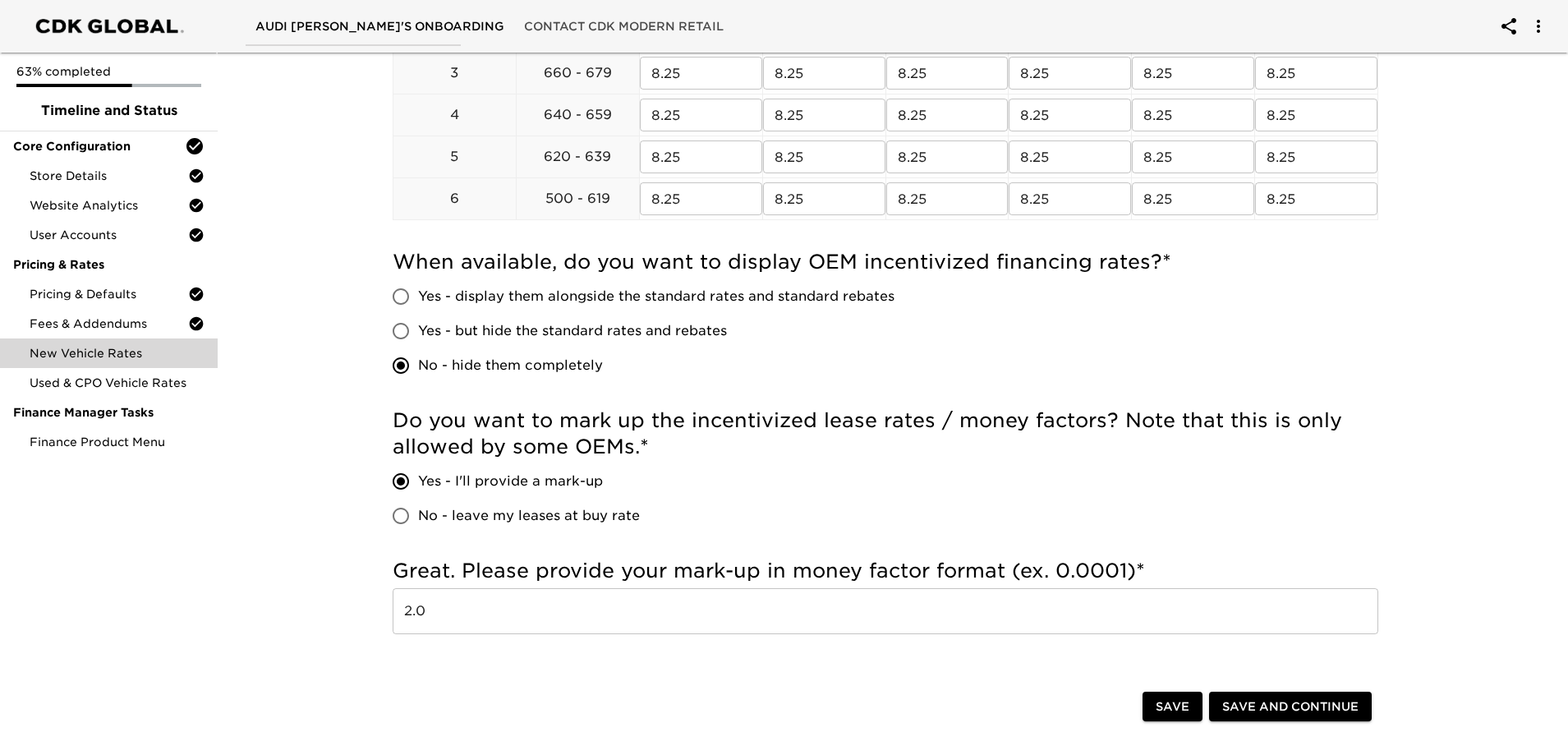
click at [1255, 713] on span "Save and Continue" at bounding box center [1290, 706] width 136 height 21
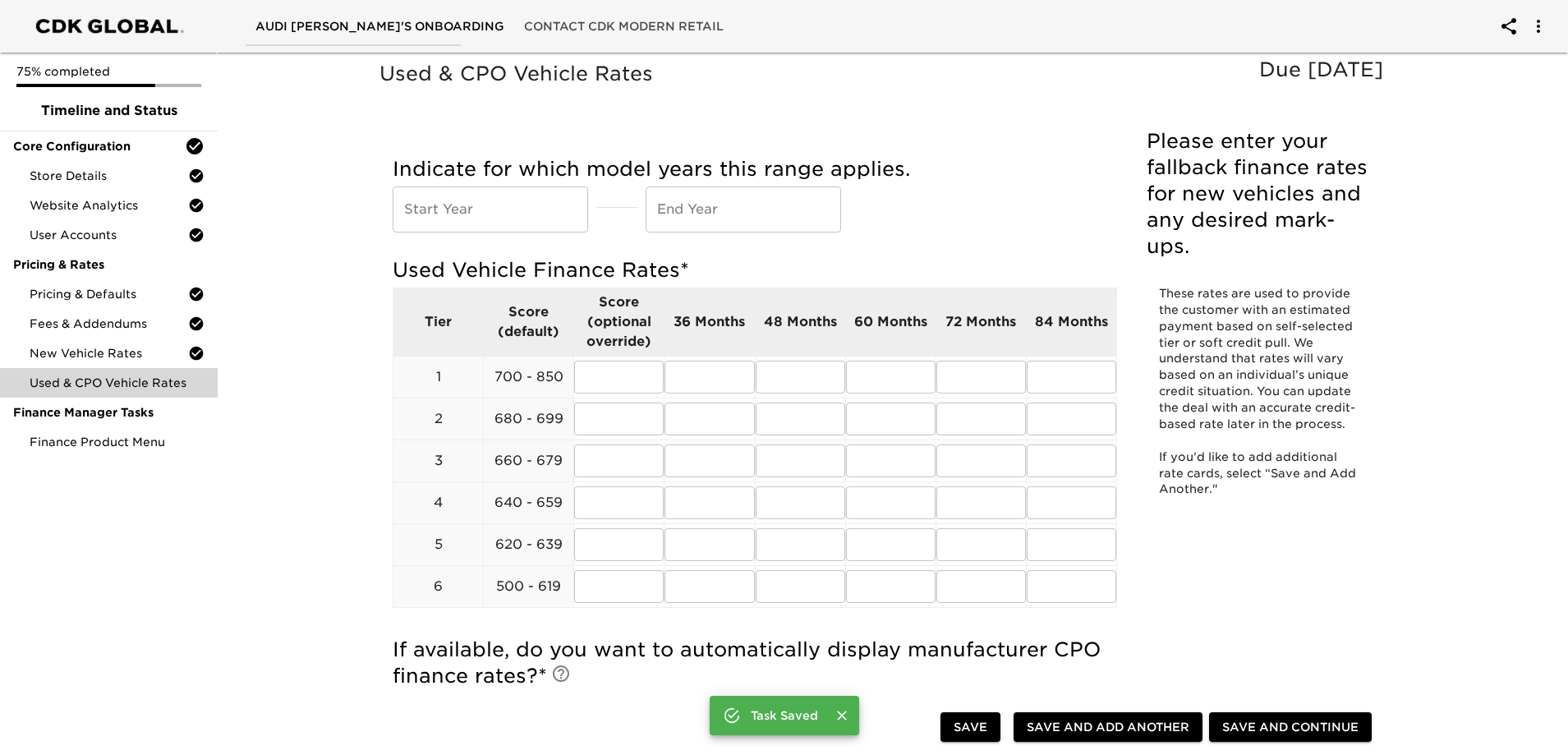
click at [483, 213] on input "text" at bounding box center [490, 209] width 195 height 46
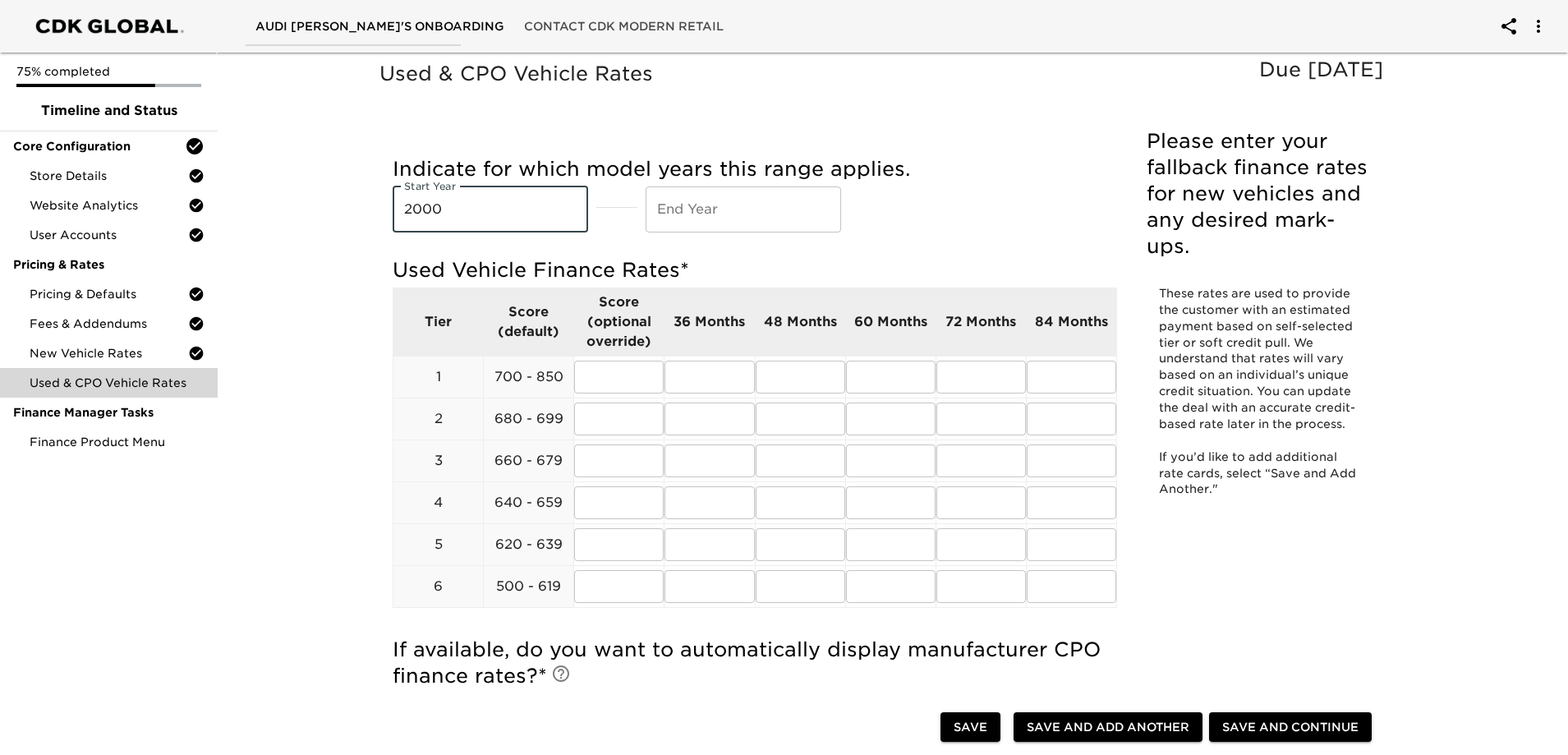
type input "2000"
type input "2026"
click at [652, 375] on input "text" at bounding box center [619, 377] width 89 height 33
paste input "8.25"
type input "8.25"
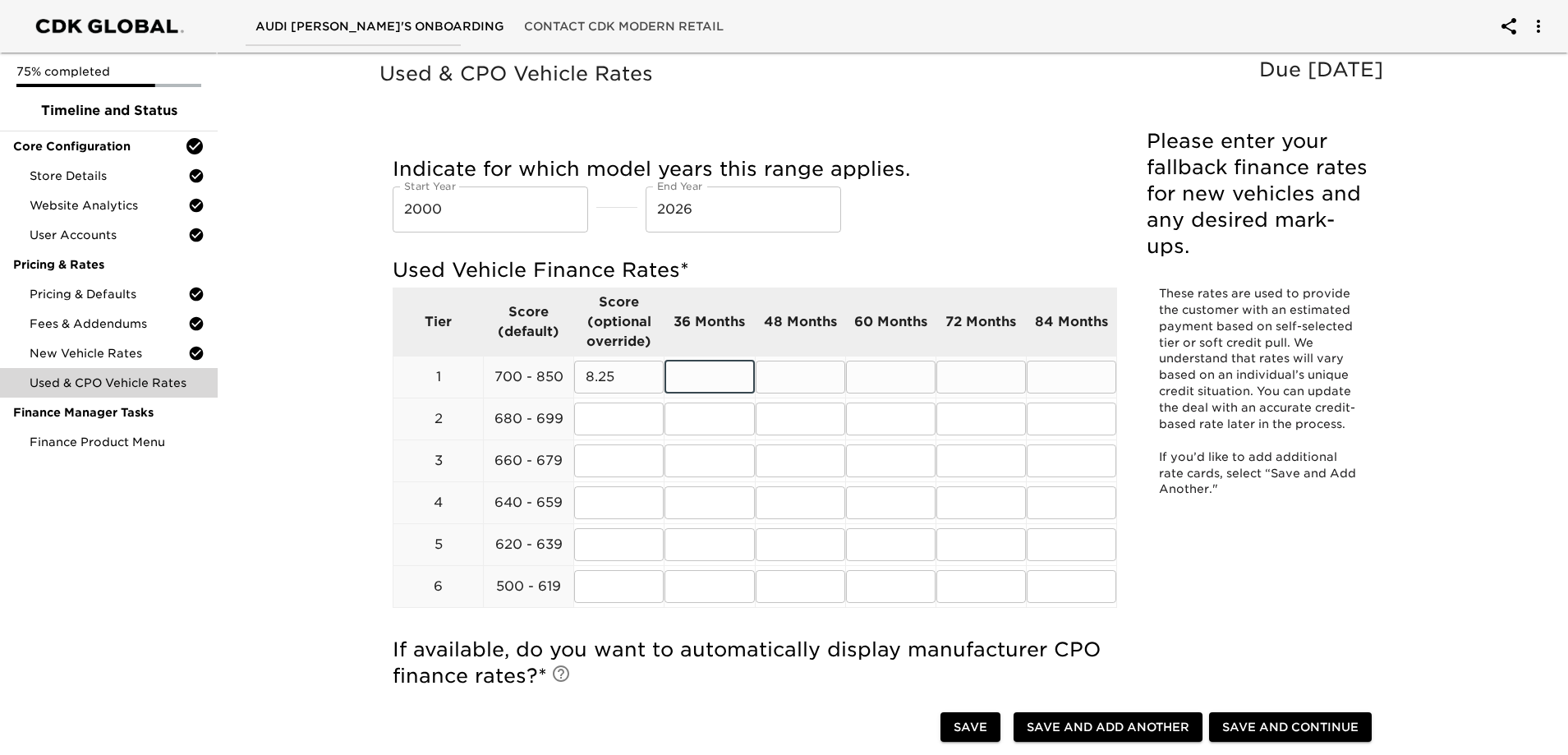
click at [729, 385] on input "text" at bounding box center [709, 377] width 89 height 33
paste input "8.25"
type input "8.25"
click at [835, 388] on input "text" at bounding box center [800, 377] width 89 height 33
paste input "8.25"
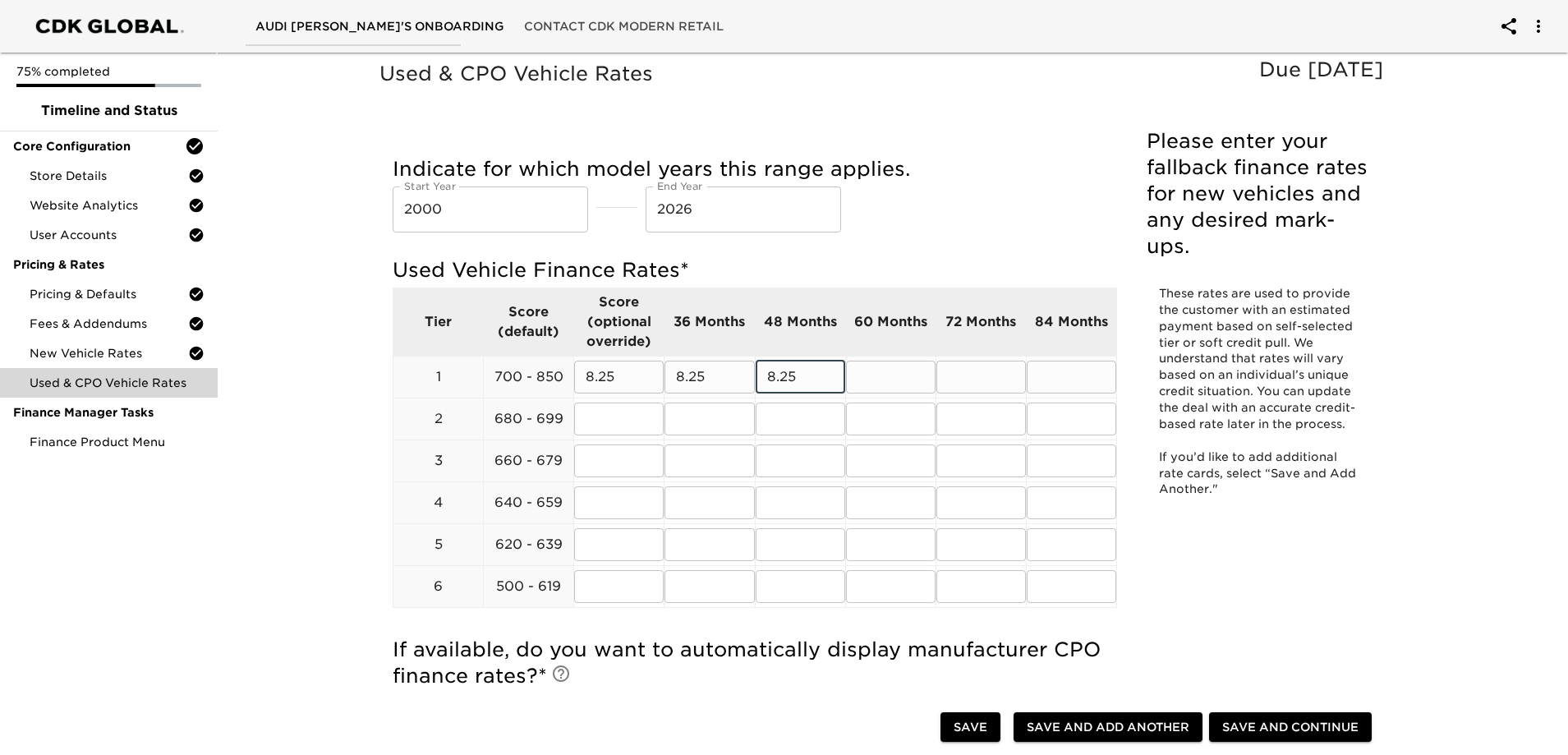
type input "8.25"
click at [885, 384] on input "text" at bounding box center [891, 377] width 89 height 33
paste input "8.25"
type input "8.25"
drag, startPoint x: 967, startPoint y: 380, endPoint x: 993, endPoint y: 380, distance: 26.0
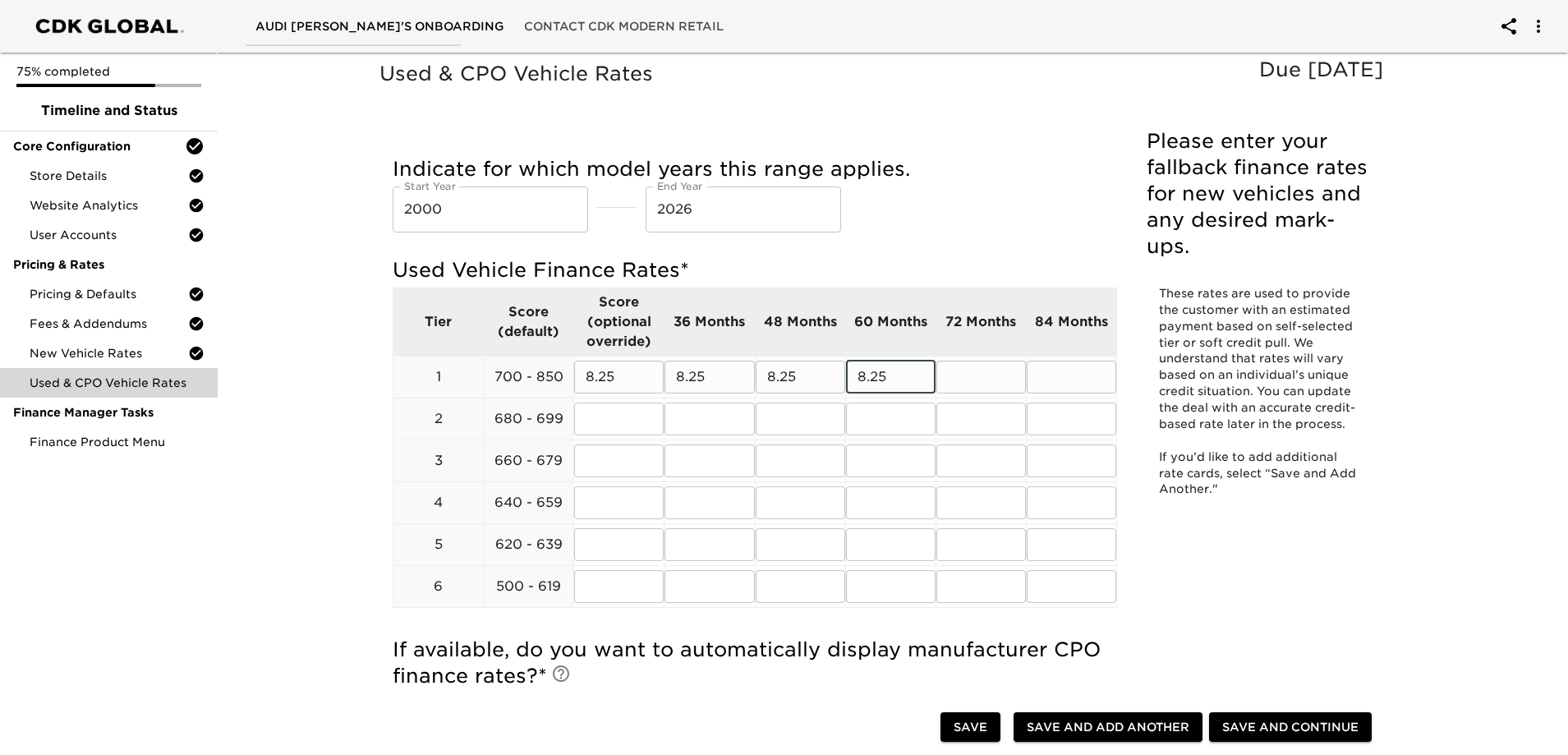
click at [971, 381] on input "text" at bounding box center [981, 377] width 89 height 33
paste input "8.25"
type input "8.25"
click at [1075, 384] on input "text" at bounding box center [1071, 377] width 89 height 33
paste input "8.25"
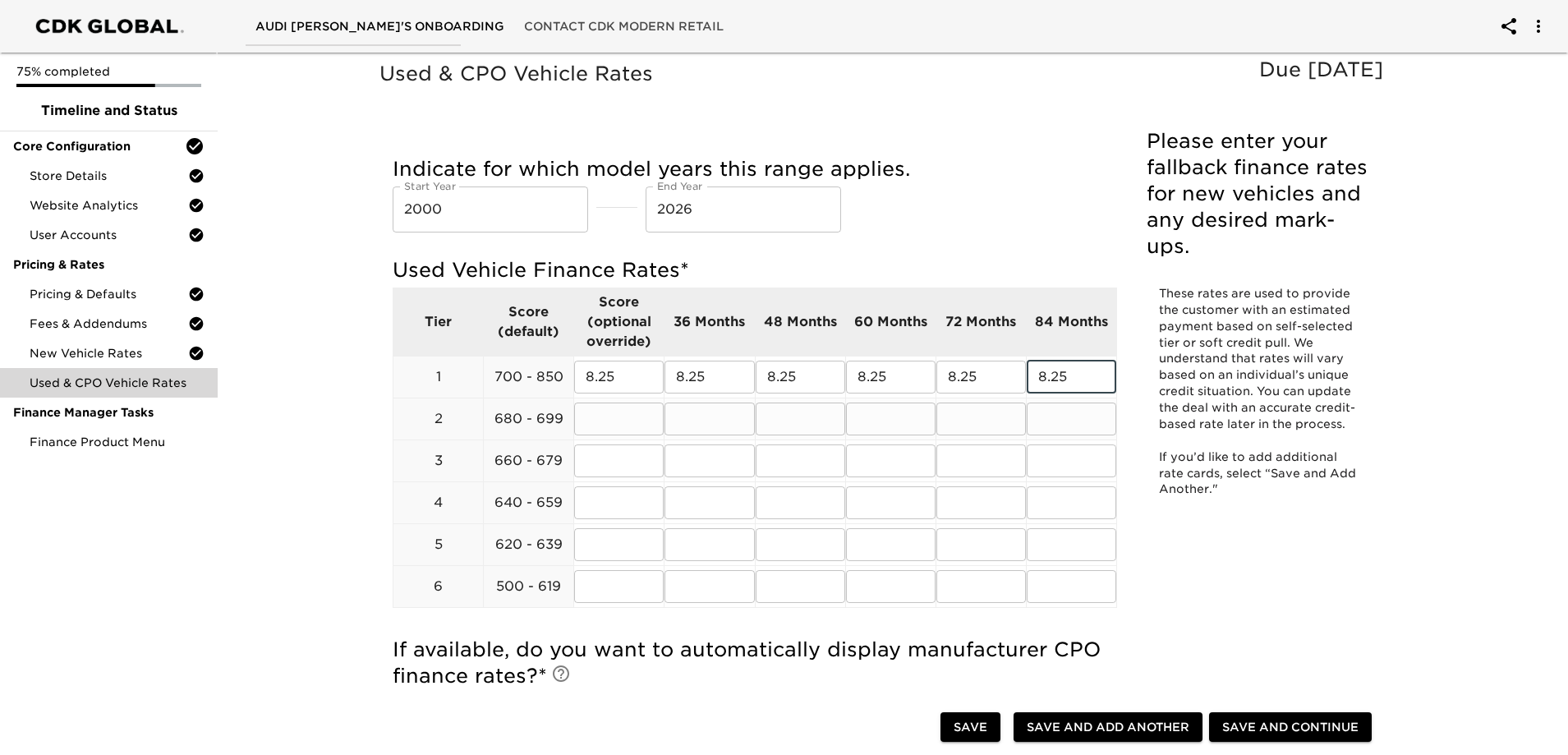
type input "8.25"
click at [1062, 411] on input "text" at bounding box center [1071, 419] width 89 height 33
paste input "8.25"
type input "8.25"
click at [993, 416] on input "text" at bounding box center [981, 419] width 89 height 33
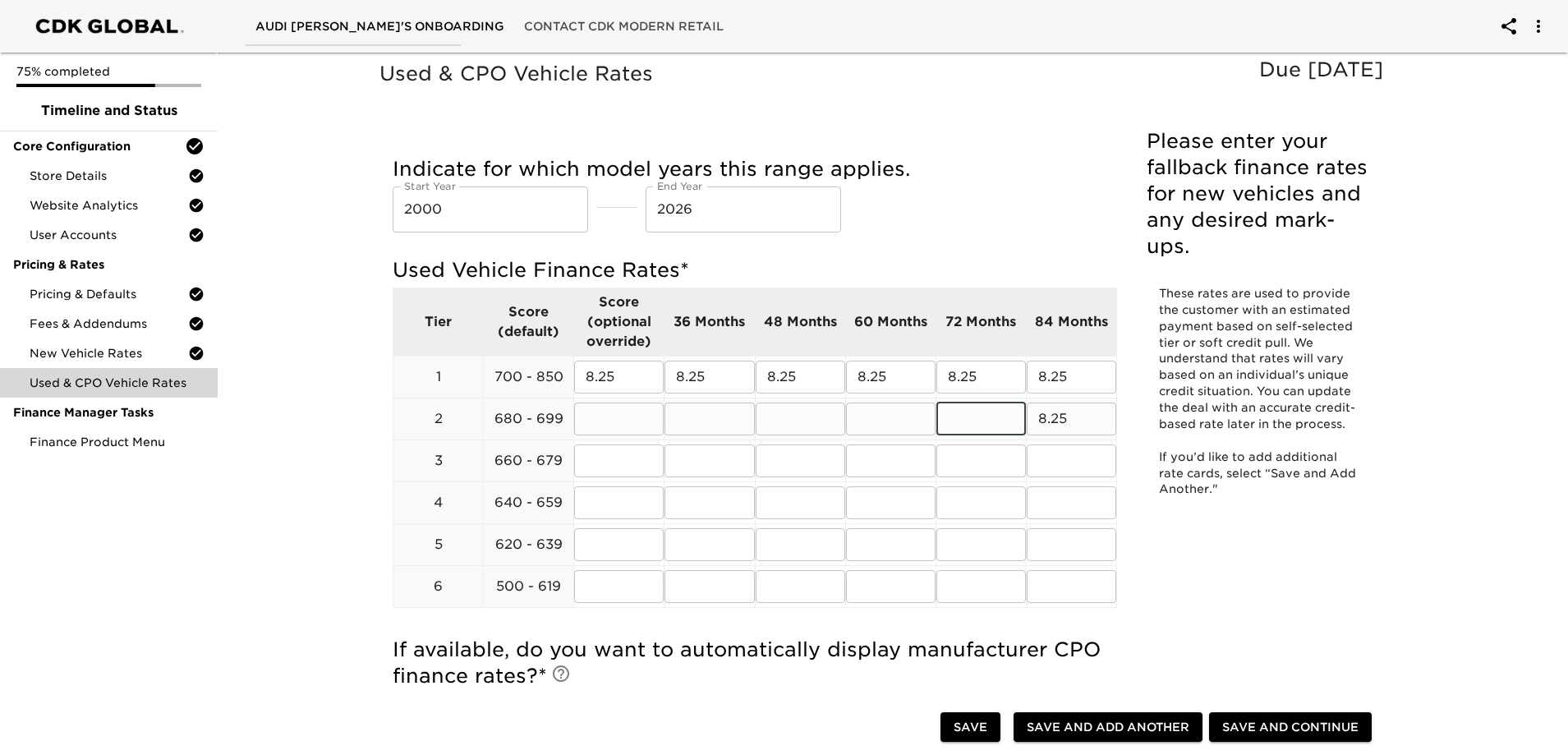
paste input "8.25"
type input "8.25"
click at [898, 415] on input "text" at bounding box center [891, 419] width 89 height 33
paste input "8.25"
type input "8.25"
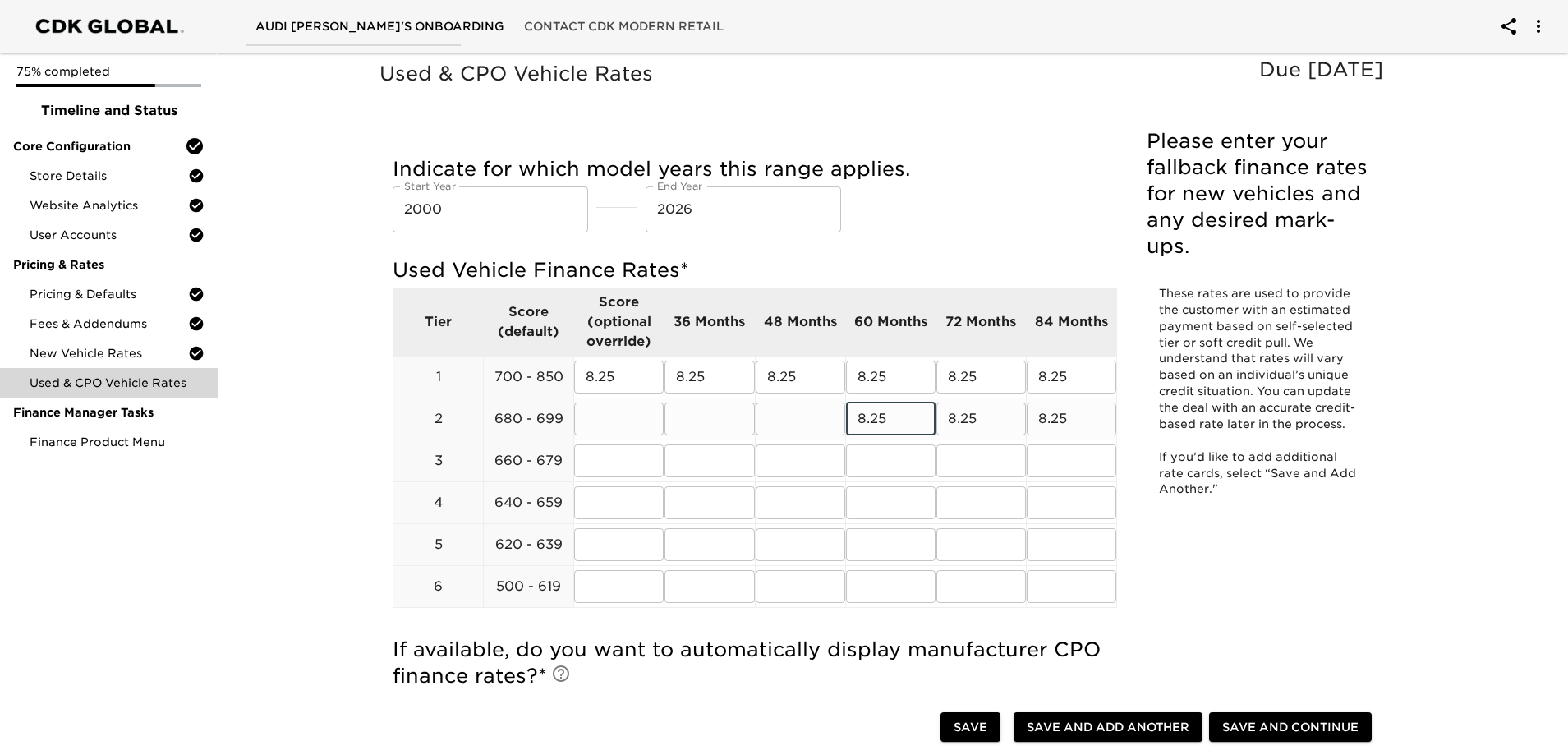
click at [821, 411] on input "text" at bounding box center [800, 419] width 89 height 33
paste input "8.25"
type input "8.25"
click at [712, 415] on input "text" at bounding box center [709, 419] width 89 height 33
paste input "8.25"
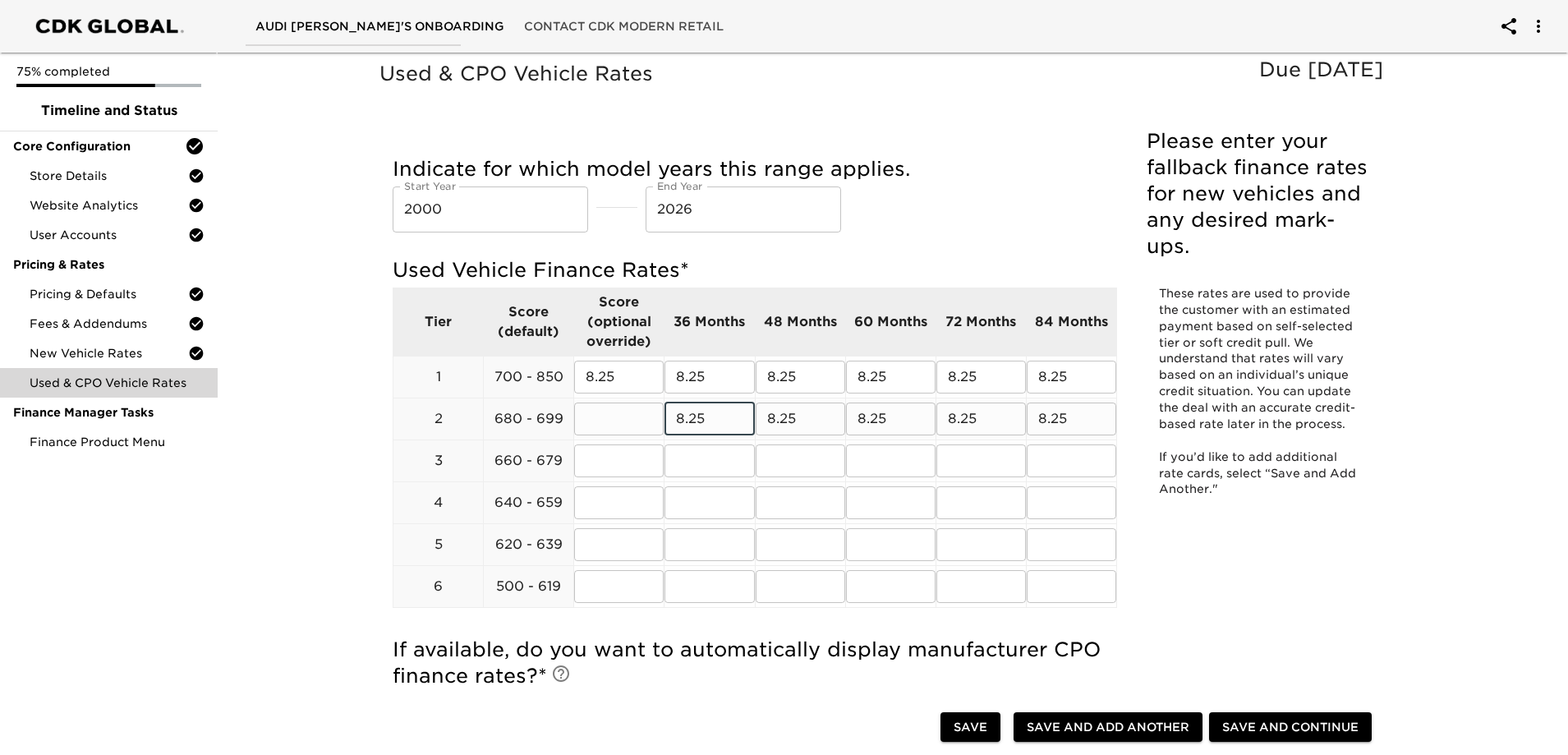
type input "8.25"
click at [619, 415] on input "text" at bounding box center [619, 419] width 89 height 33
paste input "8.25"
type input "8.25"
drag, startPoint x: 621, startPoint y: 450, endPoint x: 630, endPoint y: 452, distance: 9.2
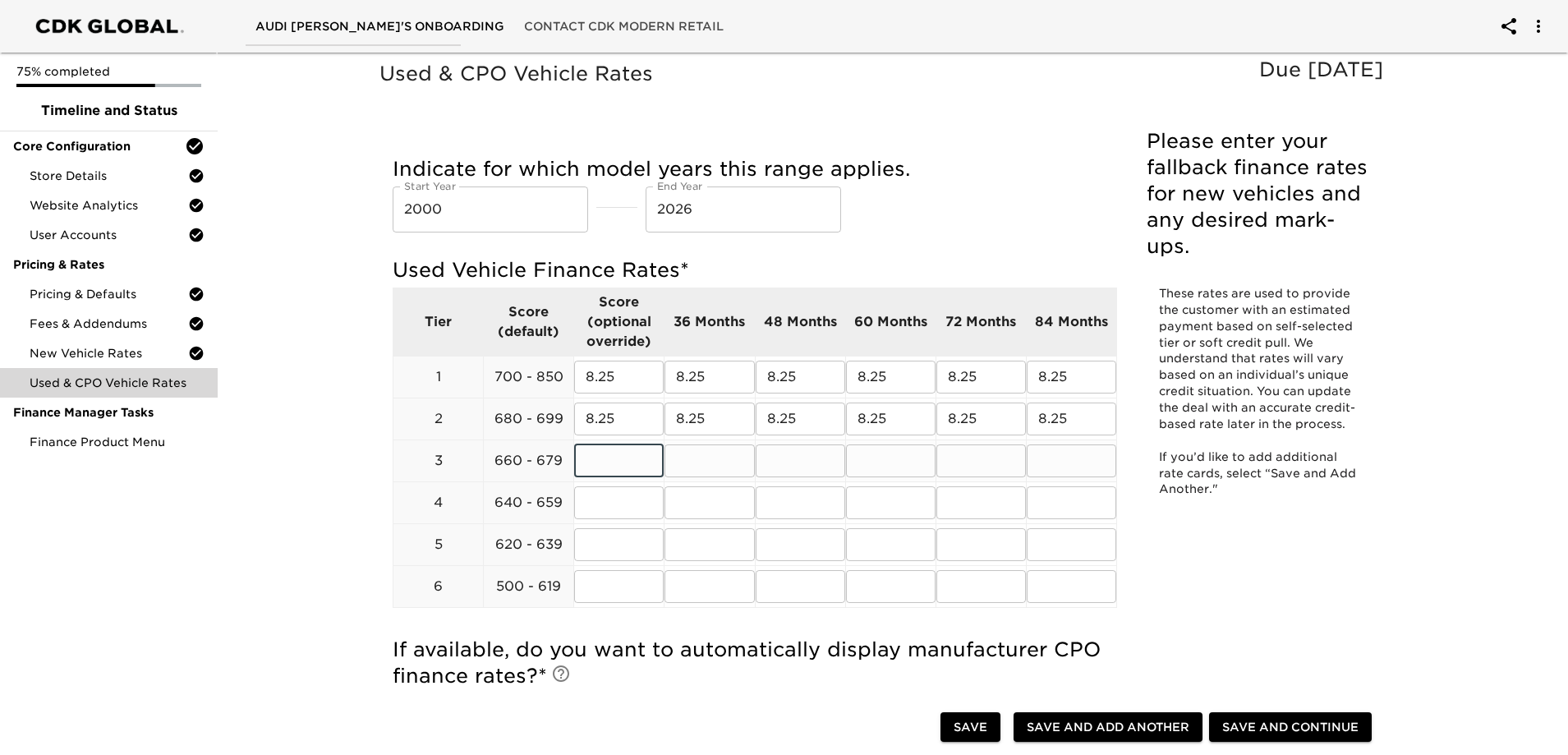
click at [621, 451] on input "text" at bounding box center [619, 461] width 89 height 33
paste input "8.25"
type input "8.25"
click at [706, 459] on input "text" at bounding box center [709, 461] width 89 height 33
paste
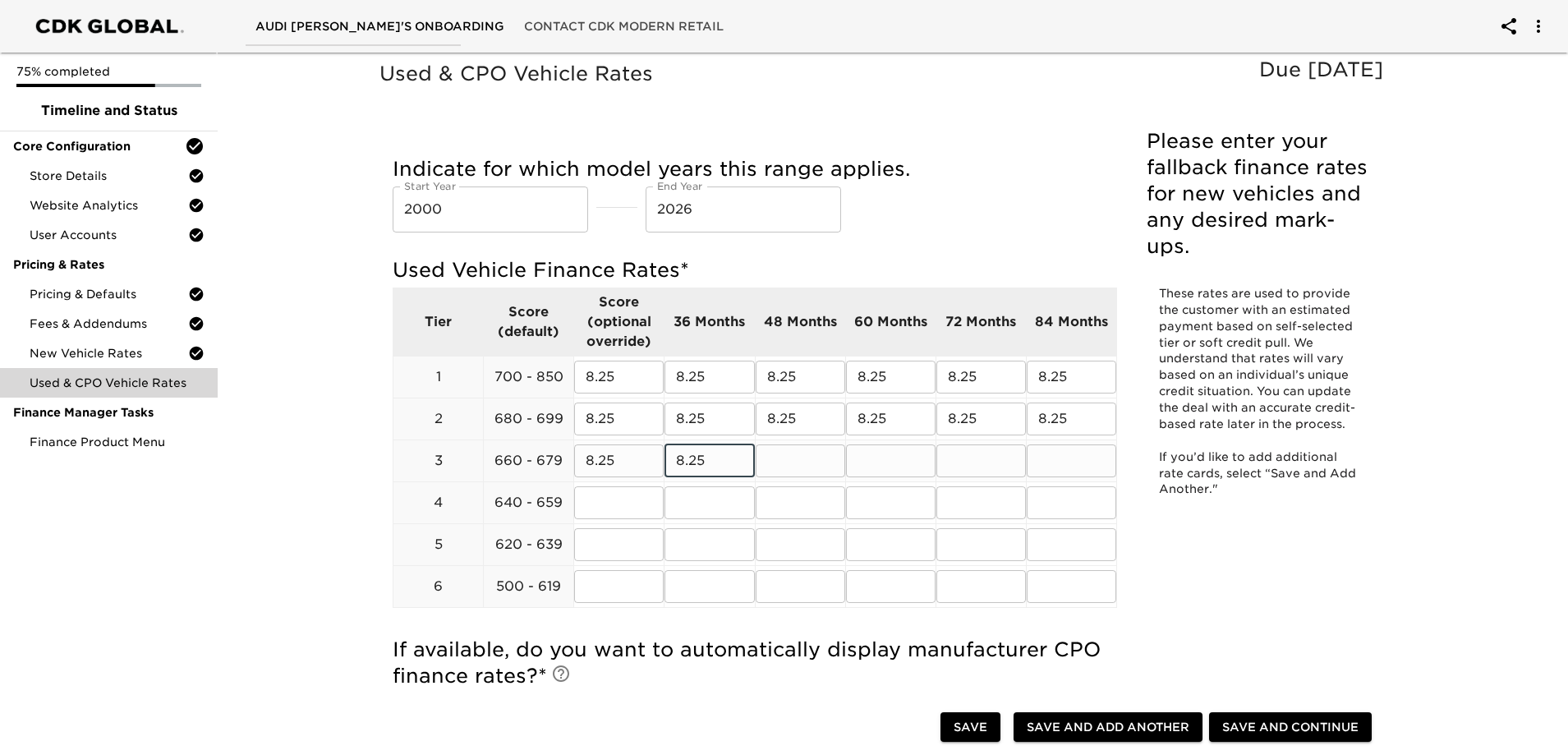
type input "8.25"
click at [779, 453] on input "text" at bounding box center [800, 461] width 89 height 33
type input "8.25"
click at [872, 459] on input "text" at bounding box center [891, 461] width 89 height 33
type input "8.25"
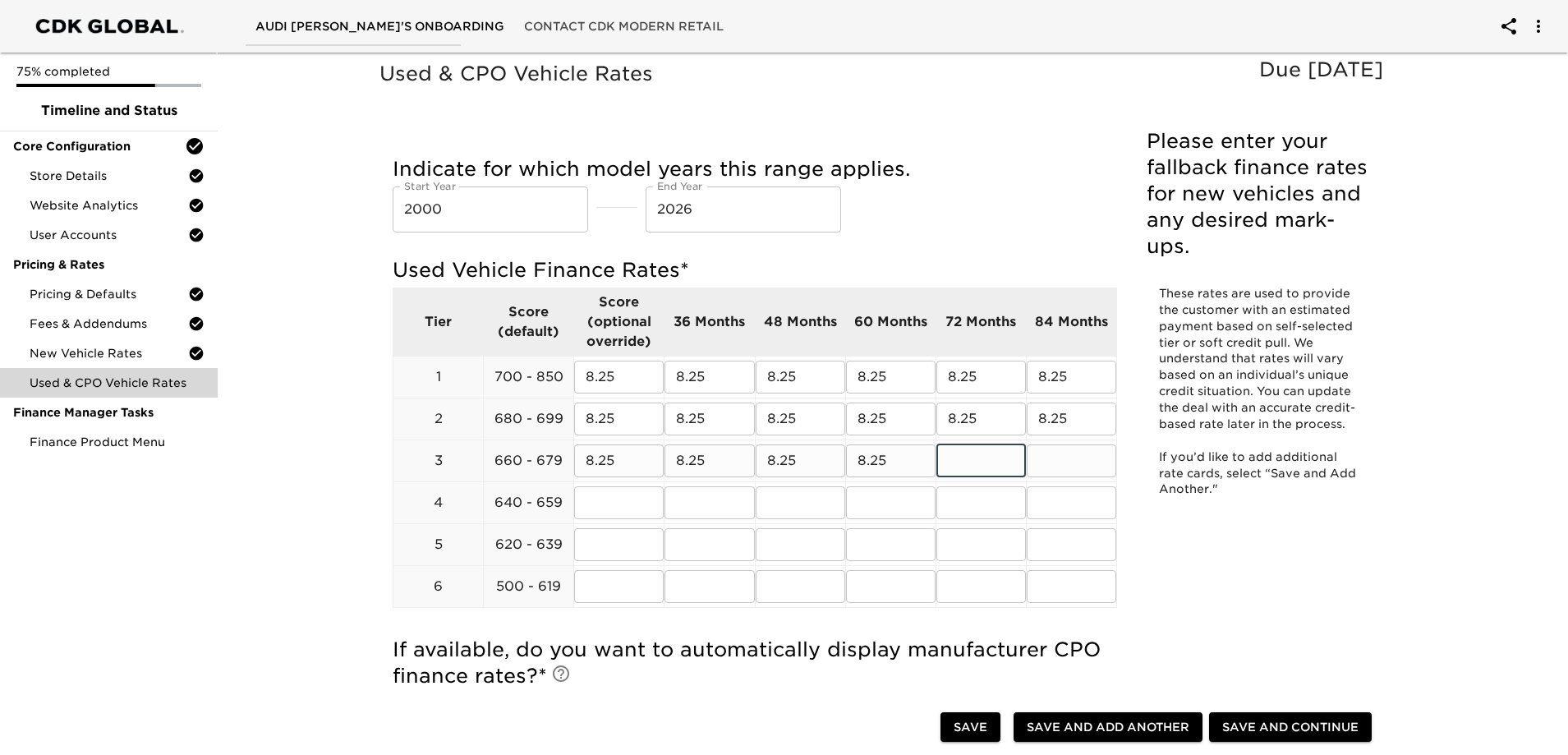
click at [980, 461] on input "text" at bounding box center [981, 461] width 89 height 33
type input "8.25"
drag, startPoint x: 1038, startPoint y: 464, endPoint x: 1043, endPoint y: 471, distance: 8.6
click at [1040, 464] on input "text" at bounding box center [1071, 461] width 89 height 33
type input "8.25"
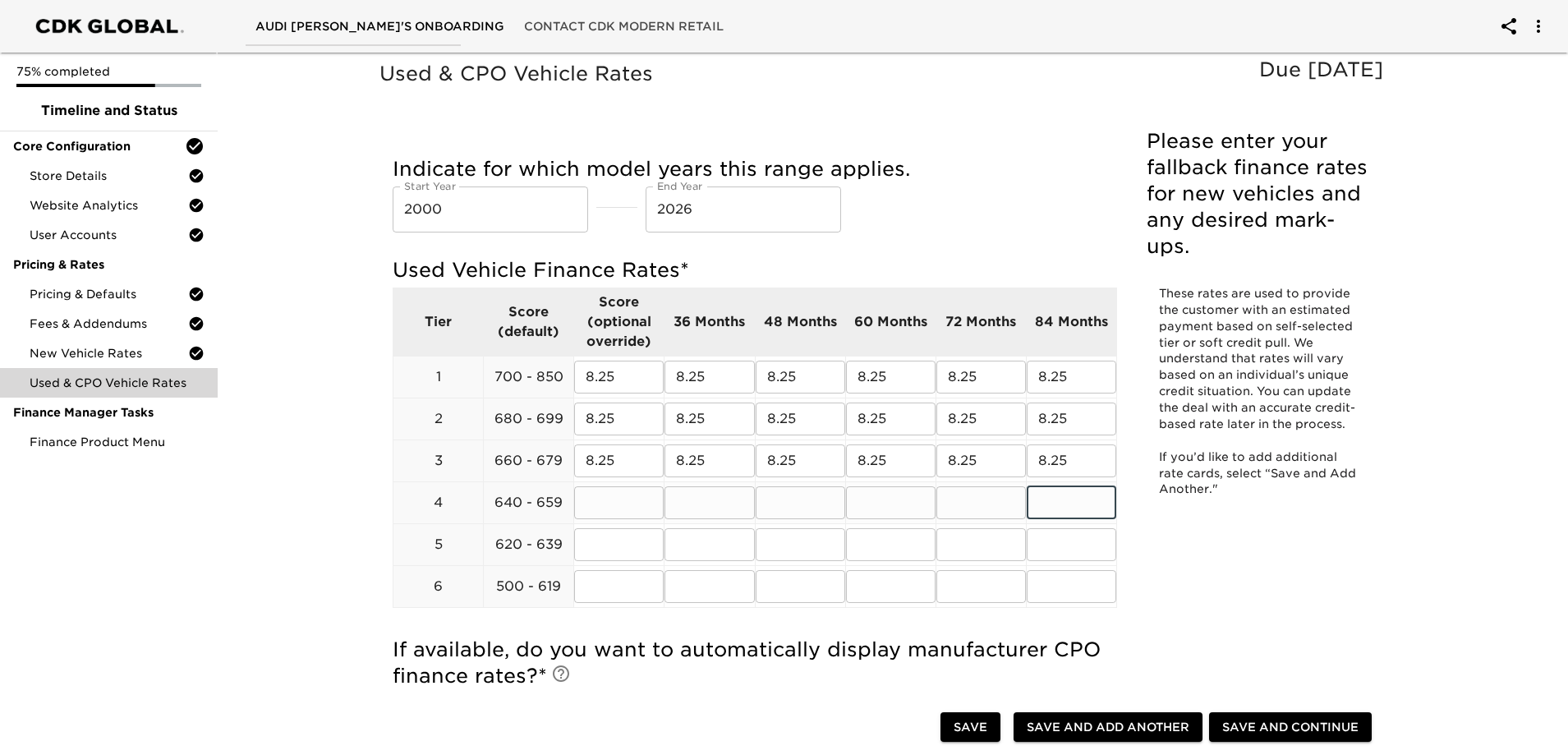
click at [1044, 499] on input "text" at bounding box center [1071, 502] width 89 height 33
type input "8.25"
drag, startPoint x: 998, startPoint y: 504, endPoint x: 984, endPoint y: 502, distance: 14.1
click at [997, 504] on input "text" at bounding box center [981, 502] width 89 height 33
type input "8.25"
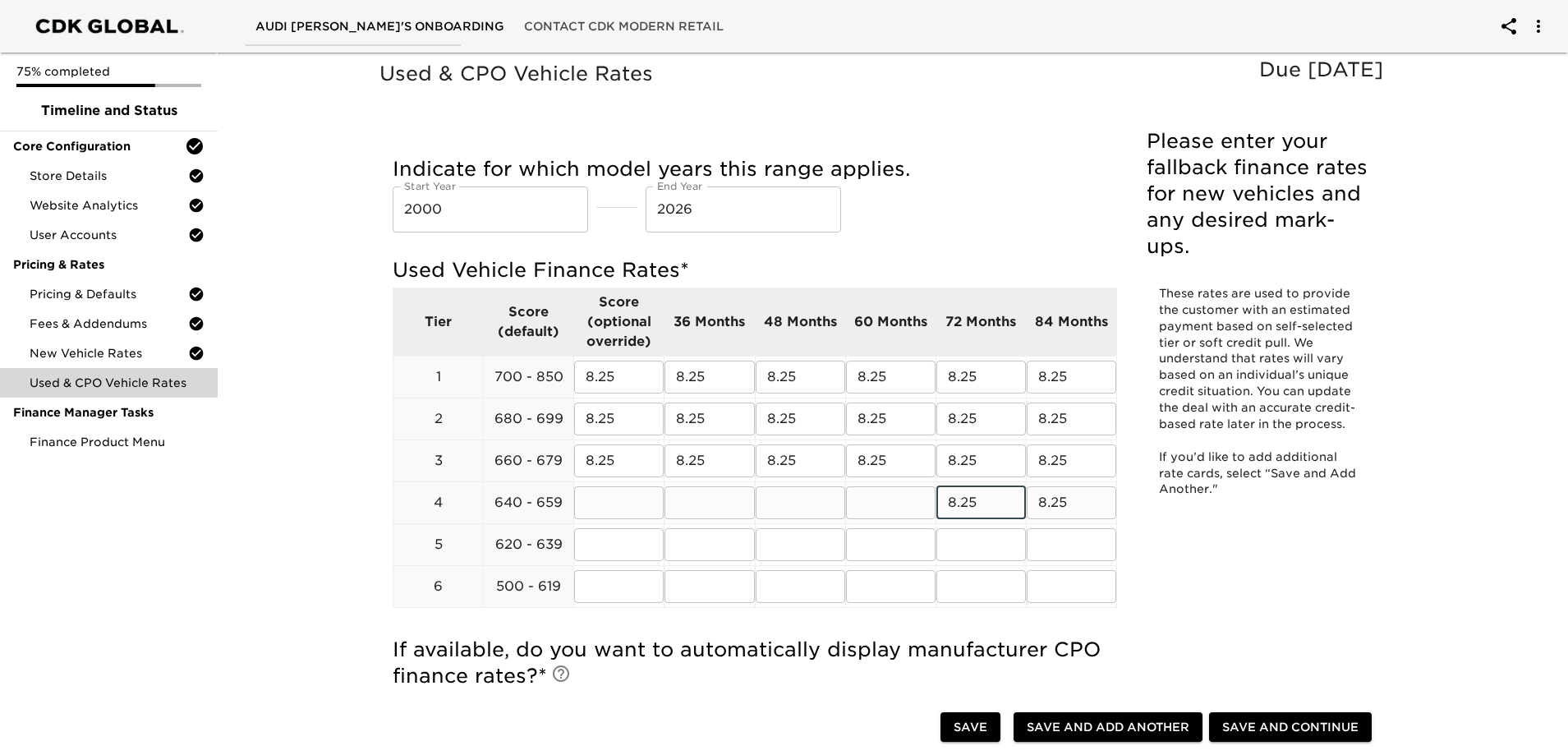
click at [869, 502] on input "text" at bounding box center [891, 502] width 89 height 33
type input "8.25"
click at [803, 497] on input "text" at bounding box center [800, 502] width 89 height 33
type input "8.25"
click at [723, 491] on input "text" at bounding box center [709, 502] width 89 height 33
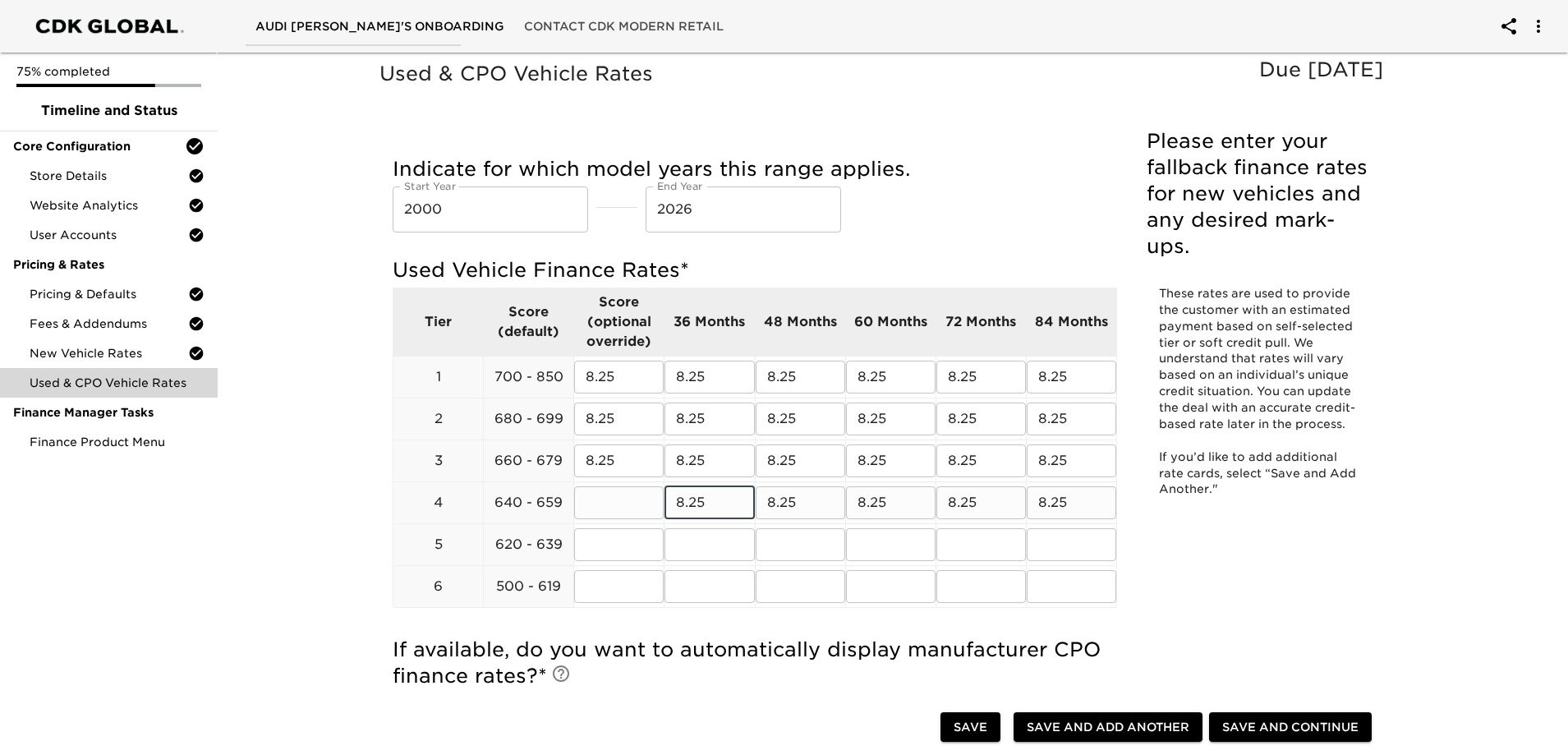
type input "8.25"
click at [639, 499] on input "text" at bounding box center [619, 502] width 89 height 33
type input "8.25"
click at [639, 546] on input "text" at bounding box center [619, 545] width 89 height 33
type input "8.25"
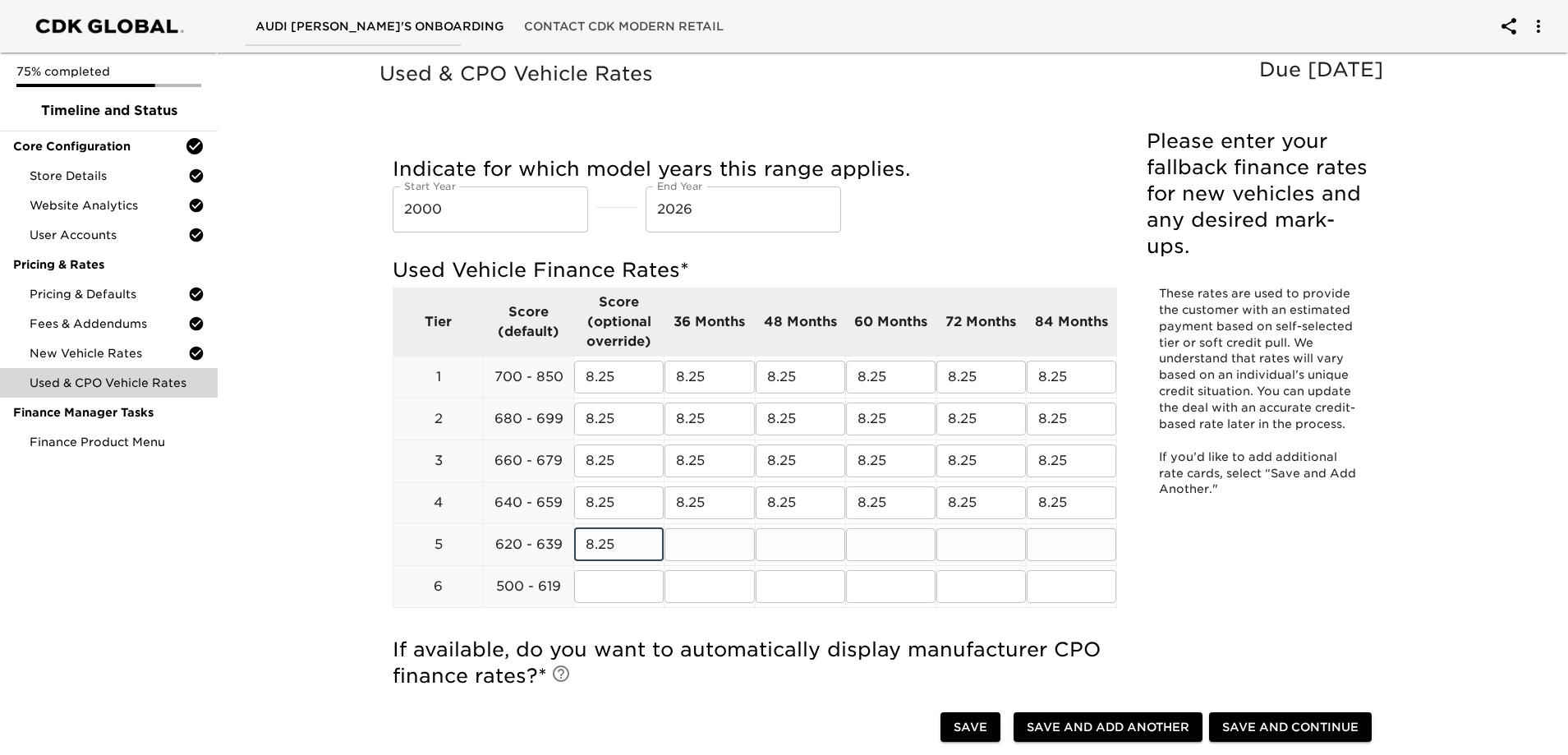
click at [733, 552] on input "text" at bounding box center [709, 545] width 89 height 33
type input "8.25"
click at [802, 541] on input "text" at bounding box center [800, 545] width 89 height 33
type input "8.25"
click at [886, 545] on input "text" at bounding box center [891, 545] width 89 height 33
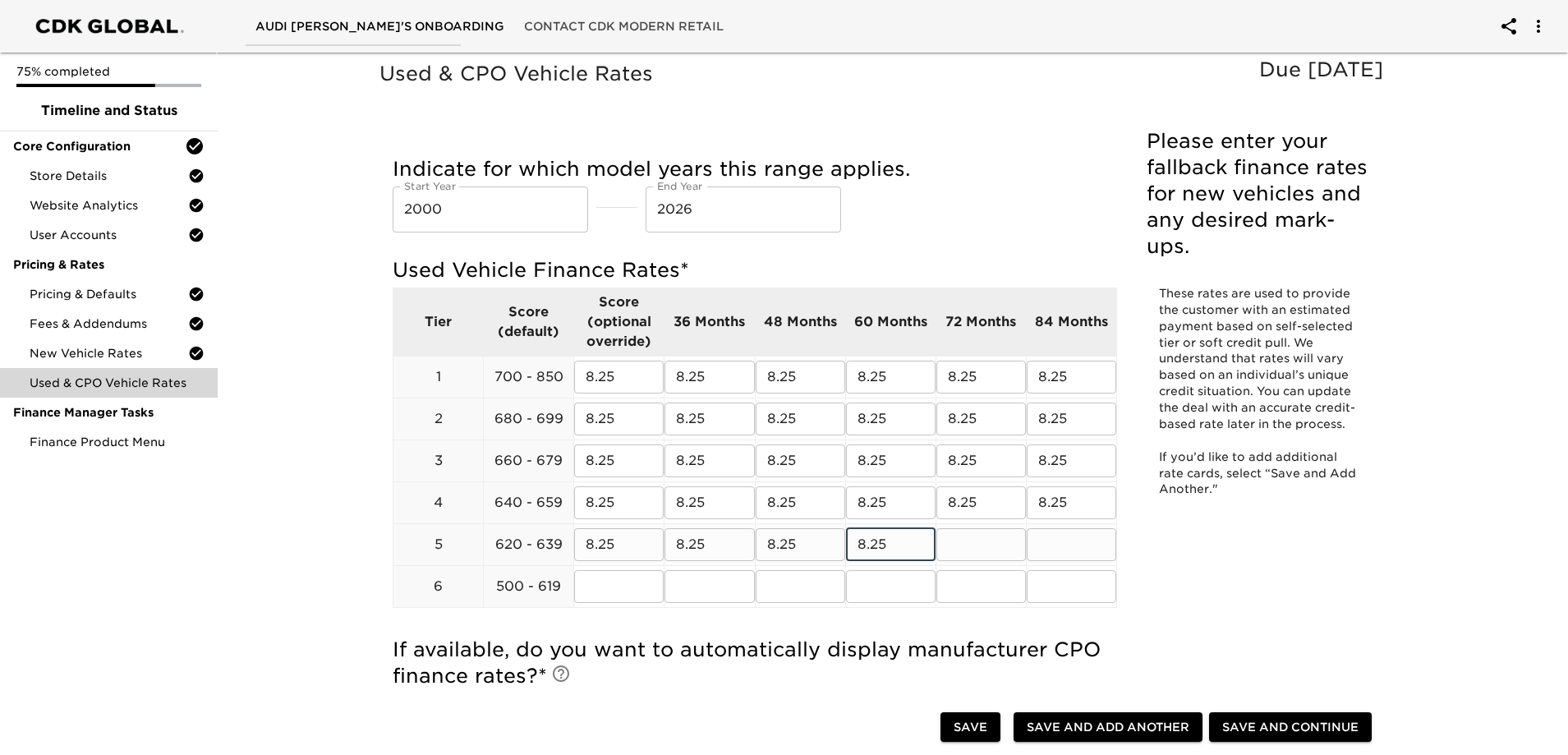
type input "8.25"
click at [970, 547] on input "text" at bounding box center [981, 545] width 89 height 33
type input "8.25"
click at [1050, 546] on input "text" at bounding box center [1071, 545] width 89 height 33
type input "8.25"
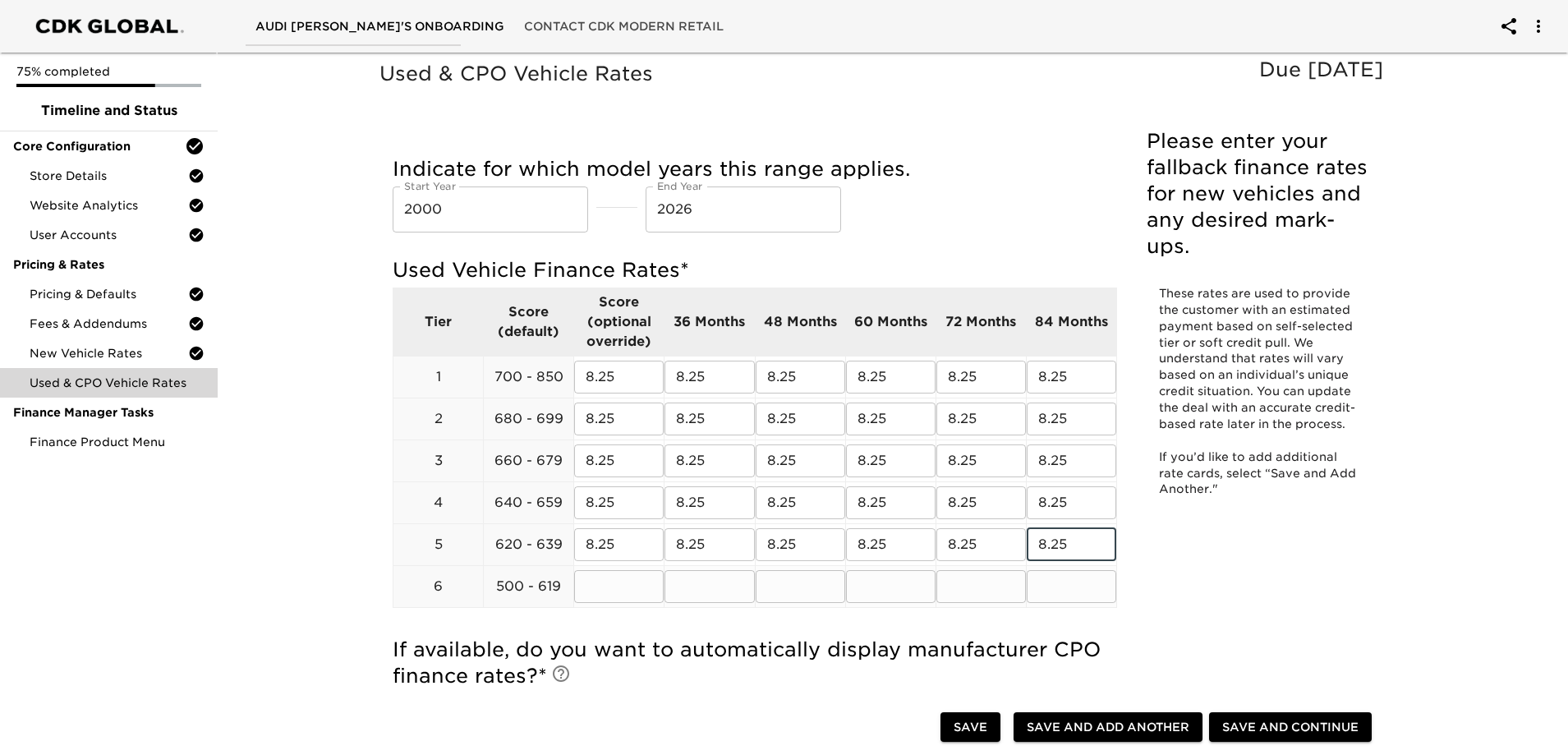
click at [1057, 578] on input "text" at bounding box center [1071, 586] width 89 height 33
type input "8.25"
click at [979, 582] on input "text" at bounding box center [981, 586] width 89 height 33
type input "8.25"
click at [880, 585] on input "text" at bounding box center [891, 586] width 89 height 33
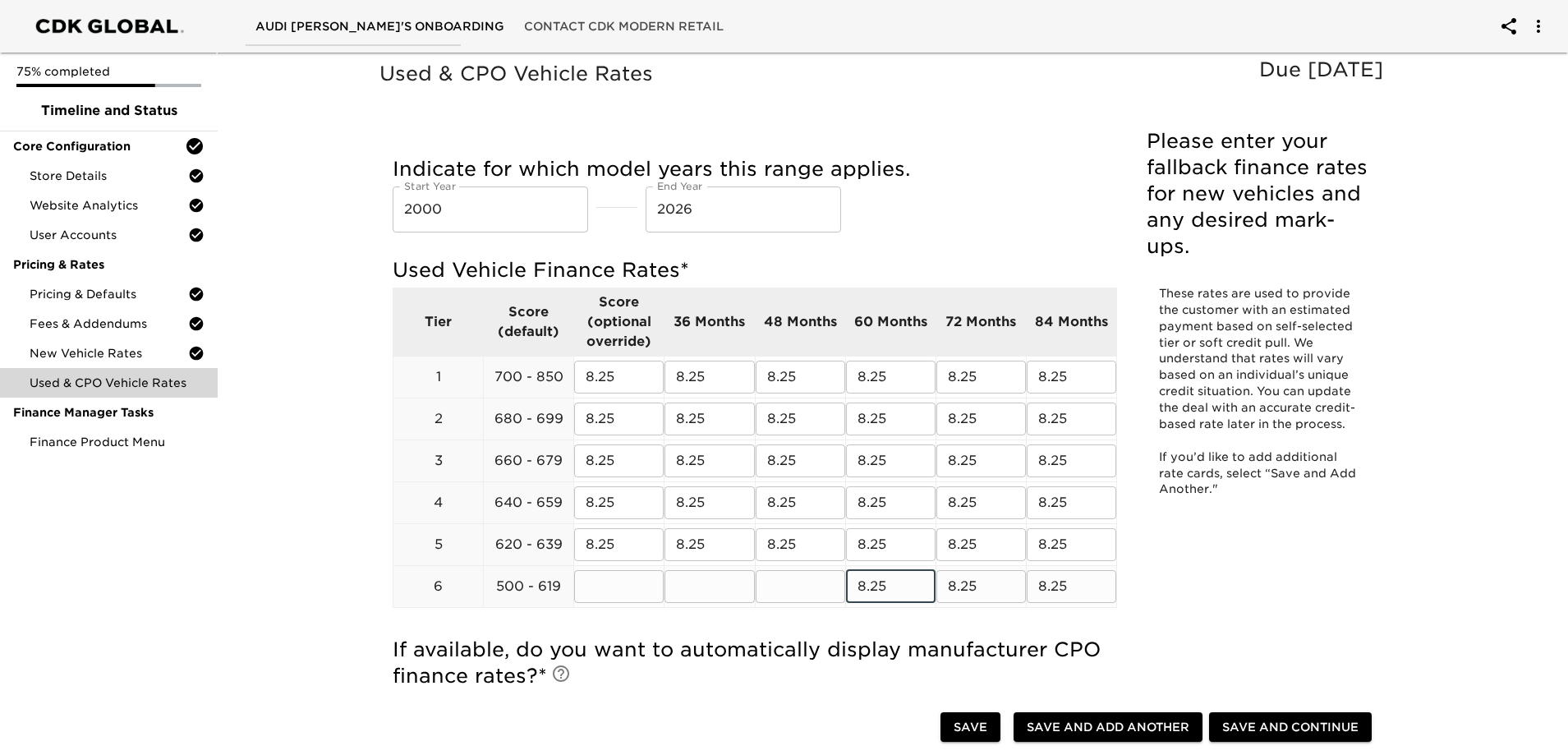
type input "8.25"
click at [790, 583] on input "text" at bounding box center [800, 586] width 89 height 33
type input "8.25"
drag, startPoint x: 708, startPoint y: 577, endPoint x: 686, endPoint y: 579, distance: 22.1
click at [708, 579] on input "text" at bounding box center [709, 586] width 89 height 33
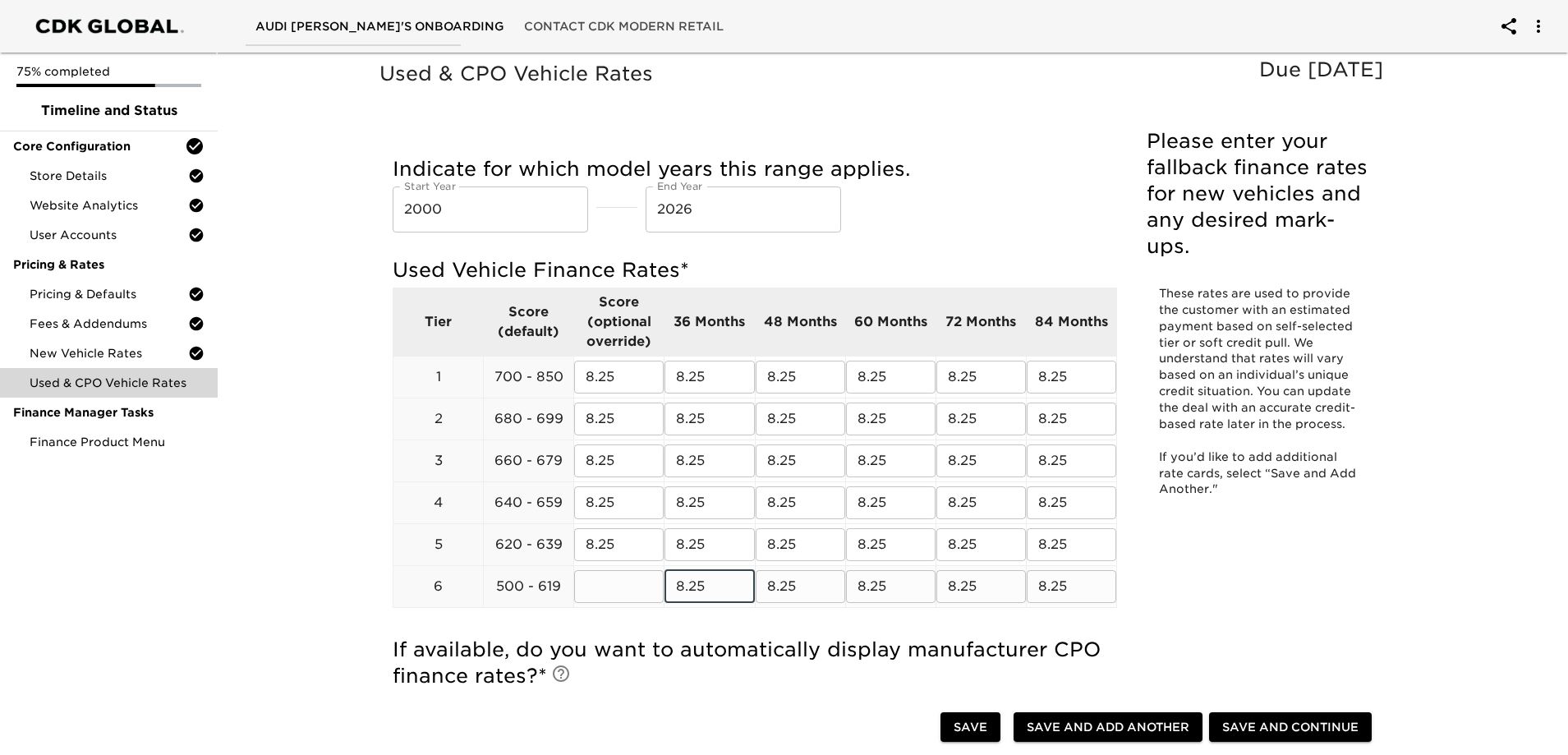
type input "8.25"
click at [650, 586] on input "text" at bounding box center [619, 586] width 89 height 33
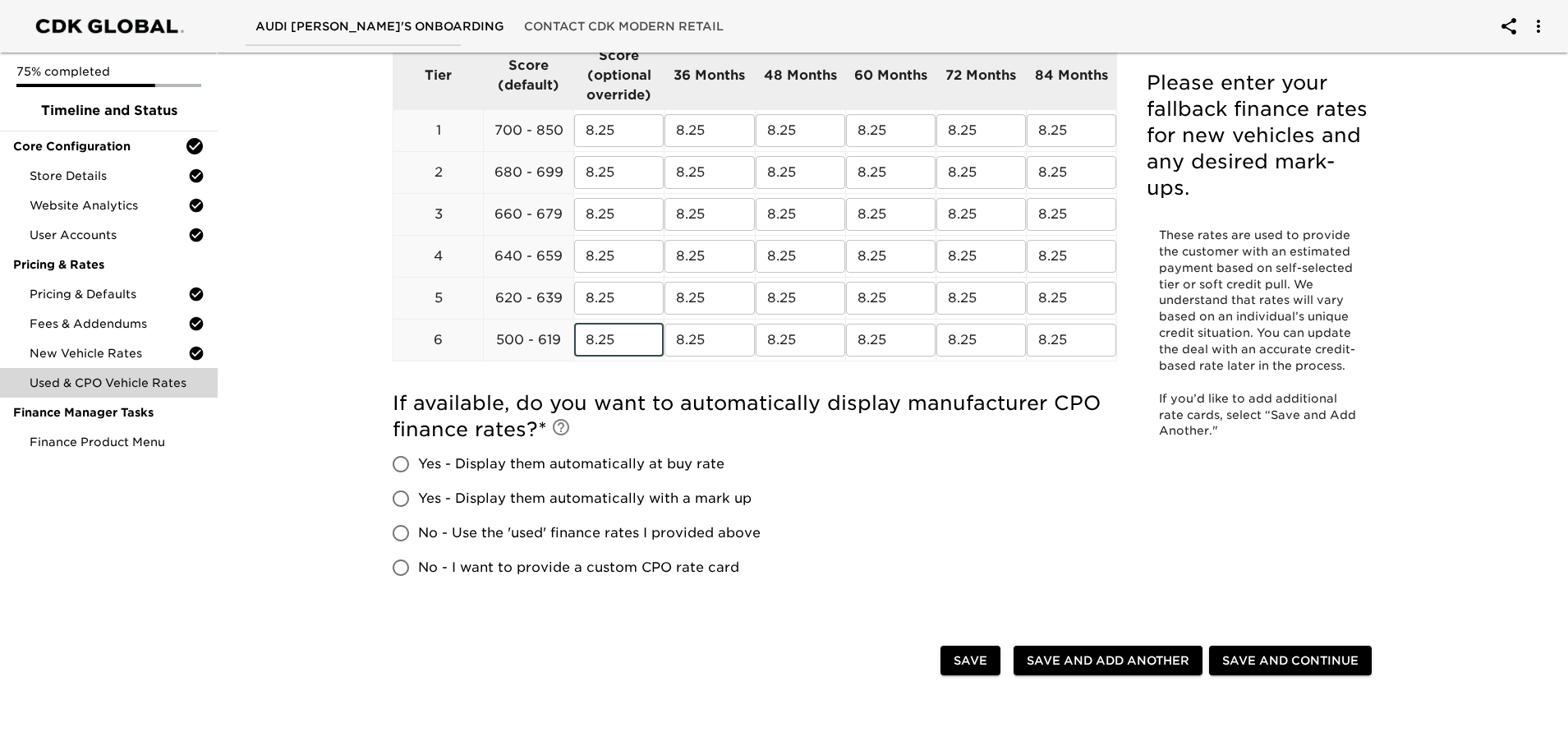
type input "8.25"
click at [400, 462] on input "Yes - Display them automatically at buy rate" at bounding box center [401, 464] width 34 height 34
radio input "true"
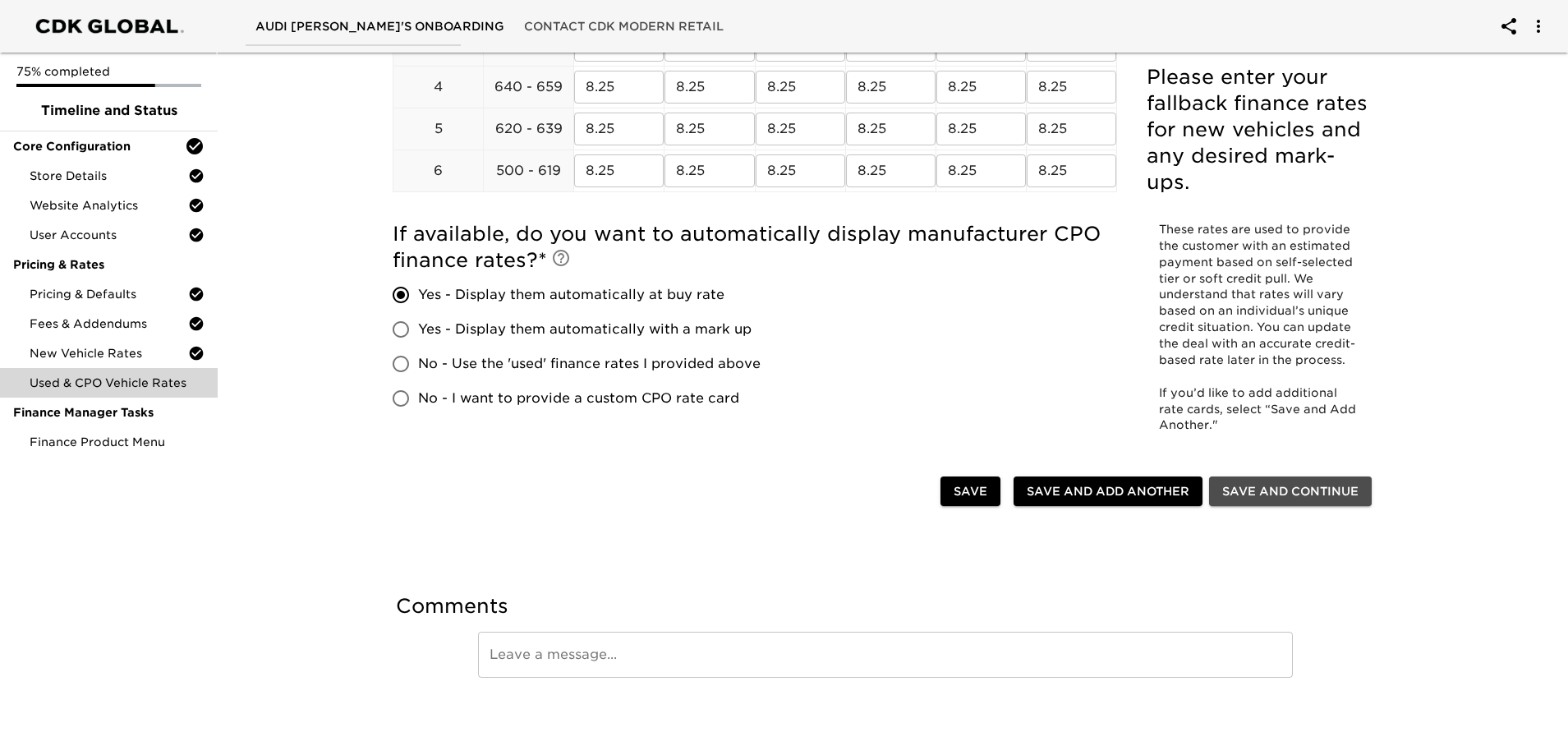
click at [1282, 494] on span "Save and Continue" at bounding box center [1290, 491] width 136 height 21
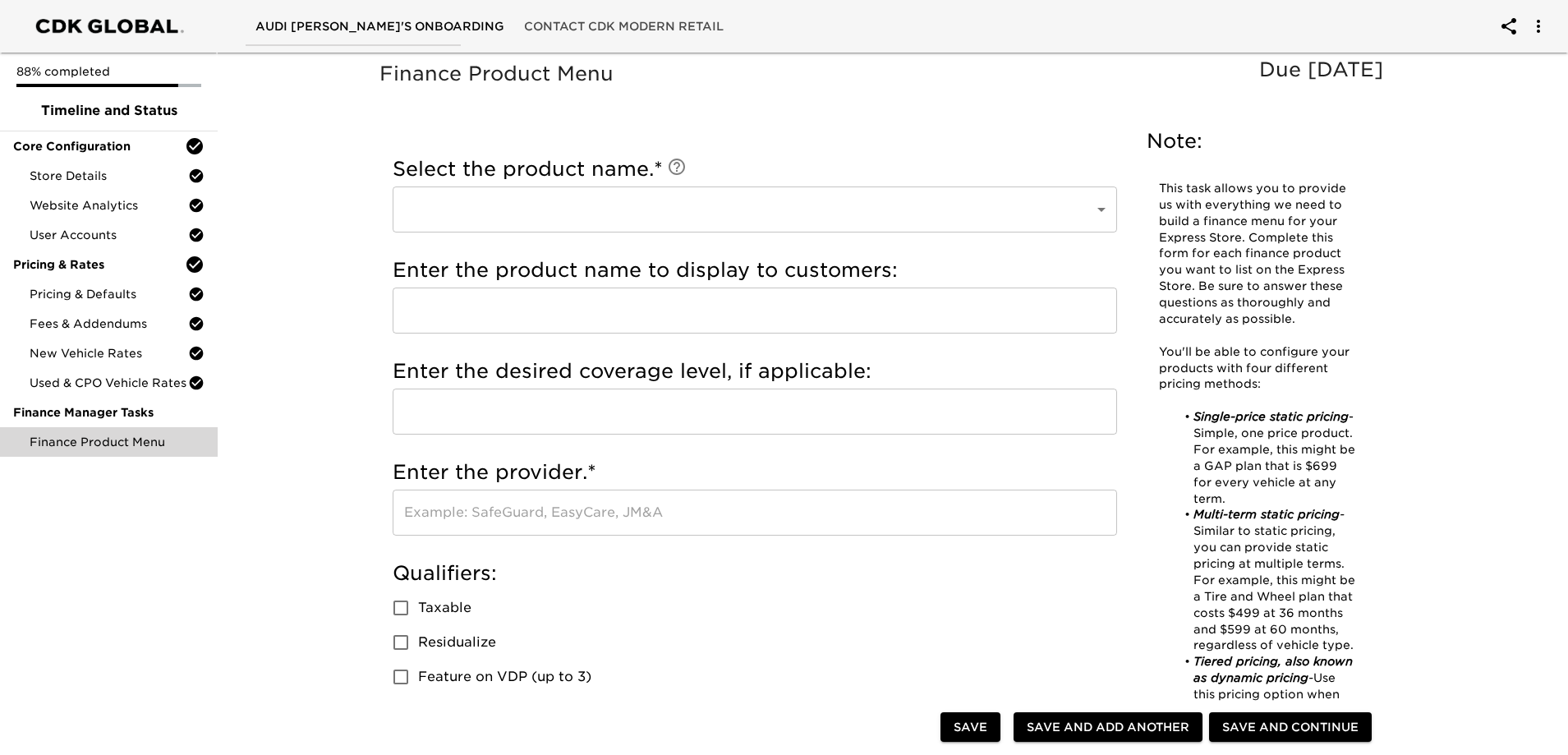
click at [977, 722] on span "Save" at bounding box center [970, 727] width 33 height 21
